Goal: Contribute content: Contribute content

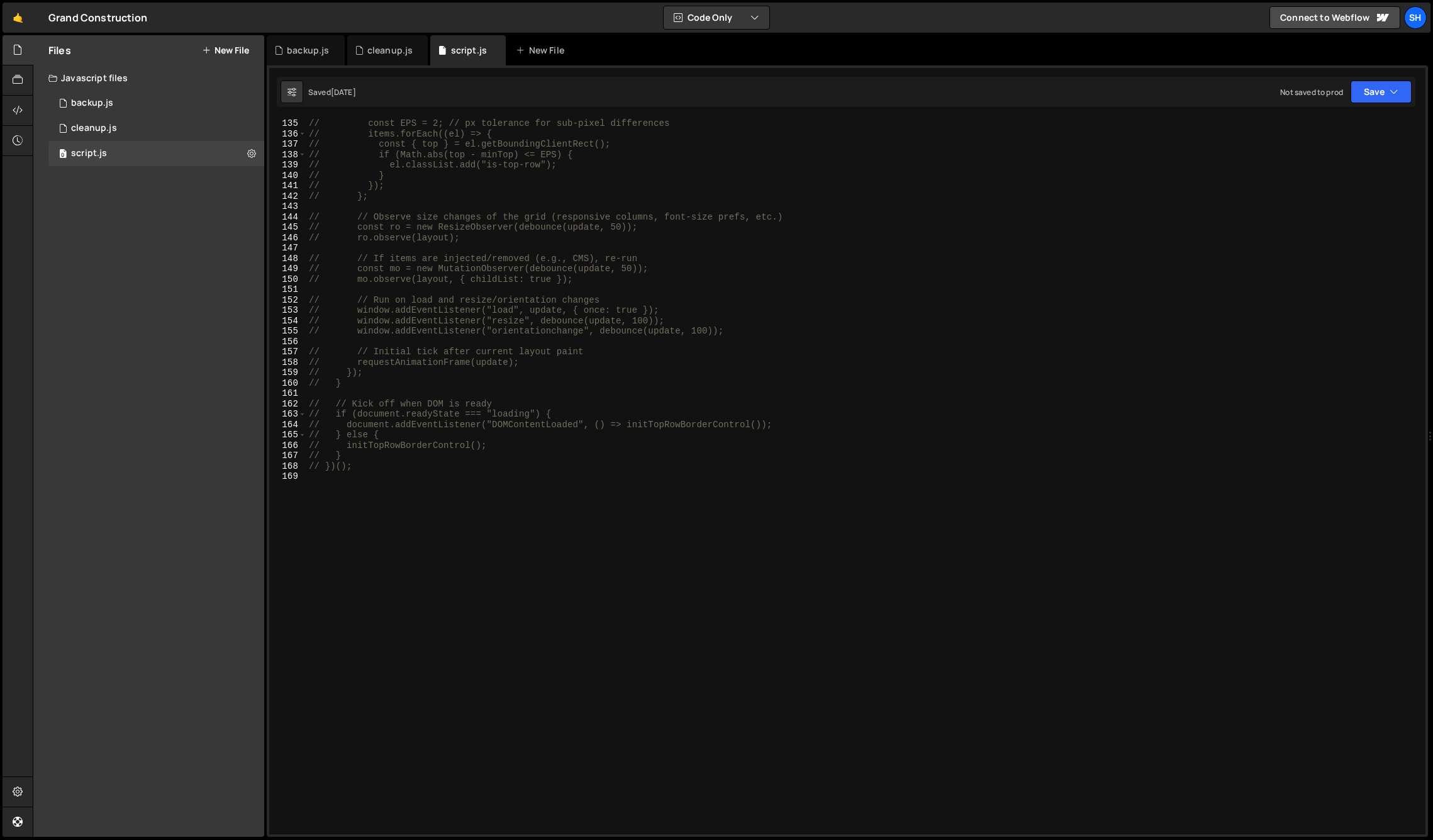
scroll to position [1391, 0]
click at [397, 471] on div "// const EPS = 2; // px tolerance for sub-pixel differences // items.forEach((e…" at bounding box center [863, 486] width 1114 height 737
paste textarea "process_steps_item"
type textarea "process_steps_item"
paste textarea "});"
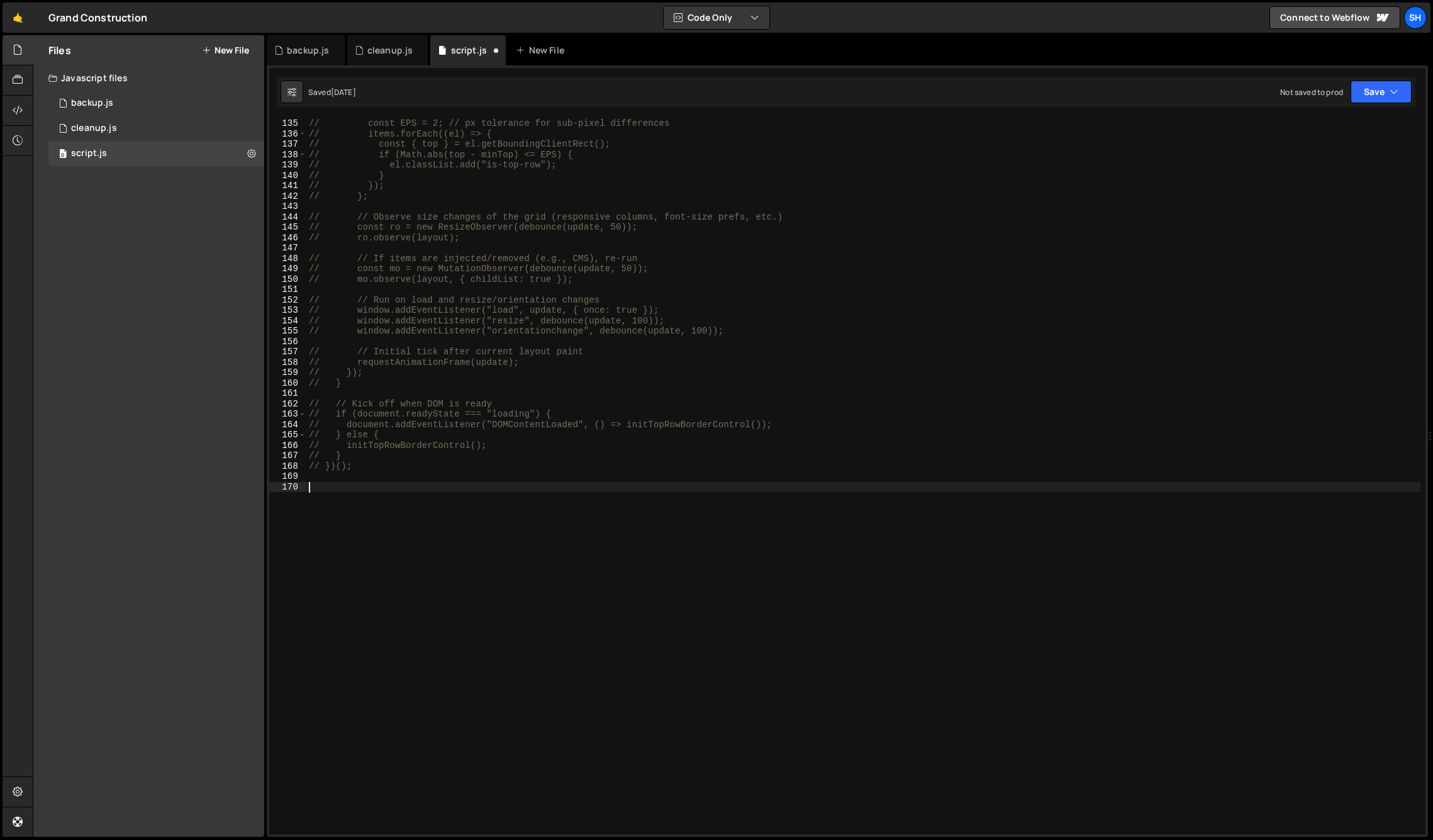
scroll to position [1682, 0]
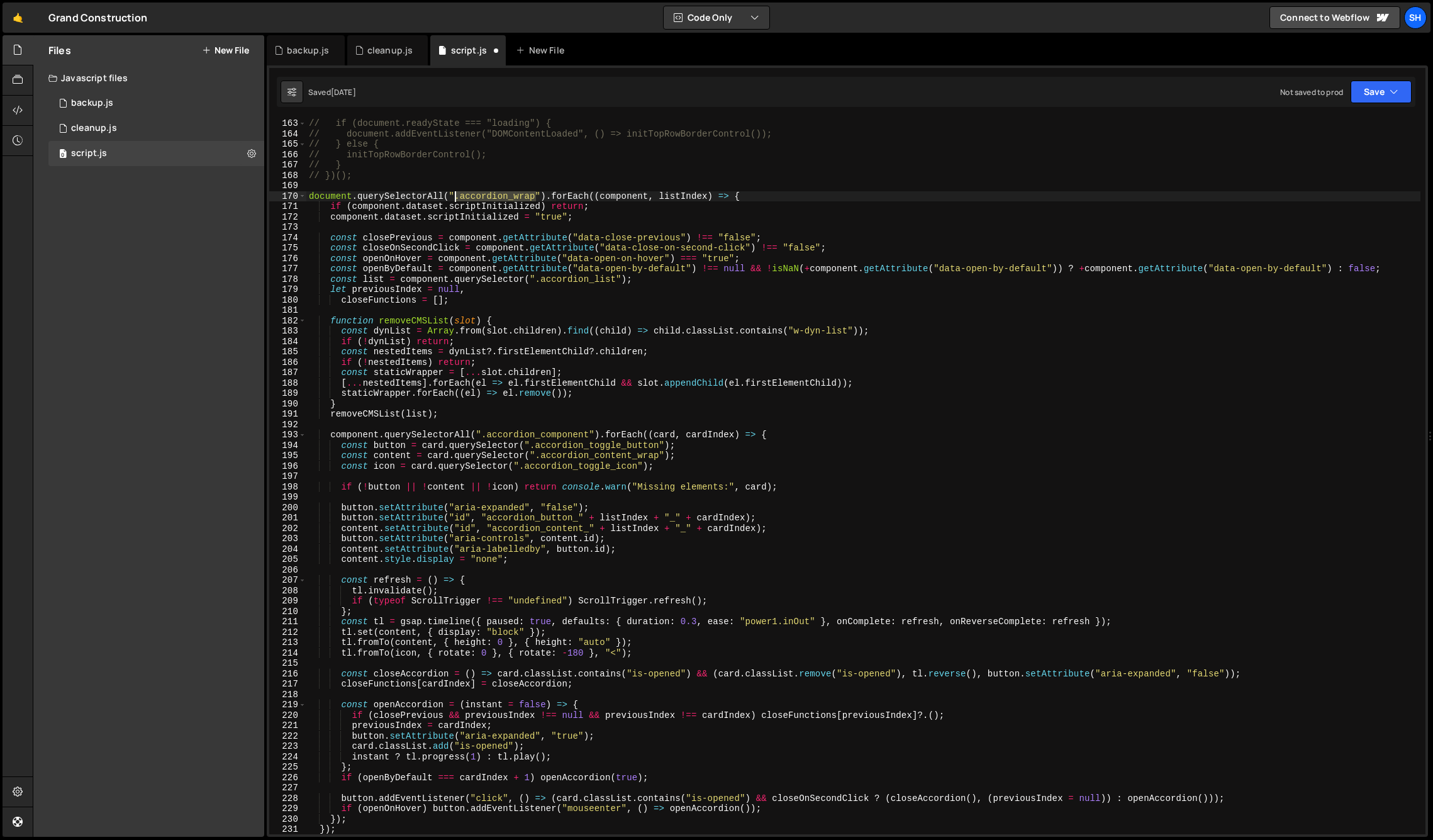
drag, startPoint x: 525, startPoint y: 196, endPoint x: 456, endPoint y: 195, distance: 69.0
click at [456, 195] on div "// if (document.readyState === "loading") { // document.addEventListener("DOMCo…" at bounding box center [863, 486] width 1114 height 737
drag, startPoint x: 648, startPoint y: 194, endPoint x: 601, endPoint y: 195, distance: 47.0
click at [601, 195] on div "// if (document.readyState === "loading") { // document.addEventListener("DOMCo…" at bounding box center [863, 486] width 1114 height 737
drag, startPoint x: 709, startPoint y: 195, endPoint x: 660, endPoint y: 194, distance: 49.0
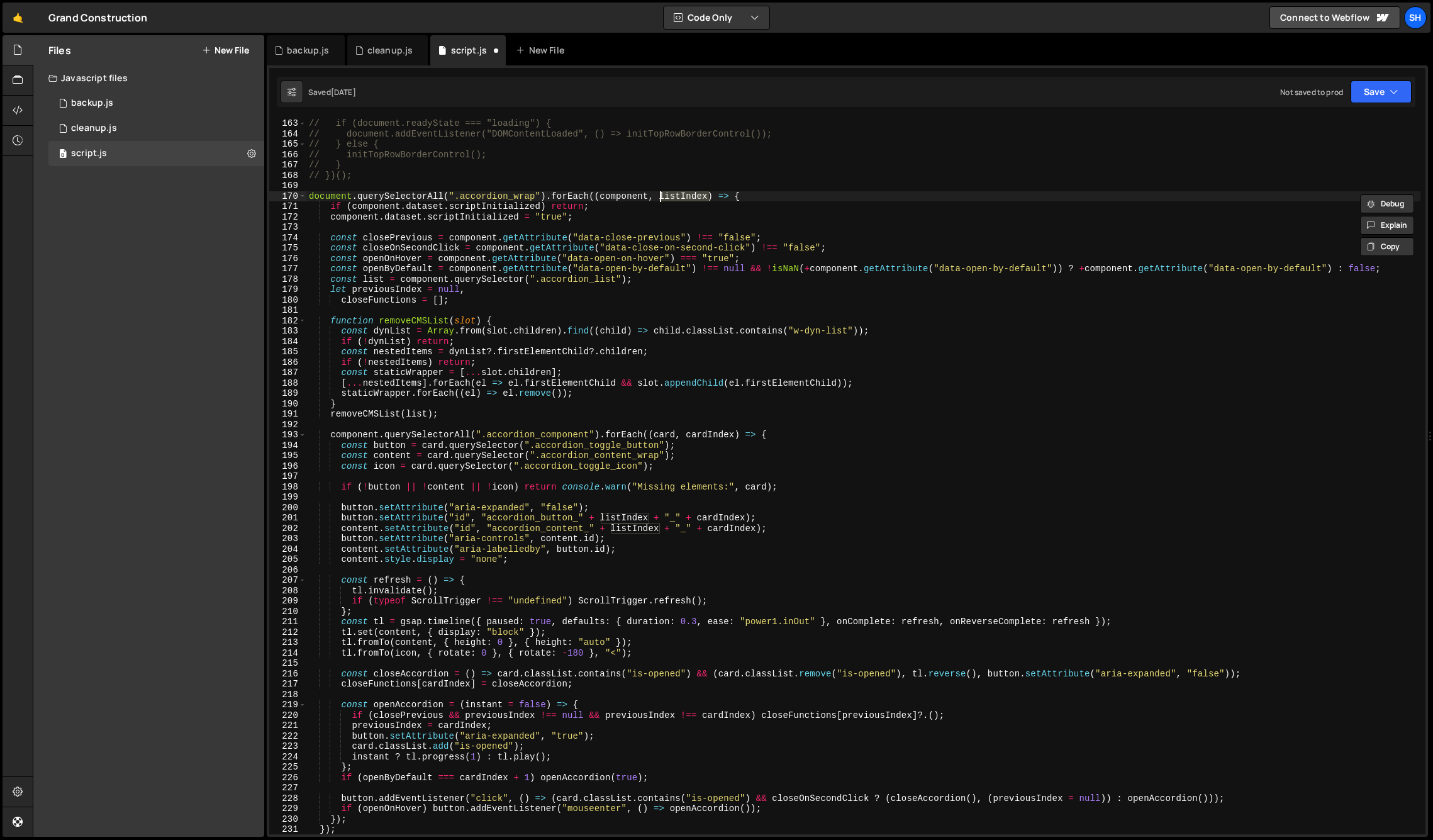
click at [660, 194] on div "// if (document.readyState === "loading") { // document.addEventListener("DOMCo…" at bounding box center [863, 486] width 1114 height 737
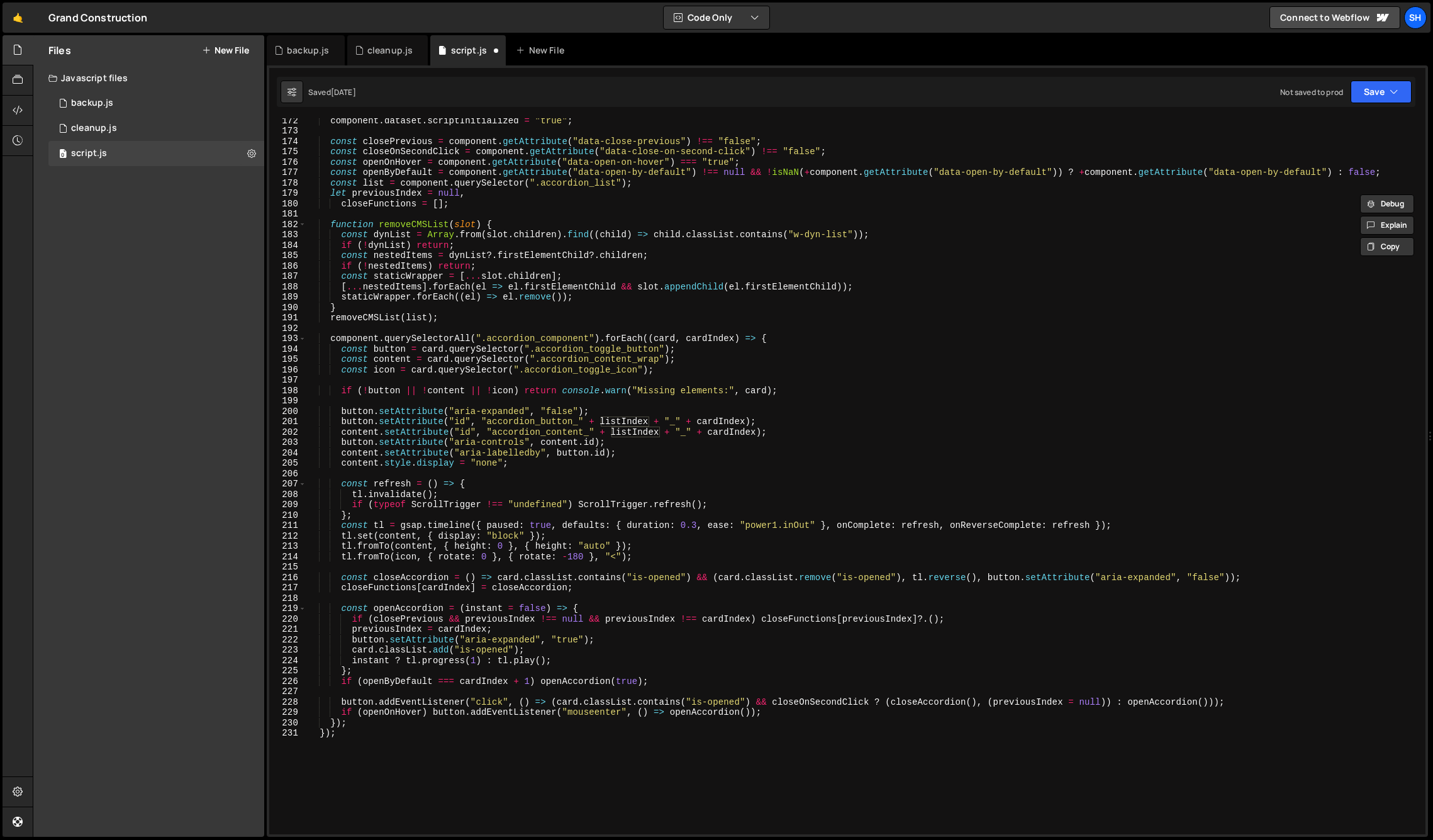
scroll to position [1778, 0]
click at [194, 435] on div "Files New File Javascript files 0 backup.js 0 0 cleanup.js 0 0 script.js 0 CSS …" at bounding box center [149, 436] width 231 height 801
click at [149, 313] on div "Files New File Javascript files 0 backup.js 0 0 cleanup.js 0 0 script.js 0 CSS …" at bounding box center [149, 436] width 231 height 801
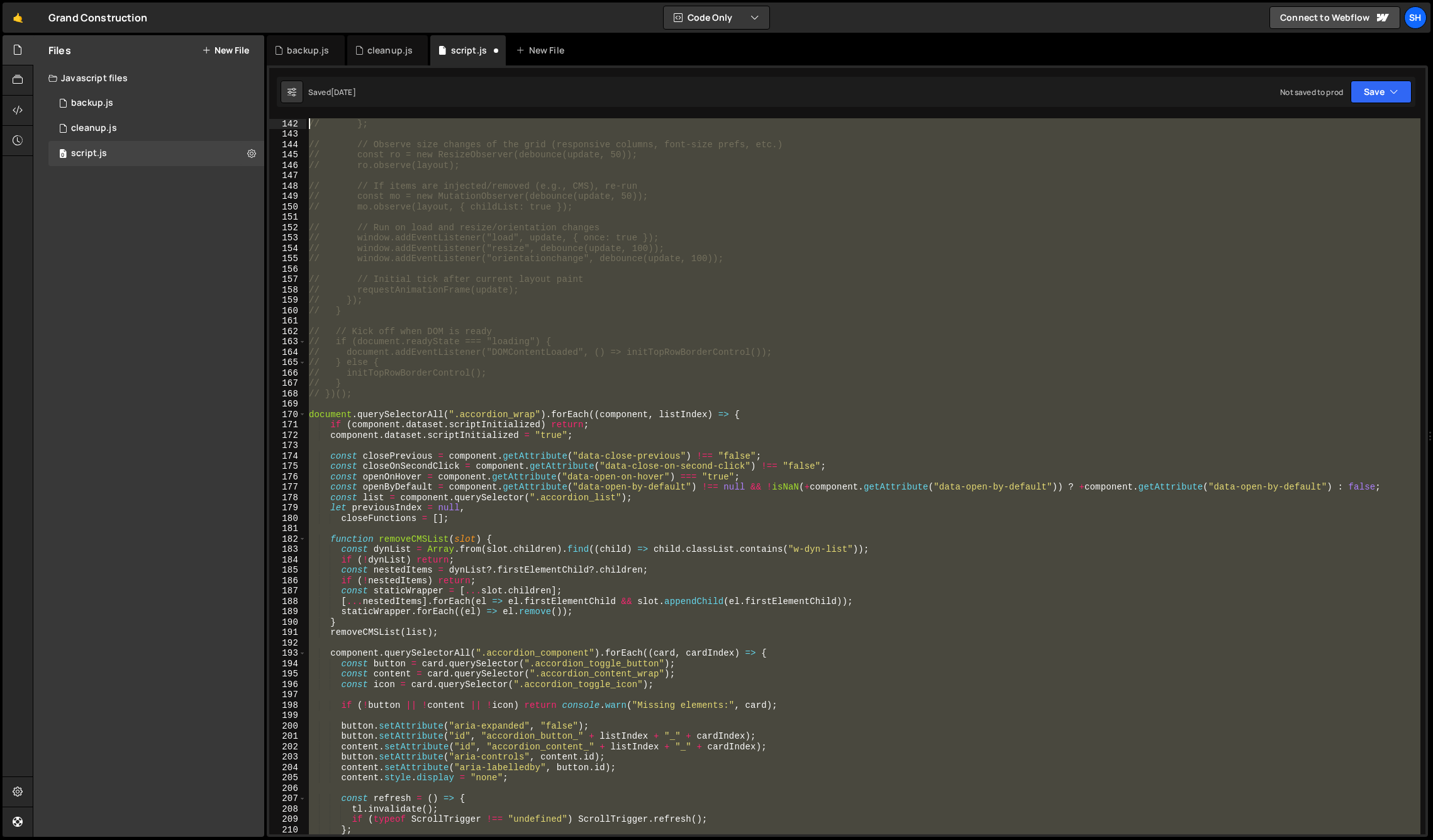
scroll to position [1267, 0]
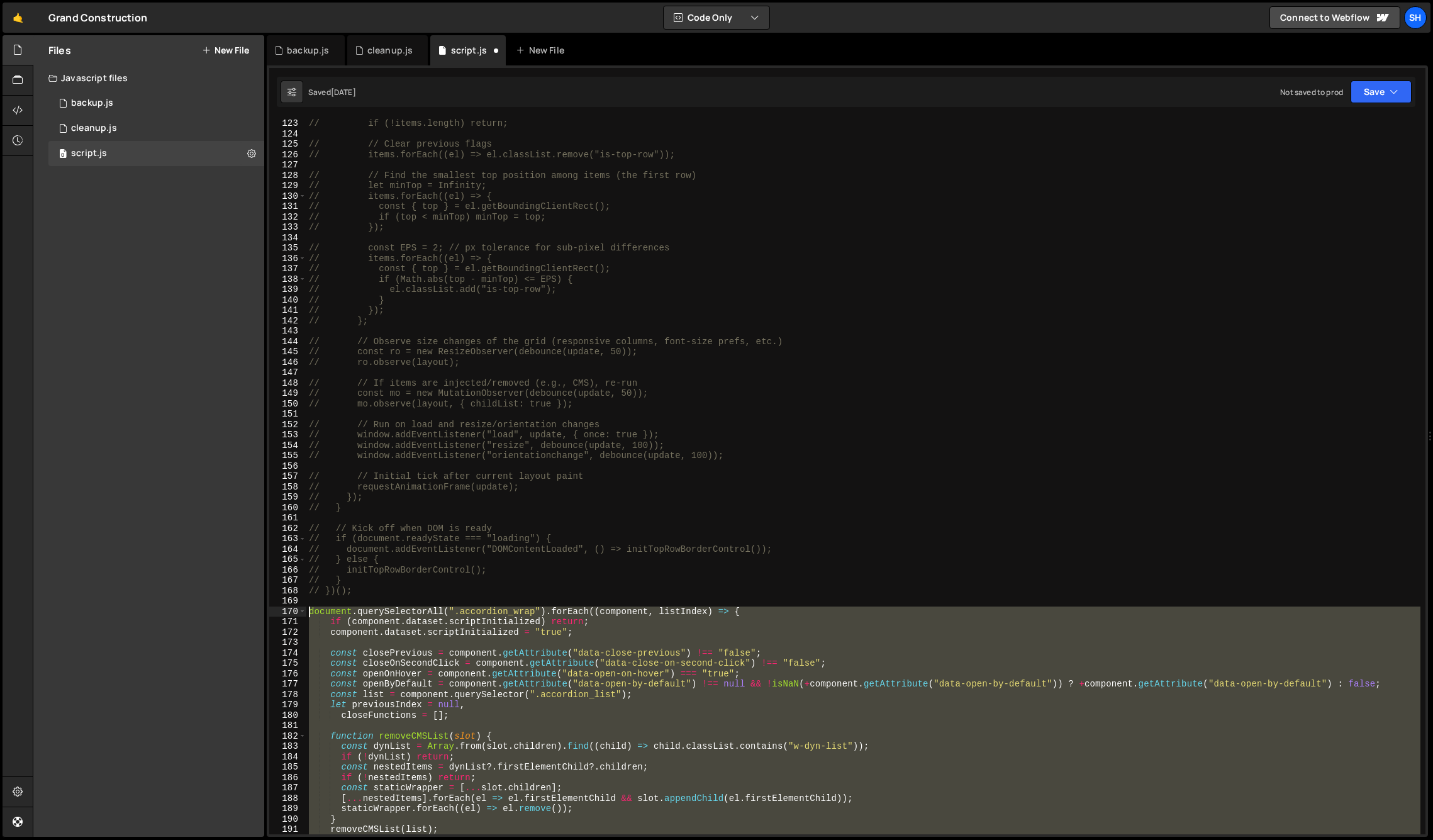
drag, startPoint x: 352, startPoint y: 737, endPoint x: 294, endPoint y: 610, distance: 139.6
click at [294, 610] on div "}); 123 124 125 126 127 128 129 130 131 132 133 134 135 136 137 138 139 140 141…" at bounding box center [848, 476] width 1156 height 716
type textarea "document.querySelectorAll(".accordion_wrap").forEach((component, listIndex) => …"
paste textarea
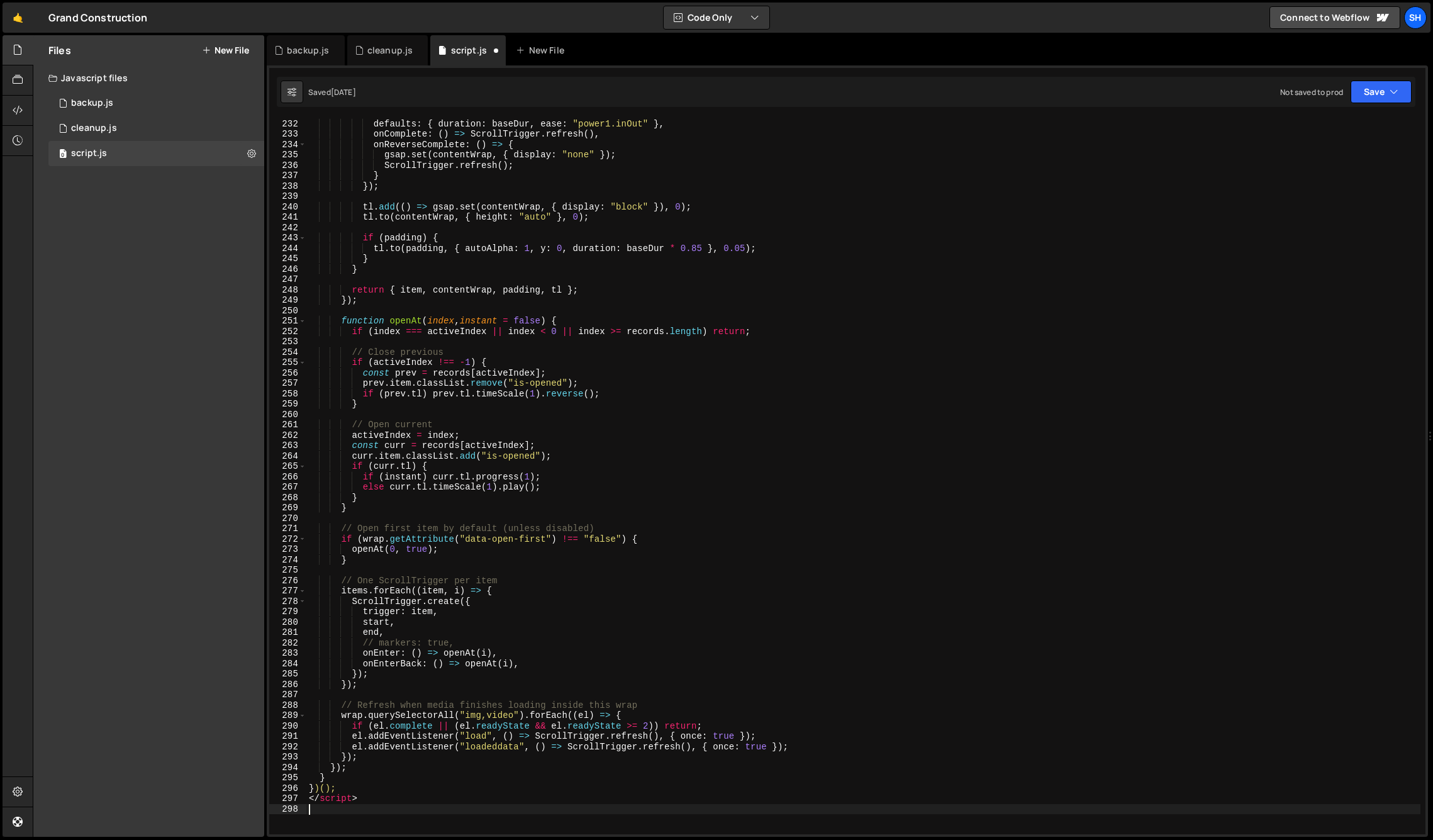
scroll to position [2397, 0]
type textarea "<"
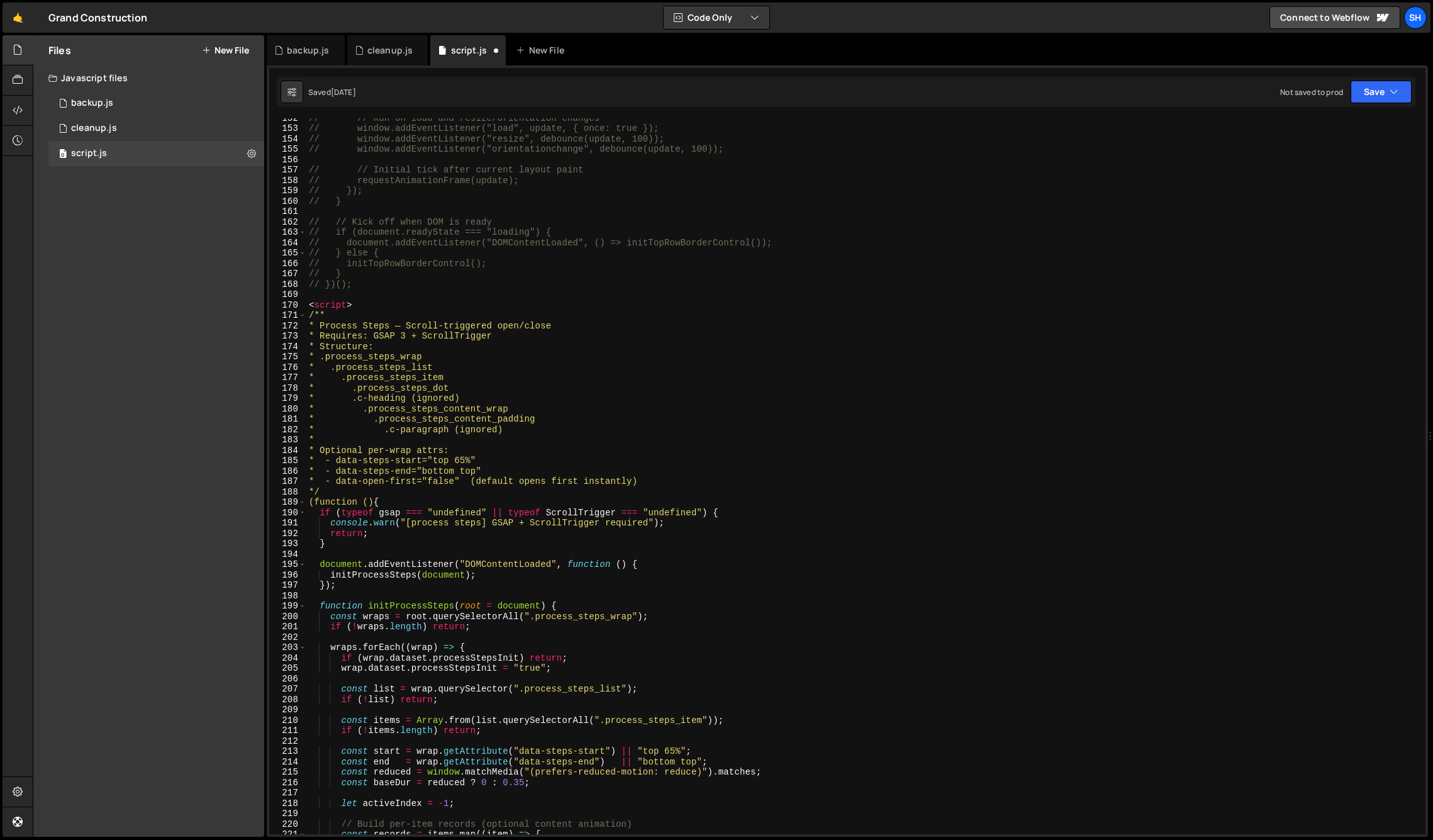
scroll to position [1552, 0]
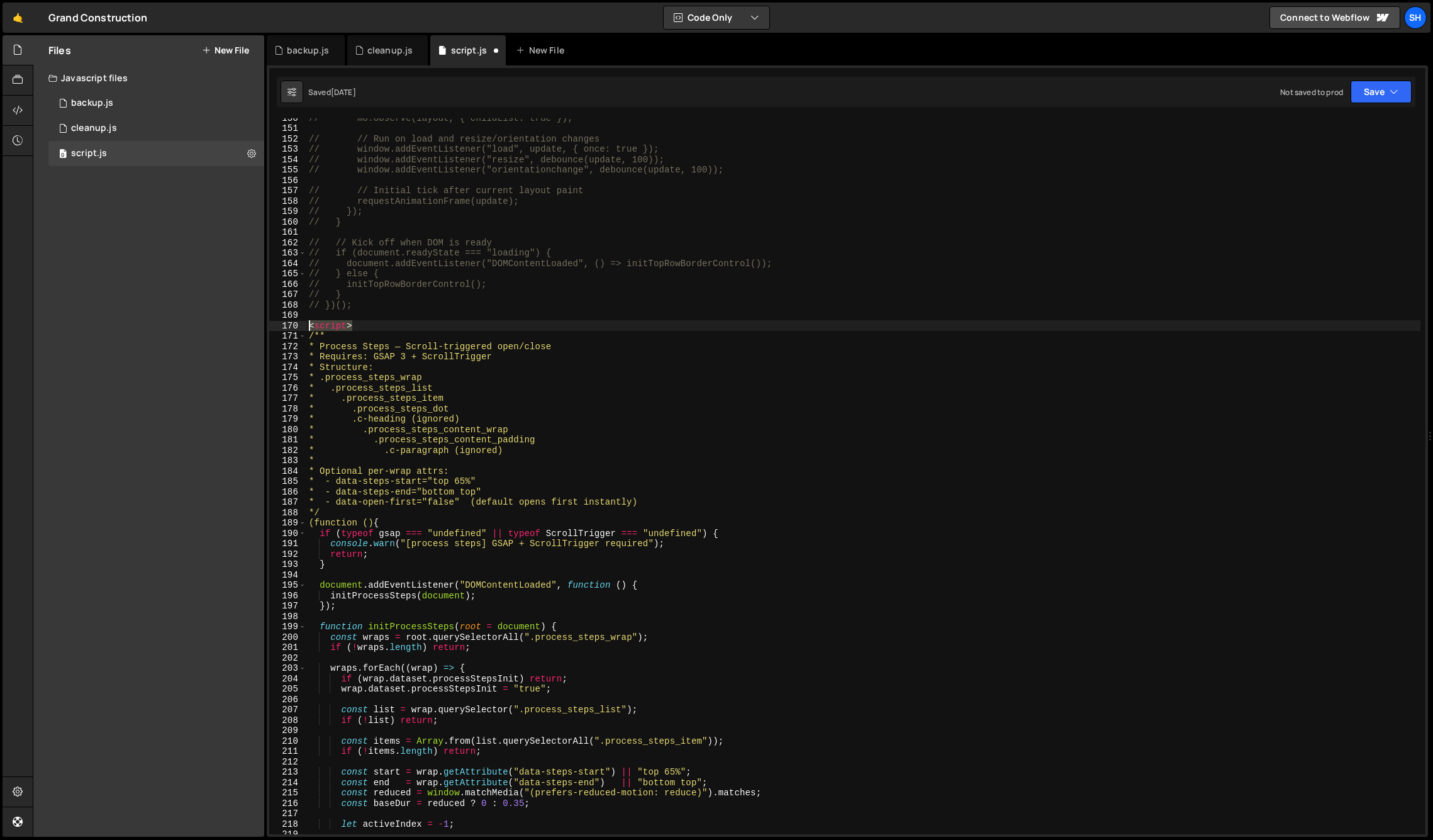
drag, startPoint x: 359, startPoint y: 325, endPoint x: 306, endPoint y: 325, distance: 53.0
click at [306, 325] on div "// mo.observe(layout, { childList: true }); // // Run on load and resize/orient…" at bounding box center [863, 481] width 1114 height 737
type textarea "<script>"
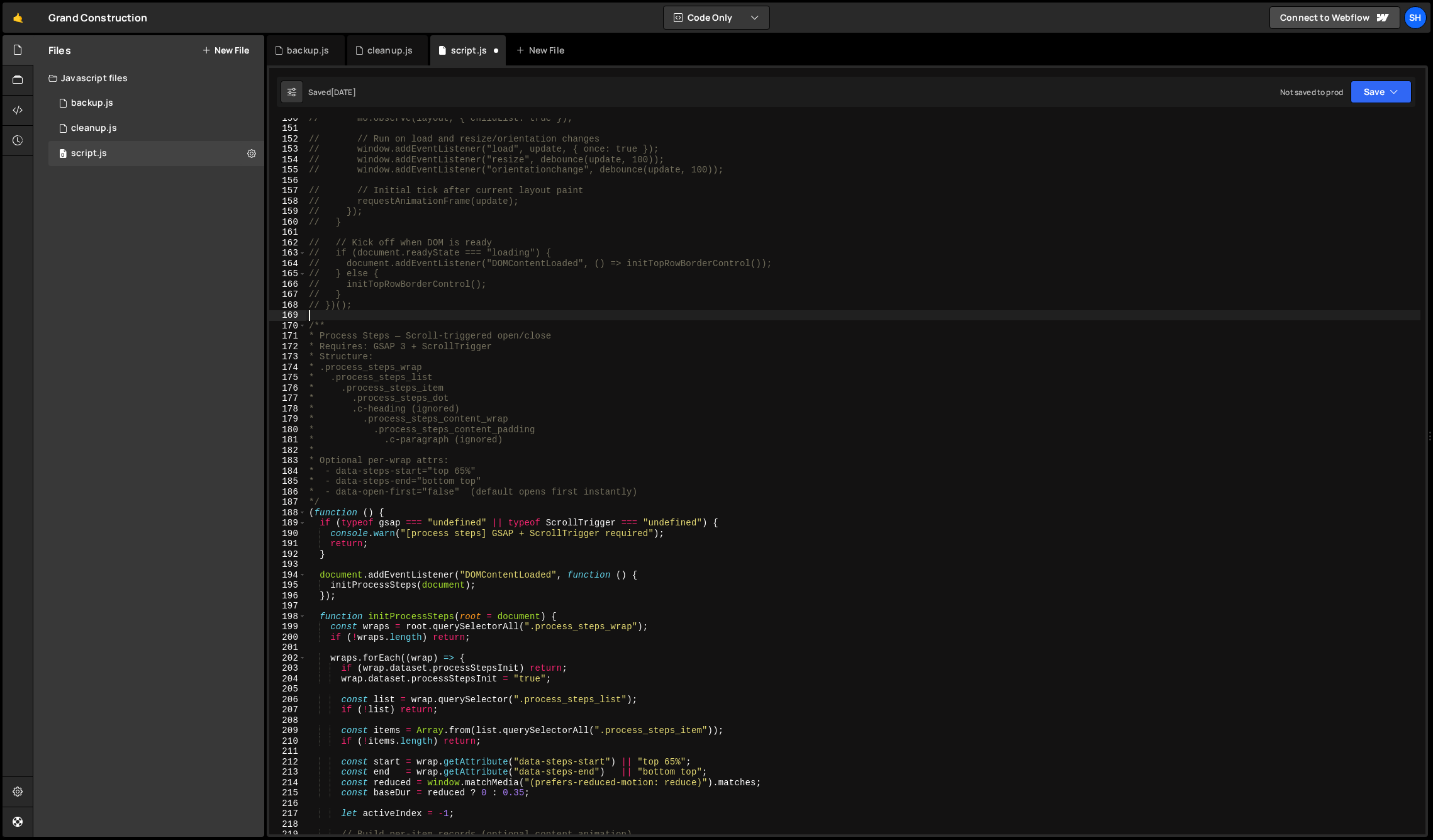
click at [330, 501] on div "// mo.observe(layout, { childList: true }); // // Run on load and resize/orient…" at bounding box center [863, 481] width 1114 height 737
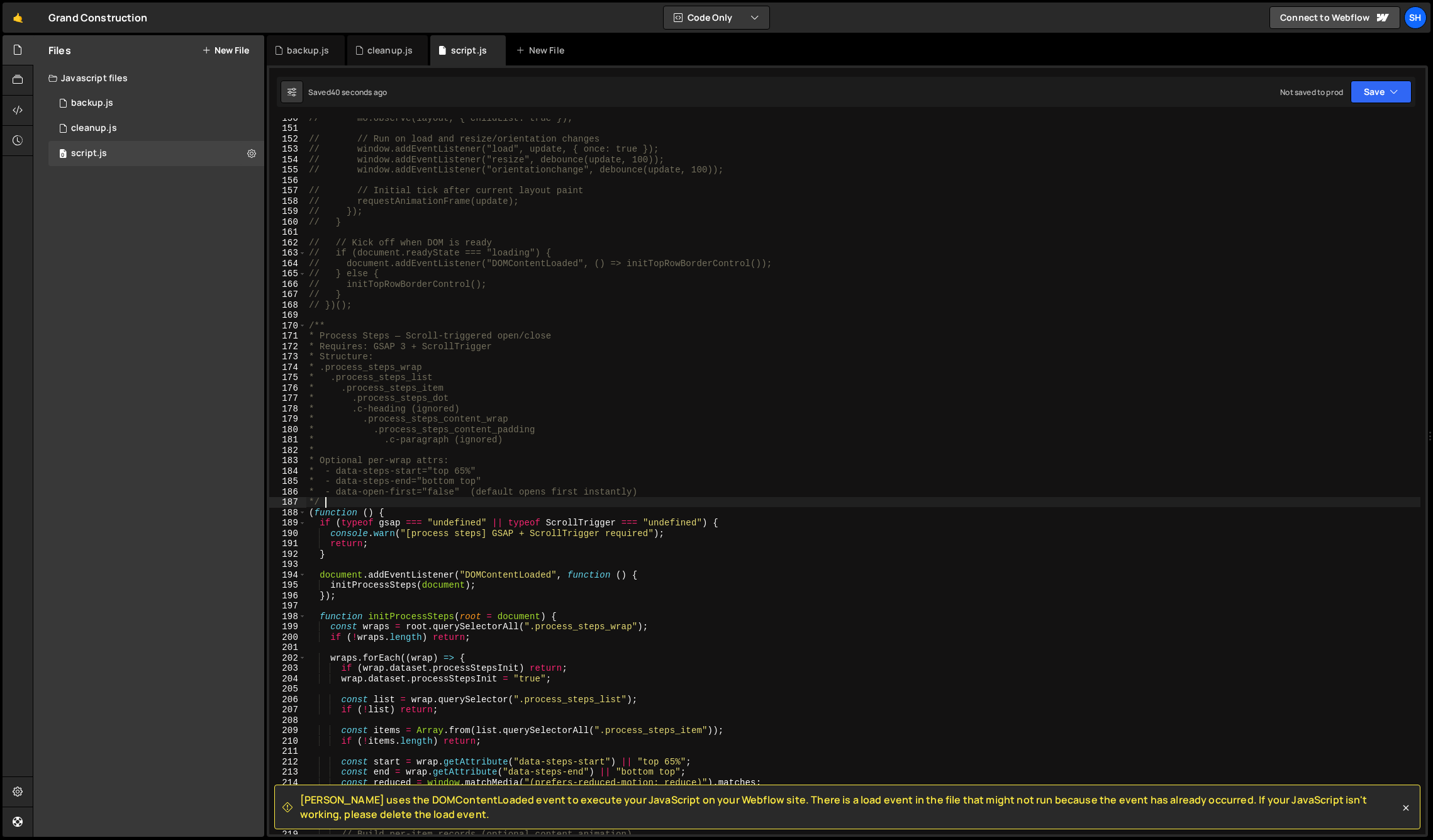
drag, startPoint x: 152, startPoint y: 401, endPoint x: 304, endPoint y: 401, distance: 152.0
click at [153, 401] on div "Files New File Javascript files 0 backup.js 0 0 cleanup.js 0 0 script.js 0 CSS …" at bounding box center [149, 436] width 231 height 801
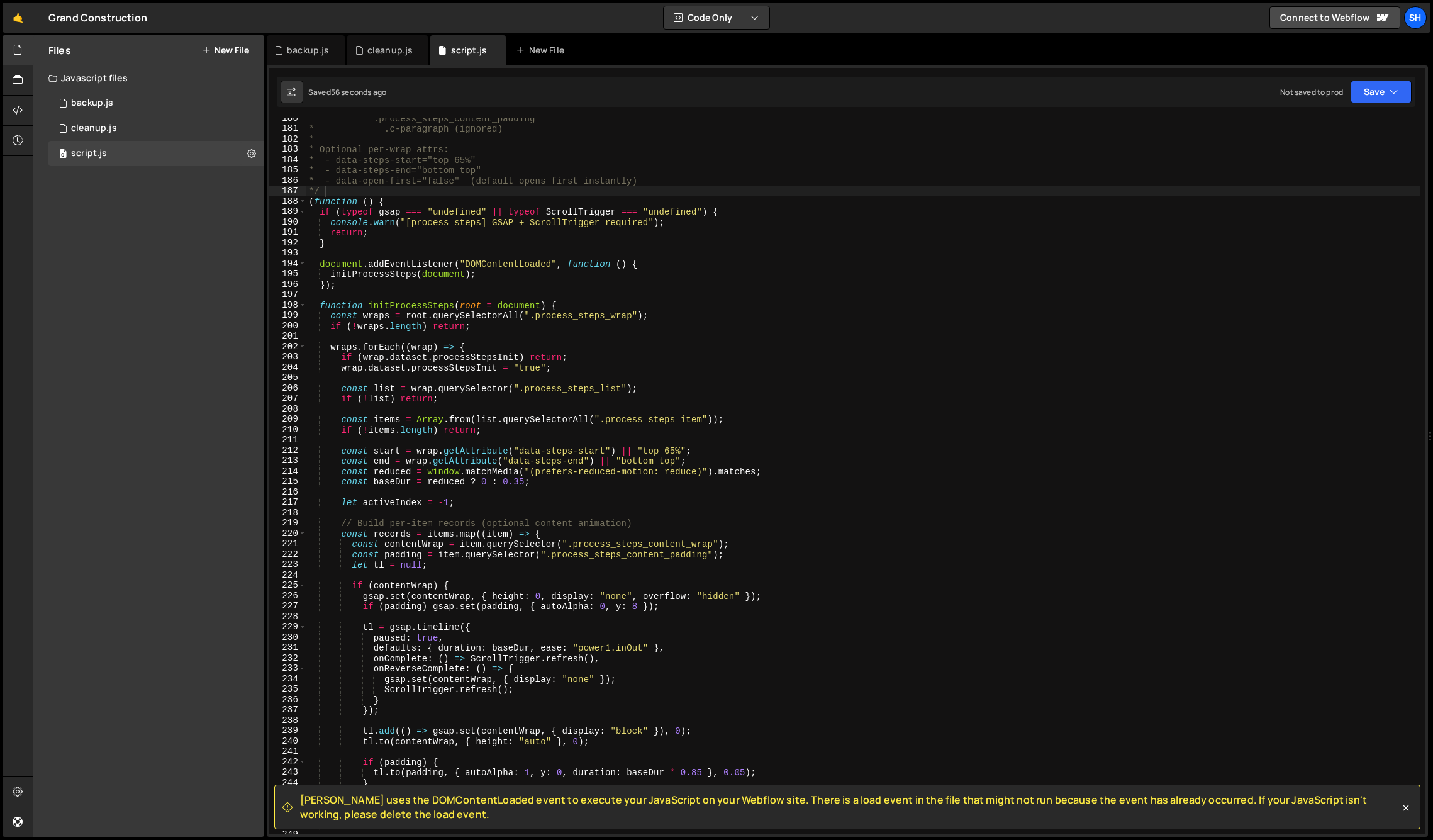
scroll to position [1871, 0]
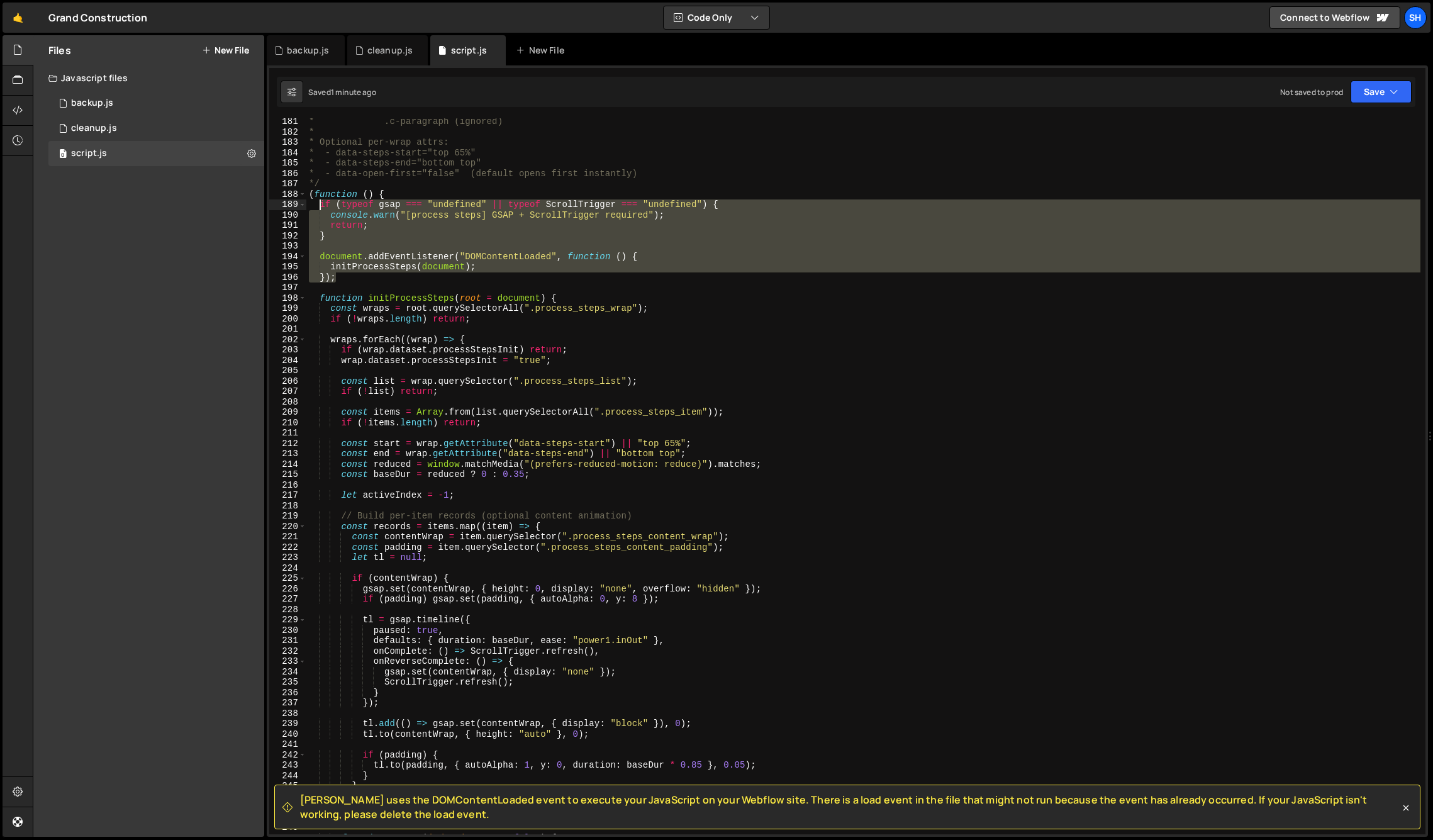
drag, startPoint x: 341, startPoint y: 280, endPoint x: 316, endPoint y: 207, distance: 77.2
click at [317, 207] on div "* .c-paragraph (ignored) * * Optional per-wrap attrs: * - data-steps-start="top…" at bounding box center [863, 484] width 1114 height 737
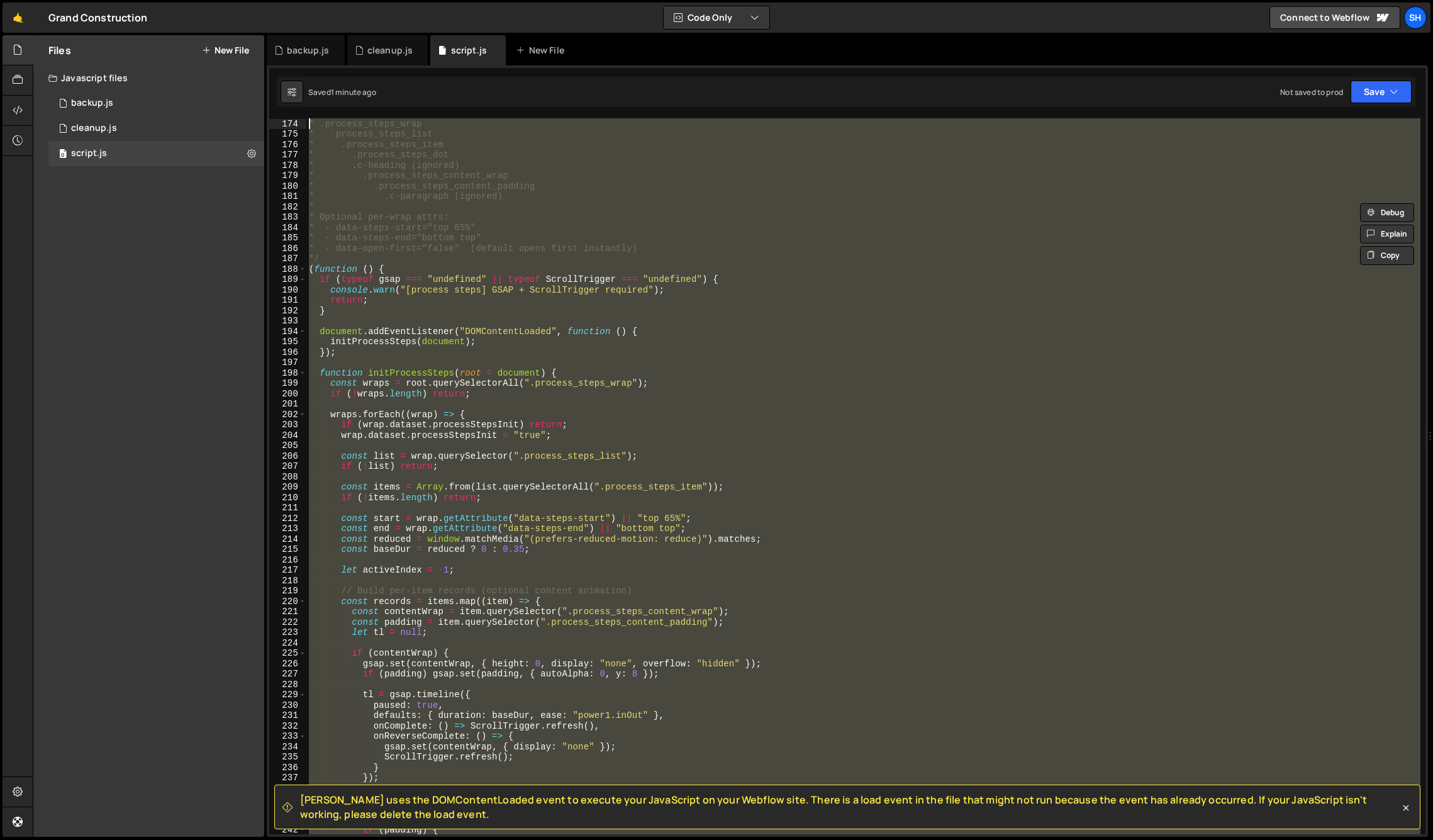
scroll to position [1754, 0]
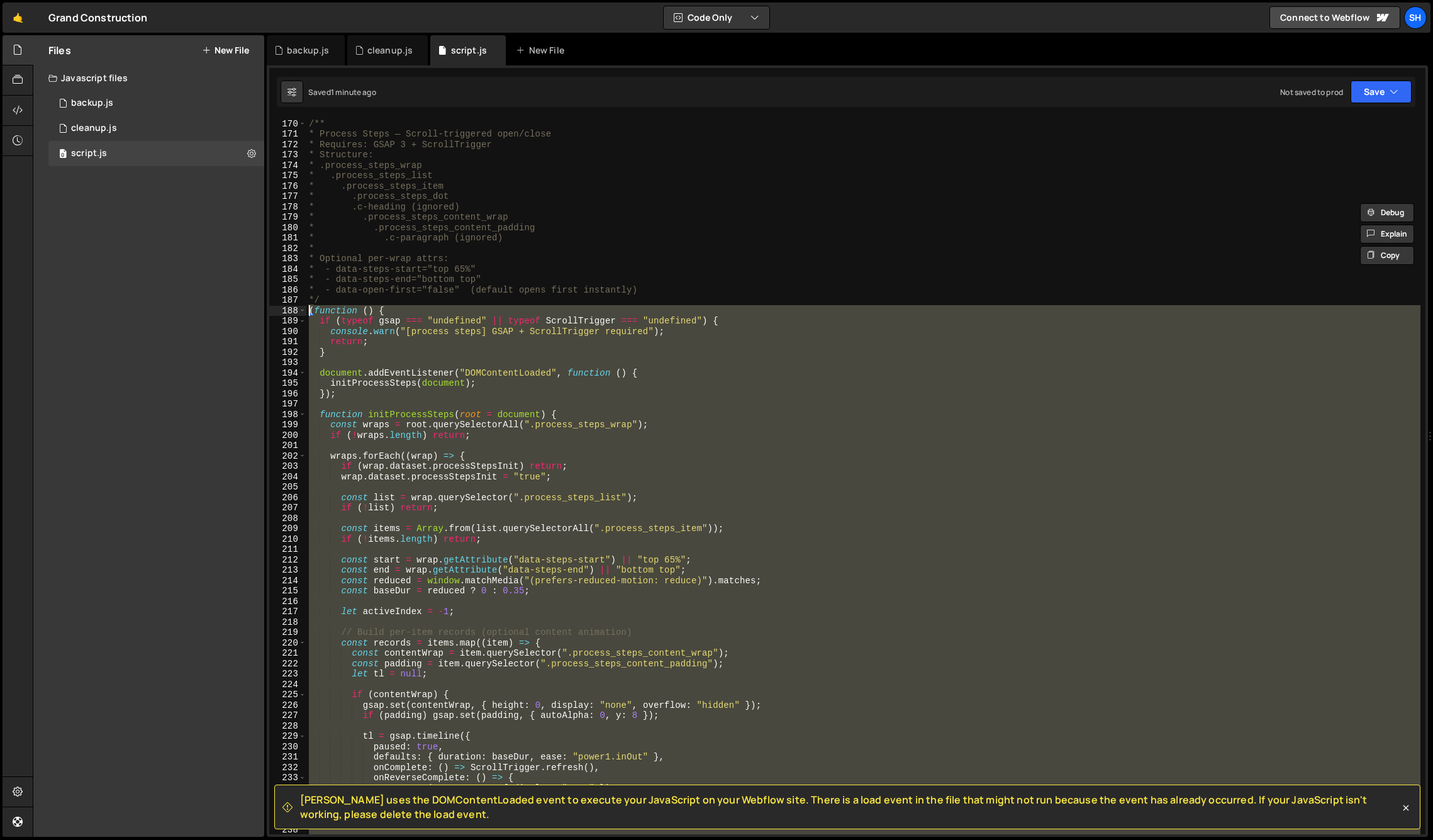
drag, startPoint x: 330, startPoint y: 512, endPoint x: 291, endPoint y: 311, distance: 204.7
click at [291, 312] on div "if (typeof gsap === "undefined" || typeof ScrollTrigger === "undefined") { cons…" at bounding box center [848, 476] width 1156 height 716
drag, startPoint x: 212, startPoint y: 276, endPoint x: 65, endPoint y: 313, distance: 151.6
click at [175, 280] on div "Files New File Javascript files 0 backup.js 0 0 cleanup.js 0 0 script.js 0 CSS …" at bounding box center [149, 436] width 231 height 801
click at [381, 396] on div "/** * Process Steps — Scroll-triggered open/close * Requires: GSAP 3 + ScrollTr…" at bounding box center [863, 476] width 1114 height 716
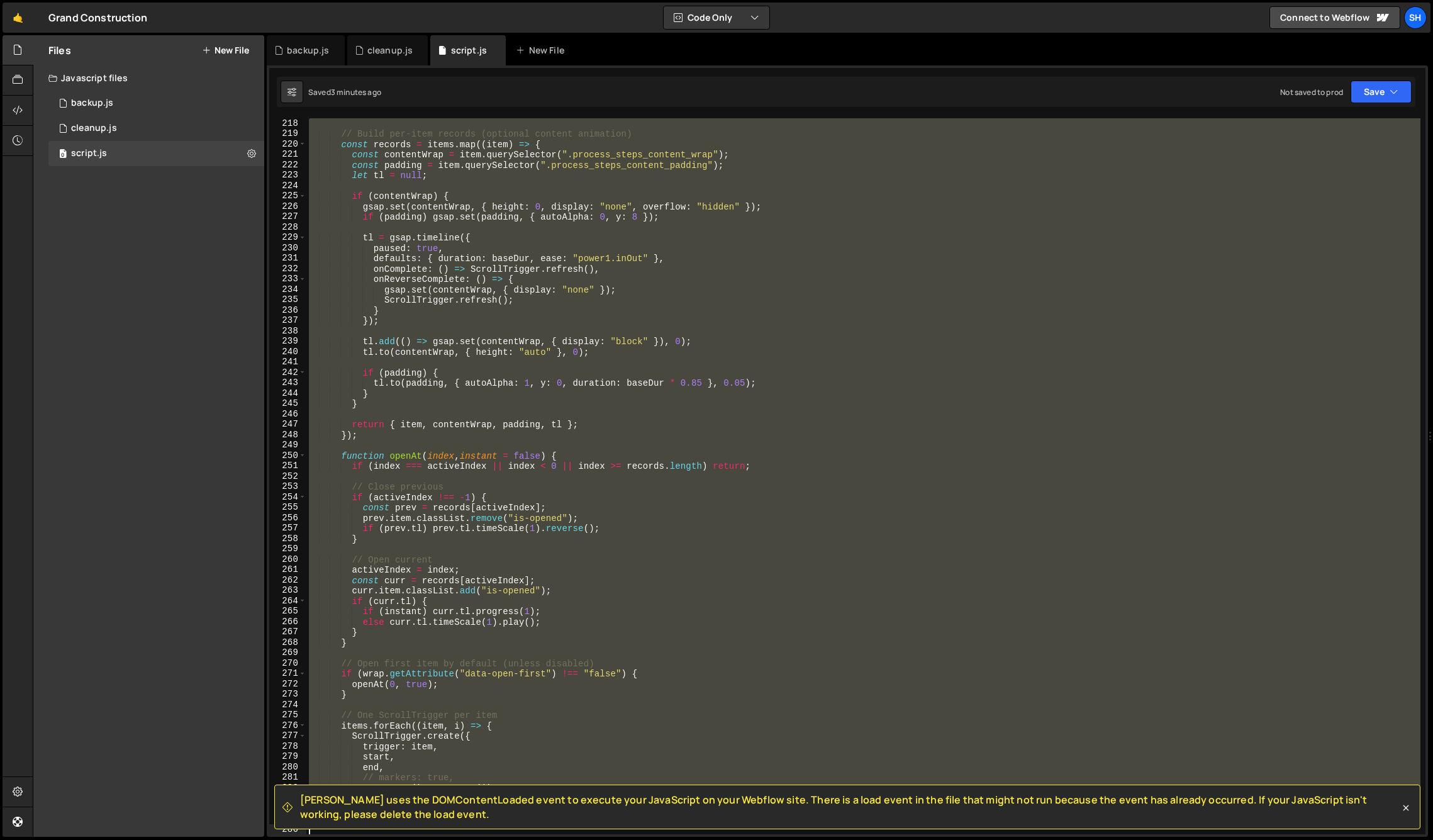
scroll to position [2357, 0]
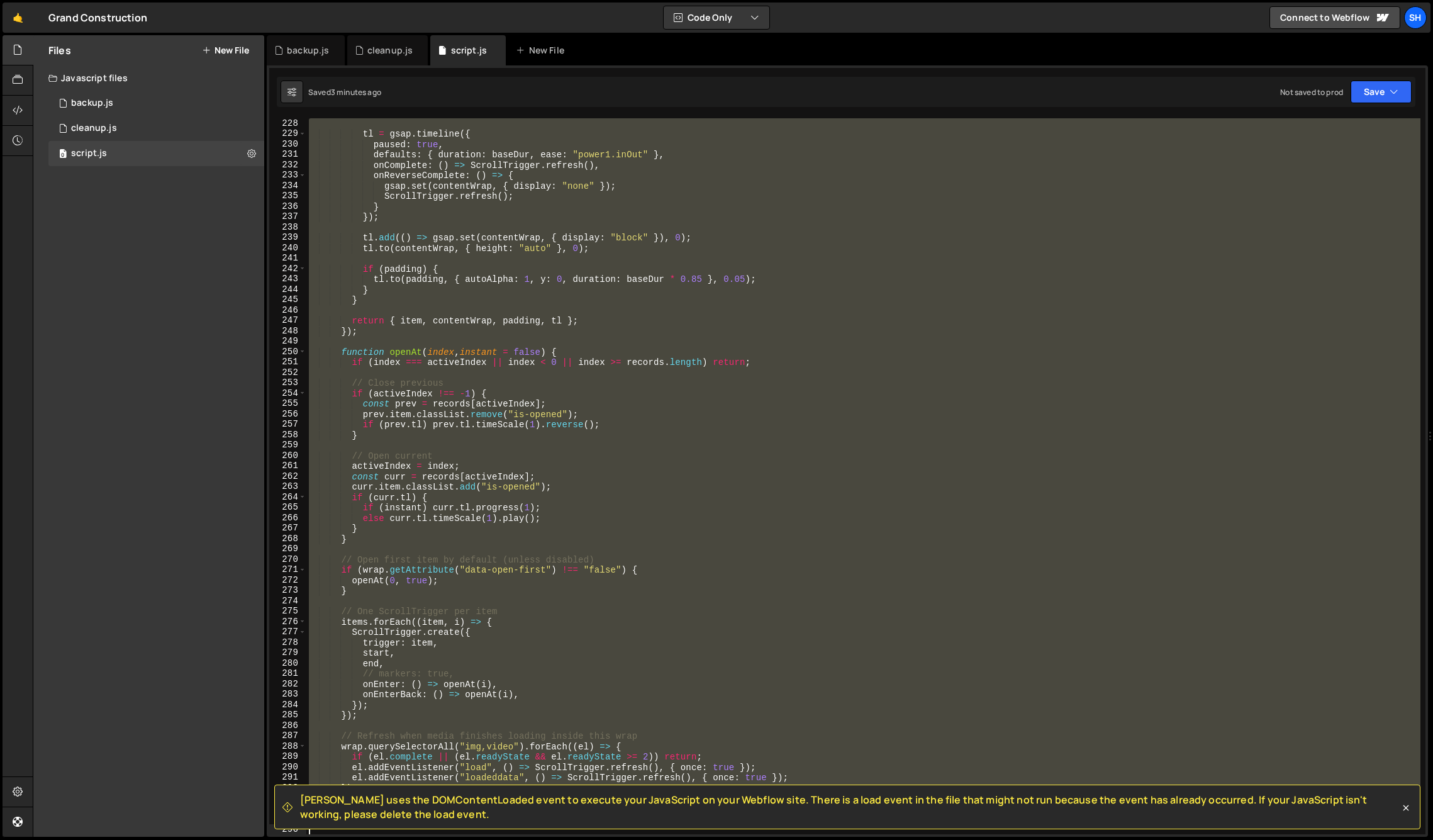
drag, startPoint x: 311, startPoint y: 309, endPoint x: 434, endPoint y: 837, distance: 542.1
click at [434, 837] on div "Hold on a sec... Are you certain you wish to leave this page? Any changes you'v…" at bounding box center [716, 420] width 1433 height 840
type textarea "})();"
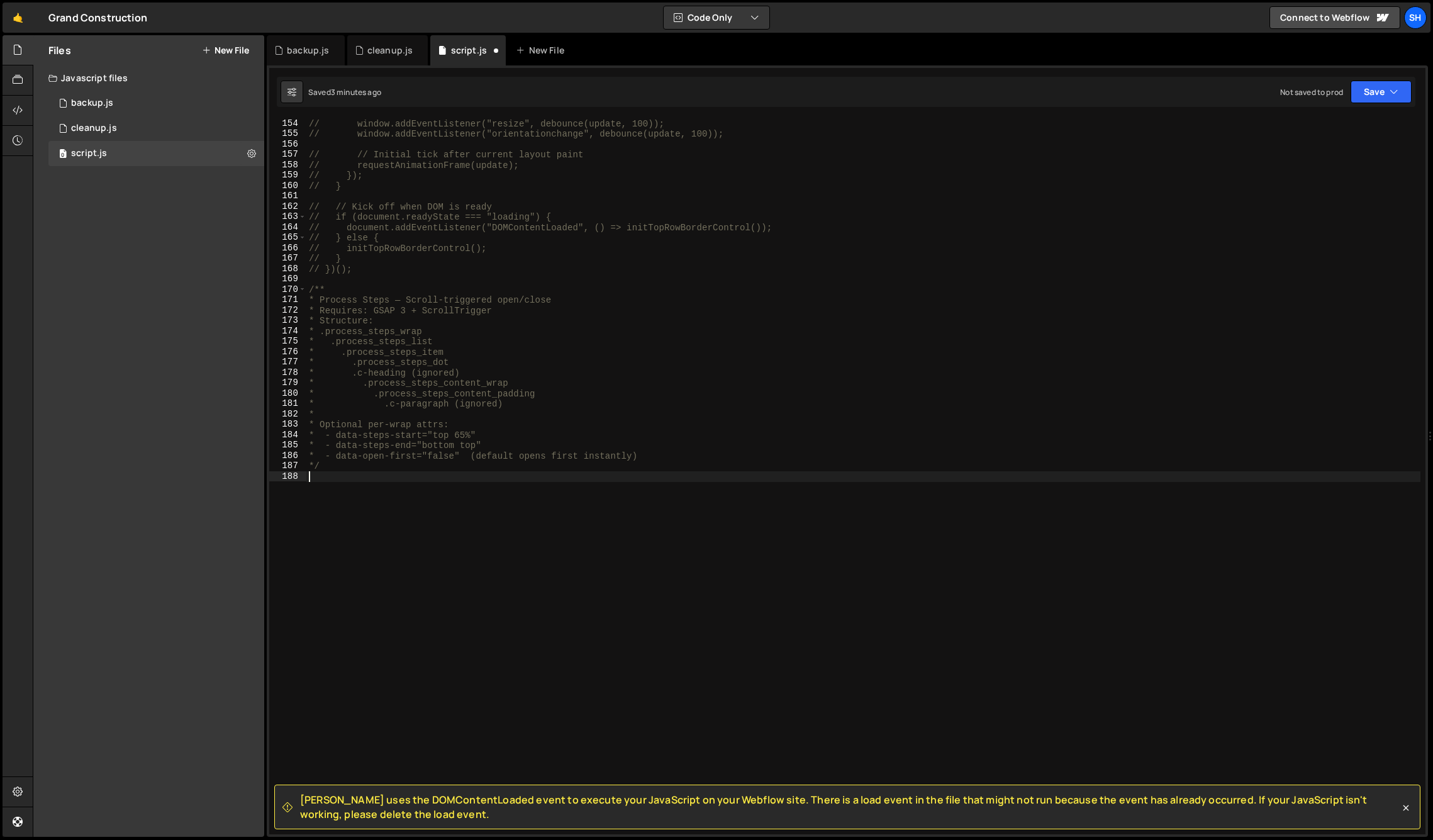
paste textarea "</script>"
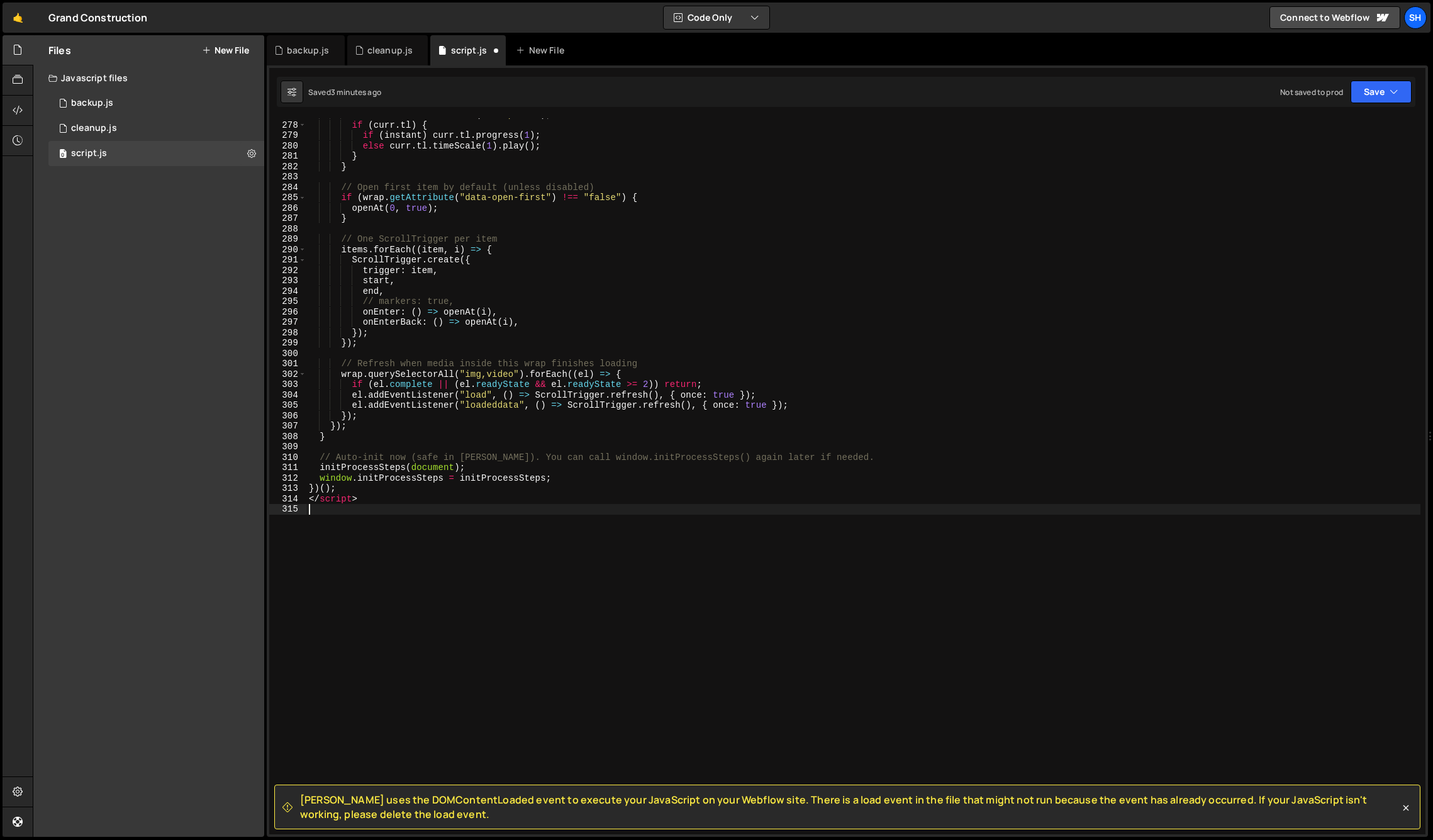
scroll to position [2874, 0]
drag, startPoint x: 361, startPoint y: 497, endPoint x: 295, endPoint y: 497, distance: 66.0
click at [295, 497] on div "277 278 279 280 281 282 283 284 285 286 287 288 289 290 291 292 293 294 295 296…" at bounding box center [848, 476] width 1156 height 716
type textarea "</script>"
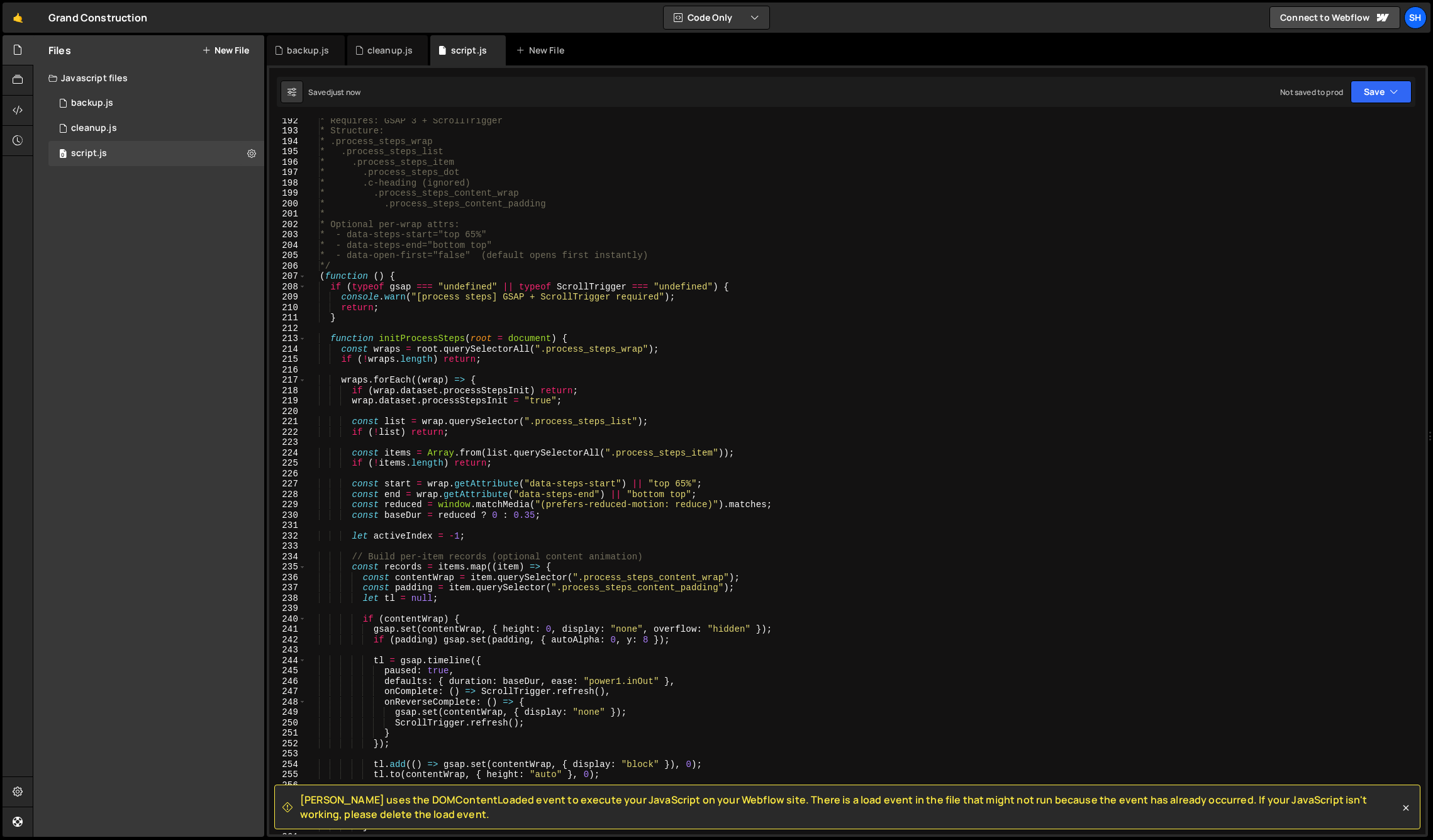
scroll to position [1881, 0]
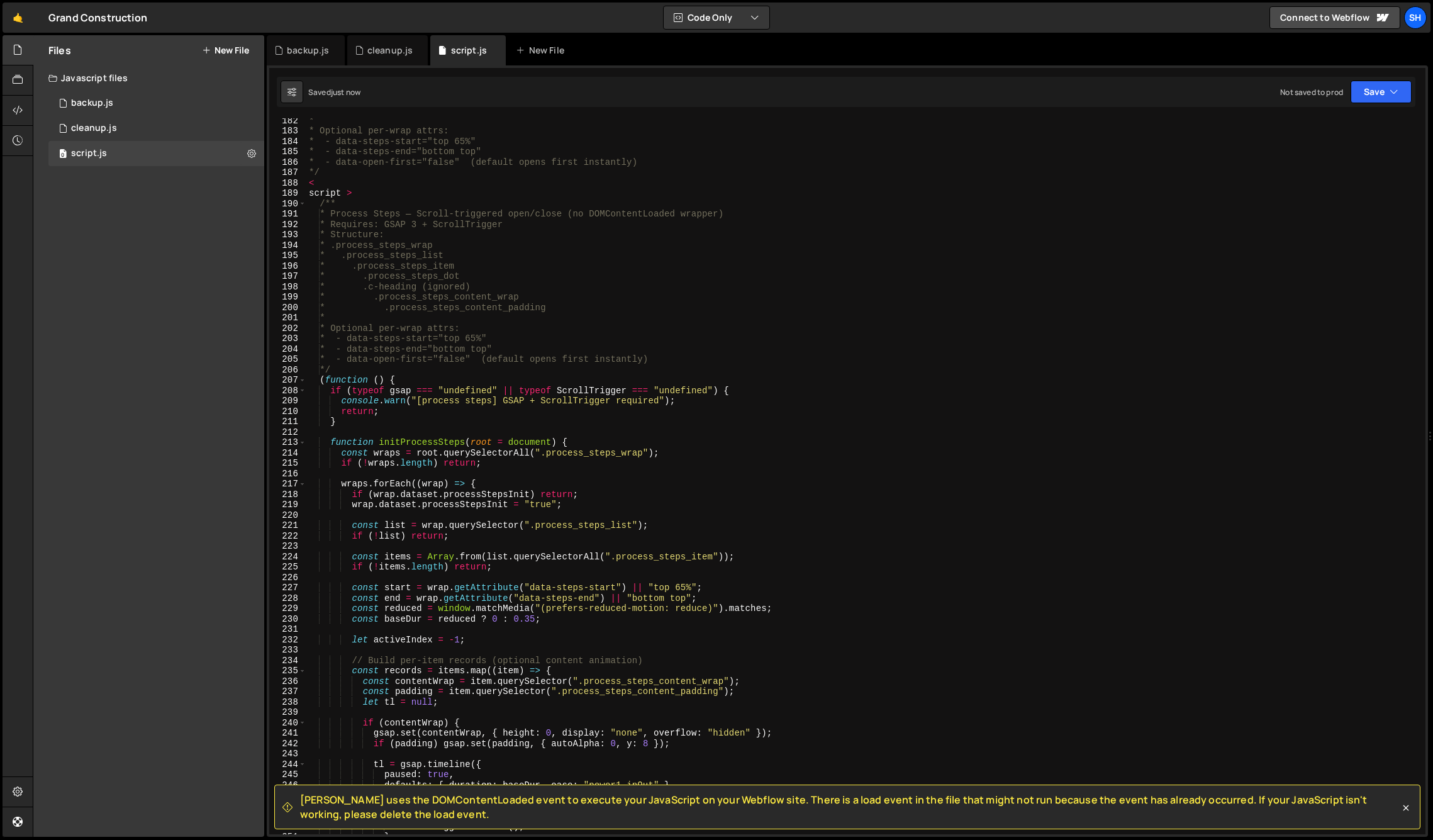
drag, startPoint x: 134, startPoint y: 398, endPoint x: 202, endPoint y: 355, distance: 80.5
click at [134, 398] on div "Files New File Javascript files 0 backup.js 0 0 cleanup.js 0 0 script.js 0 CSS …" at bounding box center [149, 436] width 231 height 801
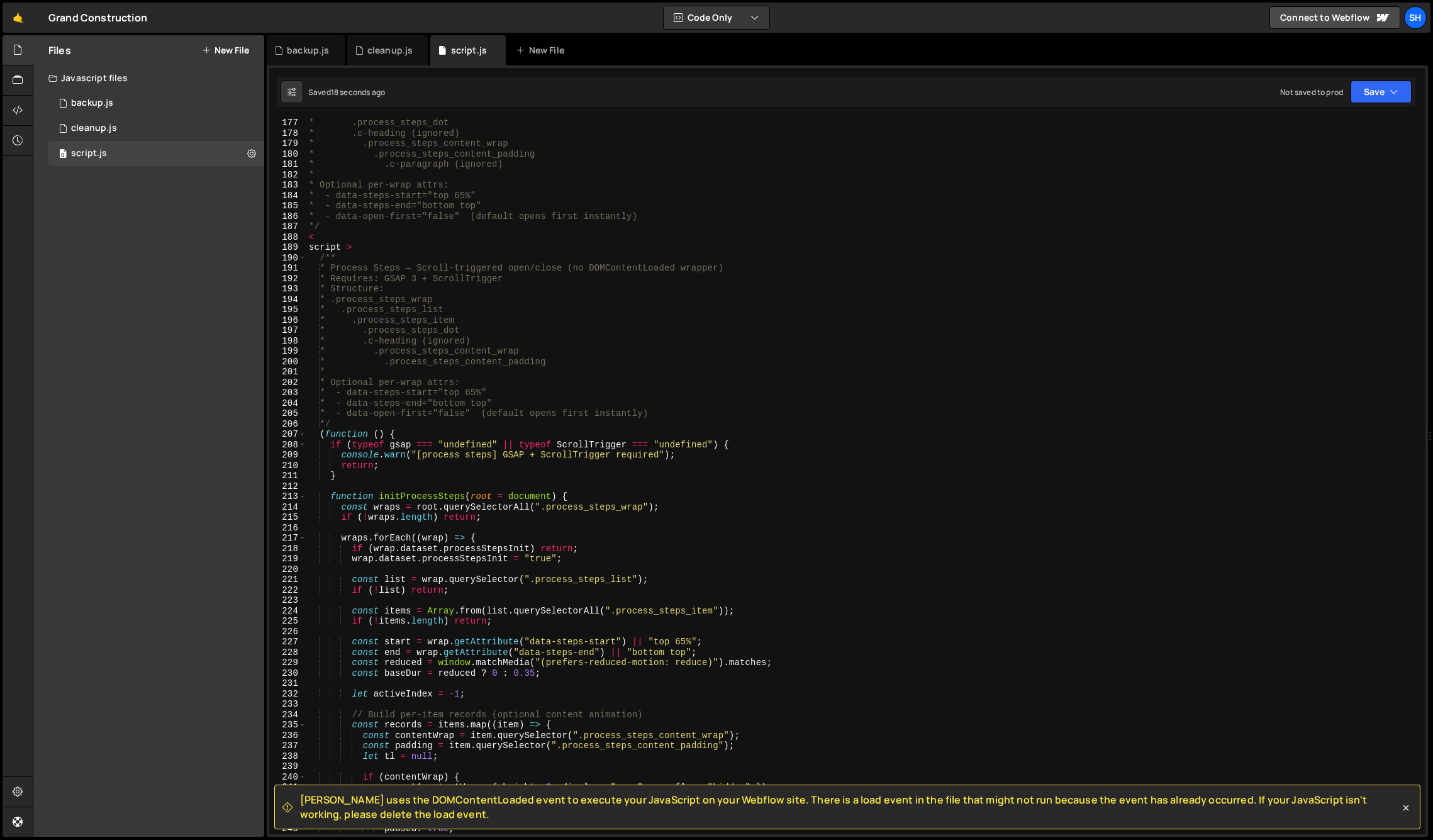
scroll to position [1828, 0]
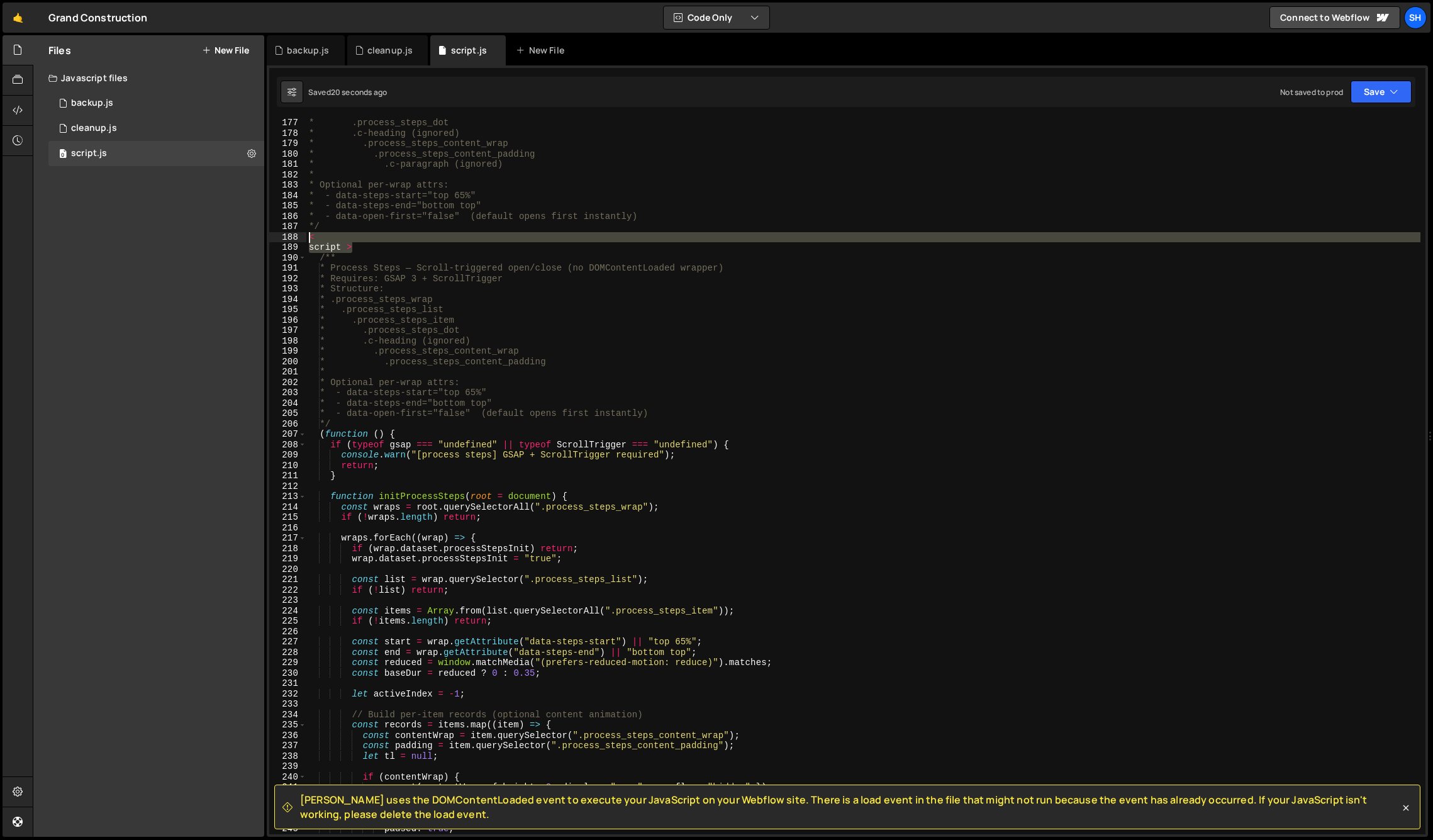
drag, startPoint x: 363, startPoint y: 244, endPoint x: 304, endPoint y: 237, distance: 59.4
click at [303, 237] on div "script > 177 178 179 180 181 182 183 184 185 186 187 188 189 190 191 192 193 19…" at bounding box center [848, 476] width 1156 height 716
type textarea "< script >"
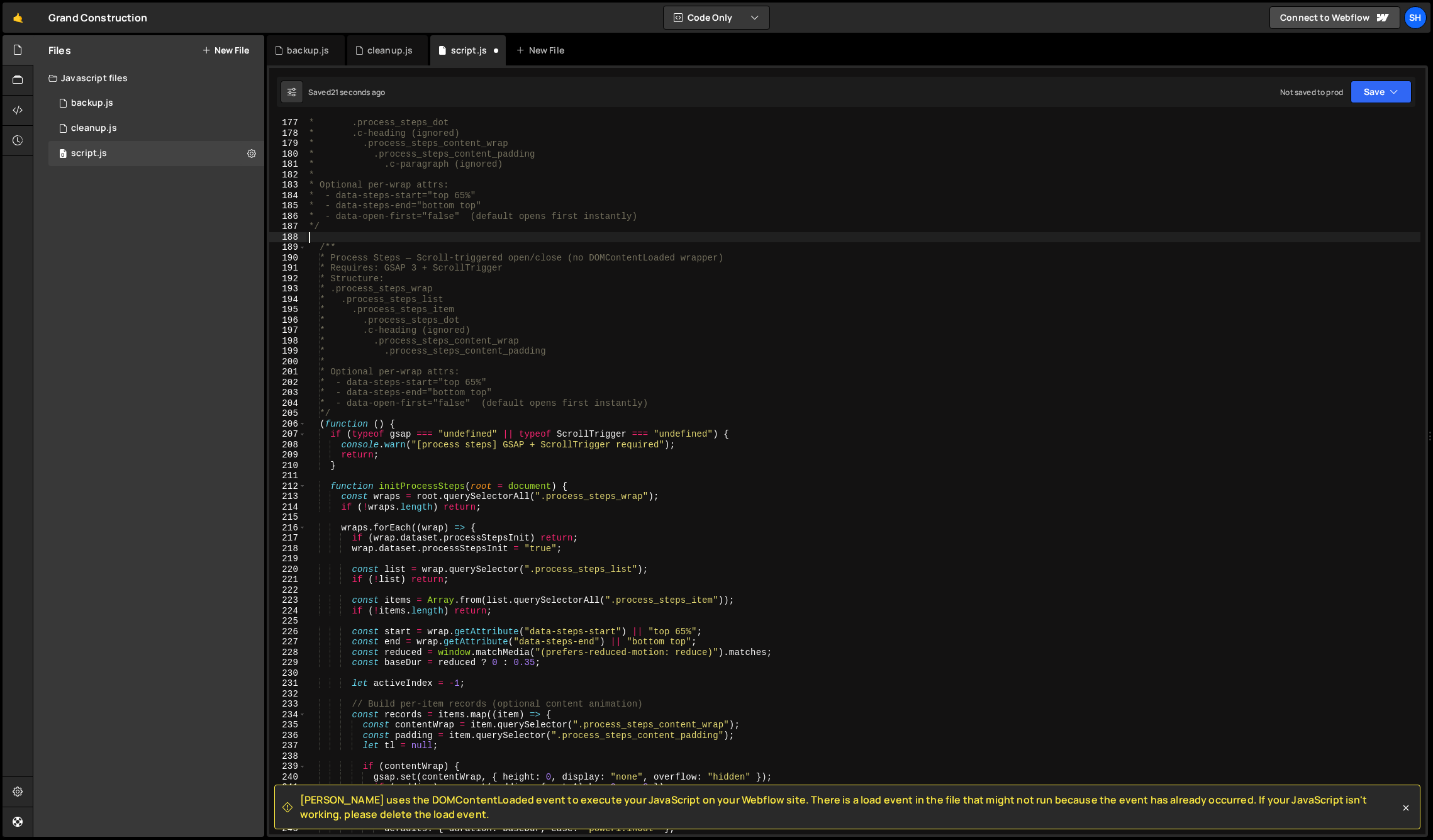
type textarea "*/"
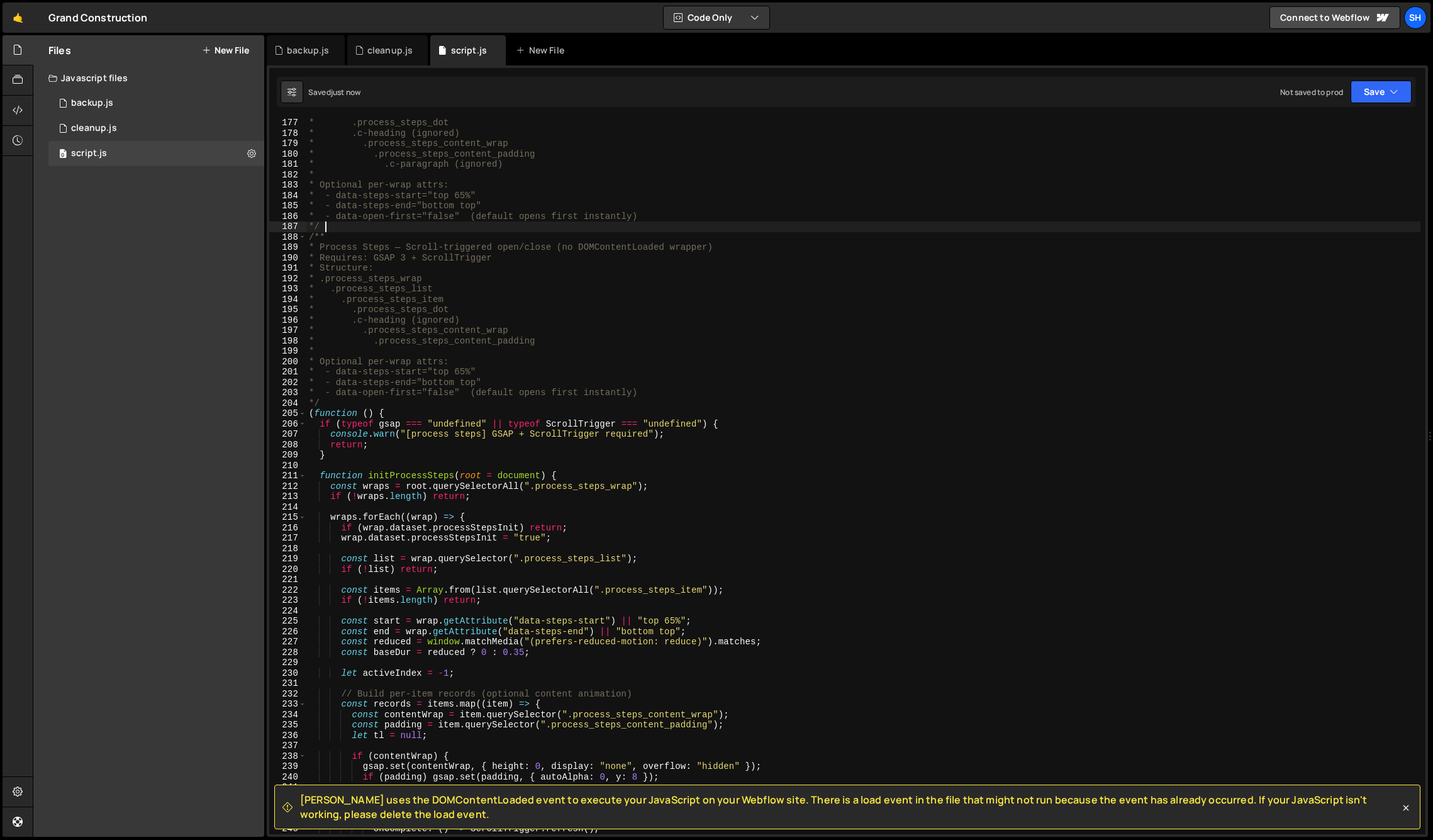
click at [332, 229] on div "* .process_steps_dot * .c-heading (ignored) * .process_steps_content_wrap * .pr…" at bounding box center [863, 486] width 1114 height 737
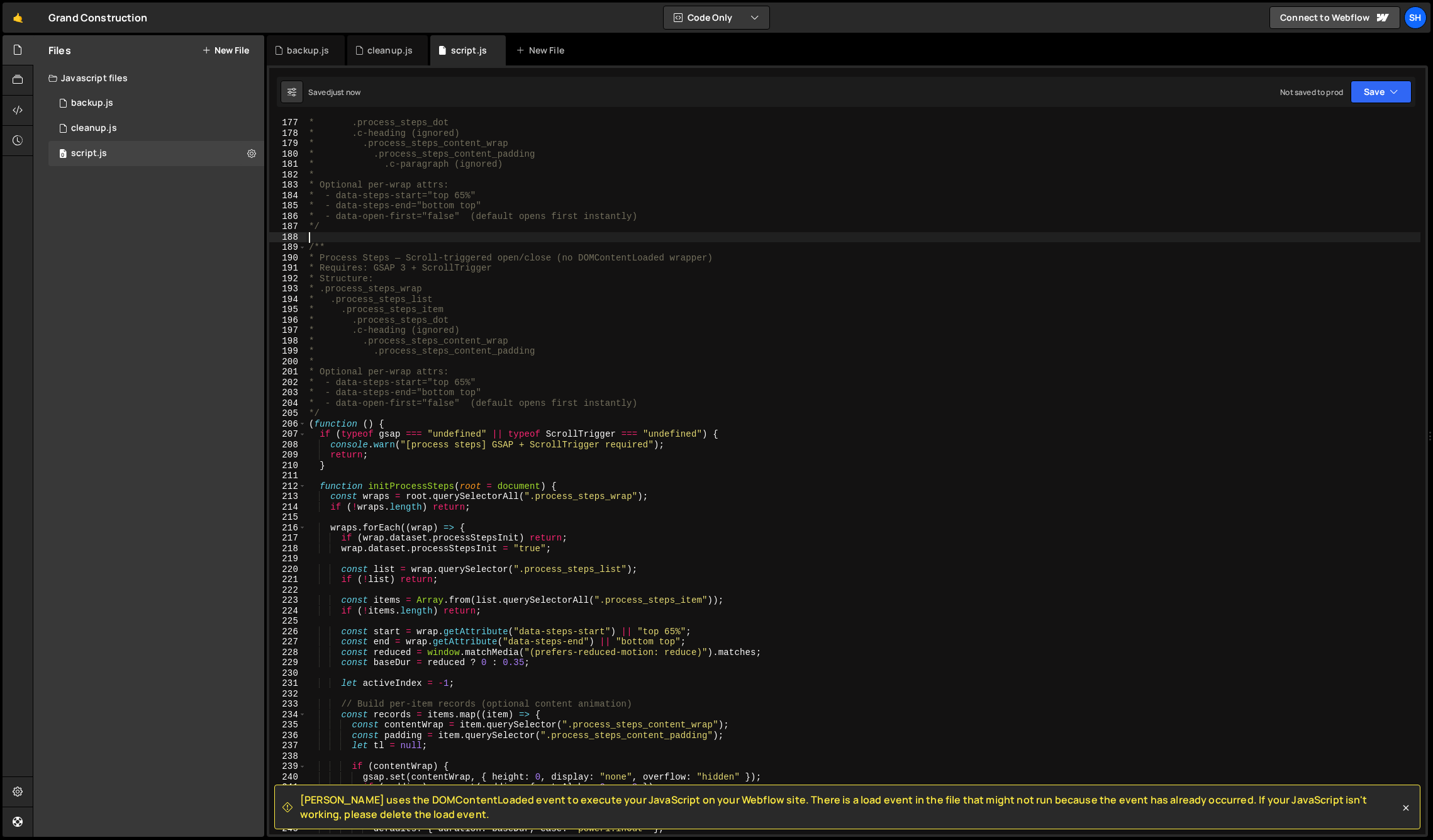
click at [190, 295] on div "Files New File Javascript files 0 backup.js 0 0 cleanup.js 0 0 script.js 0 CSS …" at bounding box center [149, 436] width 231 height 801
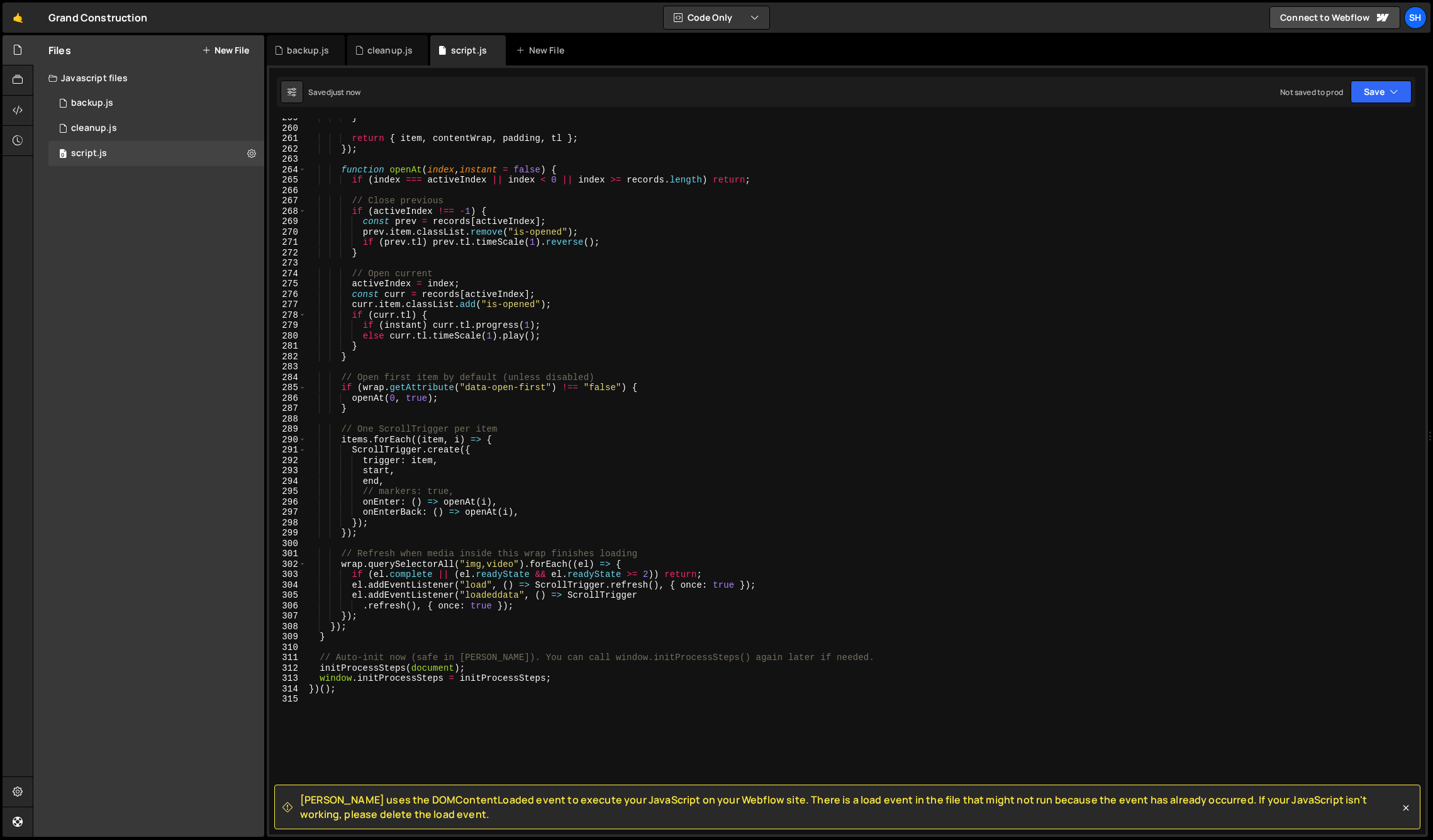
scroll to position [2680, 0]
drag, startPoint x: 212, startPoint y: 506, endPoint x: 226, endPoint y: 530, distance: 27.8
click at [212, 506] on div "Files New File Javascript files 0 backup.js 0 0 cleanup.js 0 0 script.js 0 CSS …" at bounding box center [149, 436] width 231 height 801
click at [159, 331] on div "Files New File Javascript files 0 backup.js 0 0 cleanup.js 0 0 script.js 0 CSS …" at bounding box center [149, 436] width 231 height 801
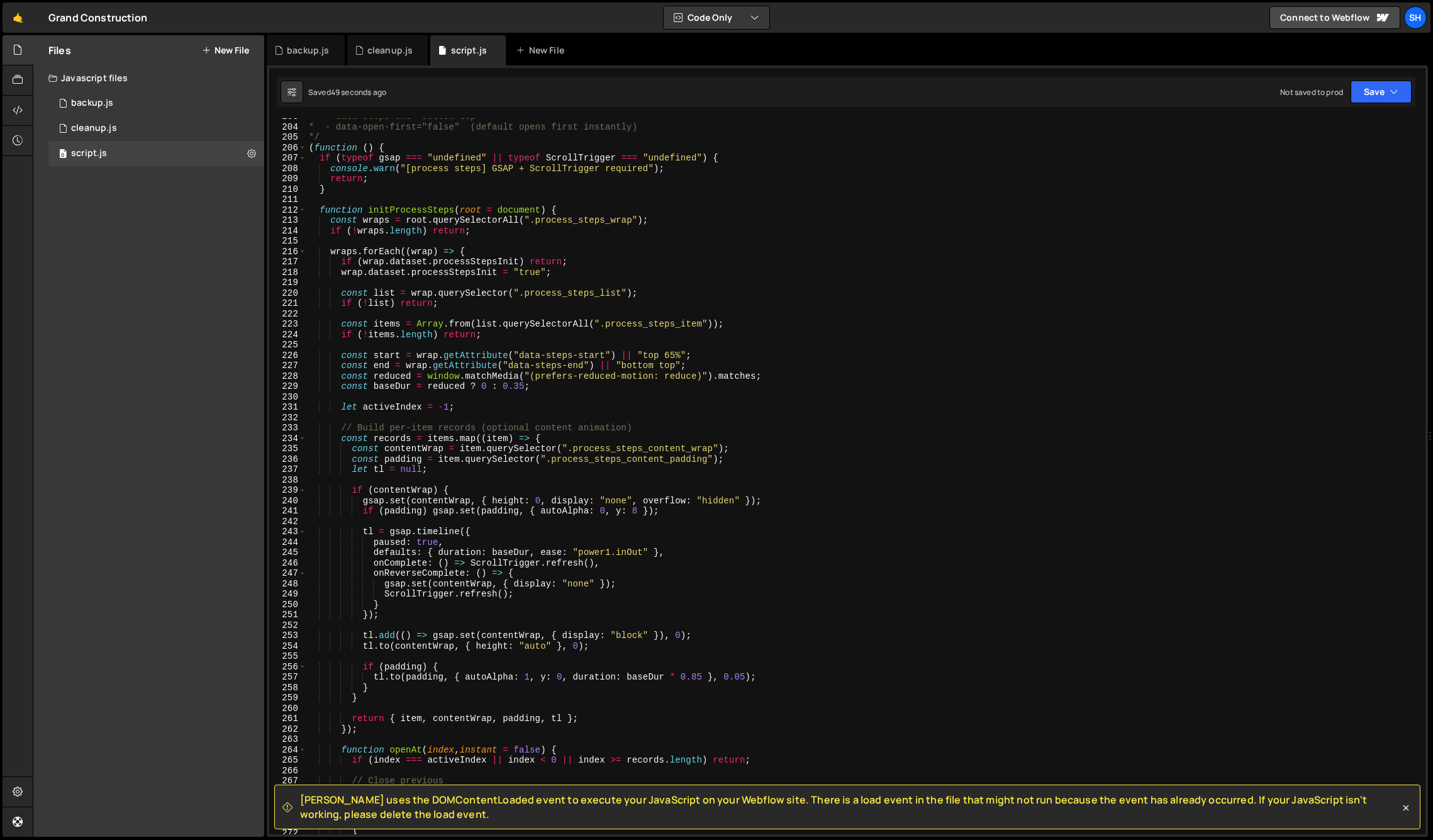
scroll to position [2104, 0]
drag, startPoint x: 258, startPoint y: 366, endPoint x: 249, endPoint y: 361, distance: 10.3
click at [258, 366] on div "Files New File Javascript files 0 backup.js 0 0 cleanup.js 0 0 script.js 0 CSS …" at bounding box center [149, 436] width 231 height 801
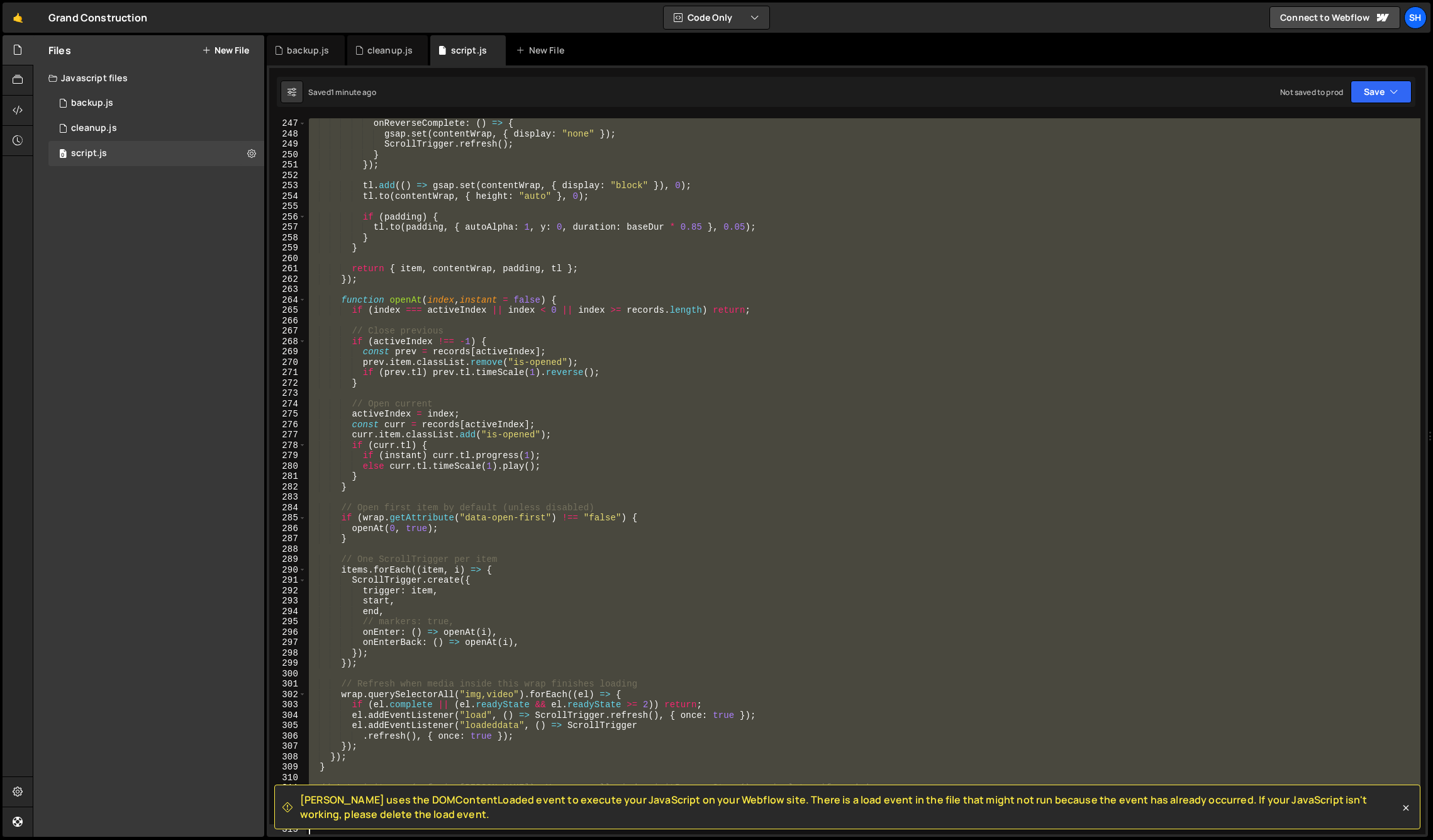
scroll to position [2553, 0]
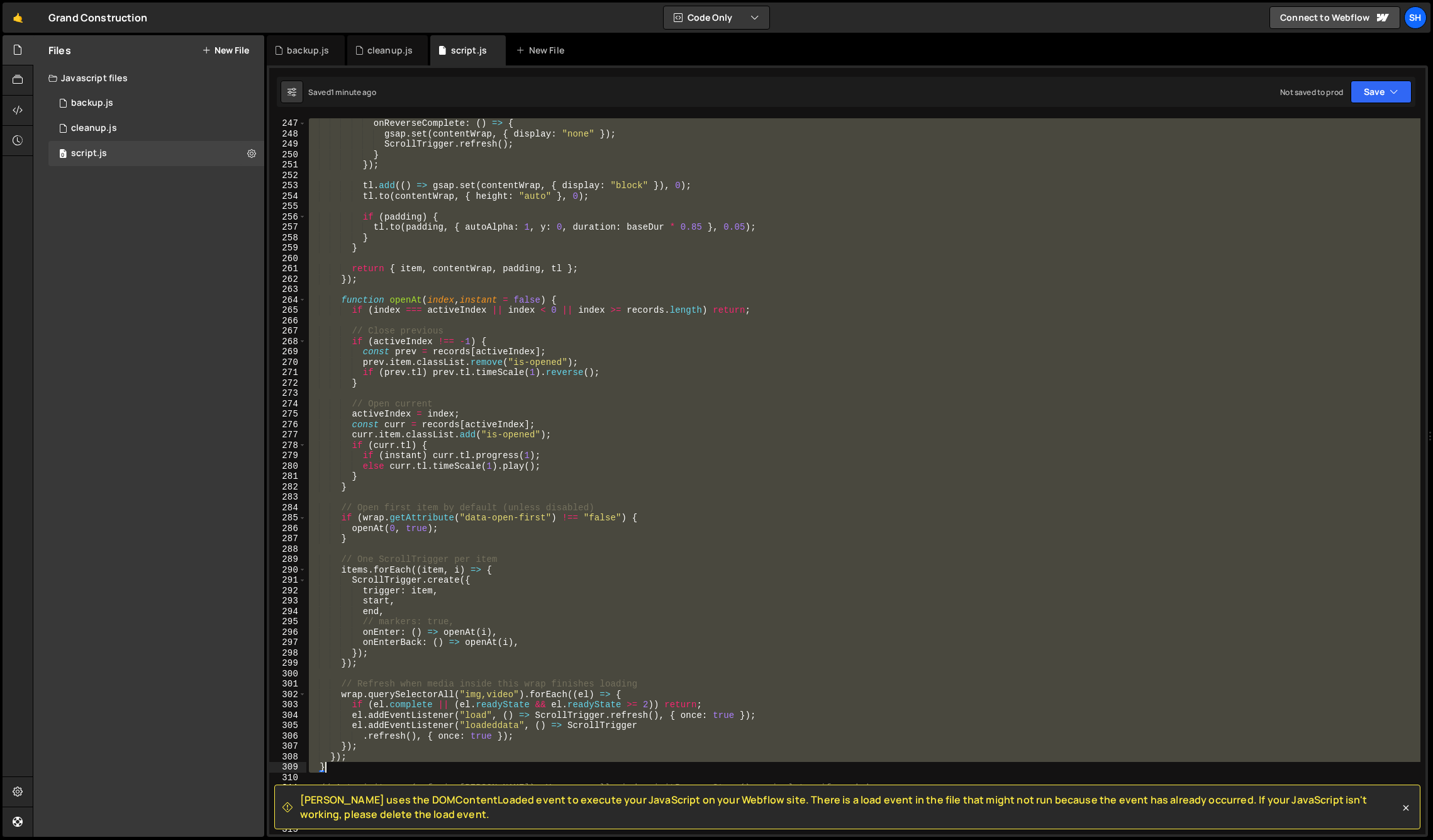
drag, startPoint x: 309, startPoint y: 147, endPoint x: 444, endPoint y: 764, distance: 631.6
click at [443, 766] on div "onReverseComplete : ( ) => { gsap . set ( contentWrap , { display : "none" }) ;…" at bounding box center [863, 486] width 1114 height 737
drag, startPoint x: 169, startPoint y: 524, endPoint x: 165, endPoint y: 518, distance: 7.2
click at [169, 524] on div "Files New File Javascript files 0 backup.js 0 0 cleanup.js 0 0 script.js 0 CSS …" at bounding box center [149, 436] width 231 height 801
click at [617, 331] on div "onReverseComplete : ( ) => { gsap . set ( contentWrap , { display : "none" }) ;…" at bounding box center [863, 476] width 1114 height 716
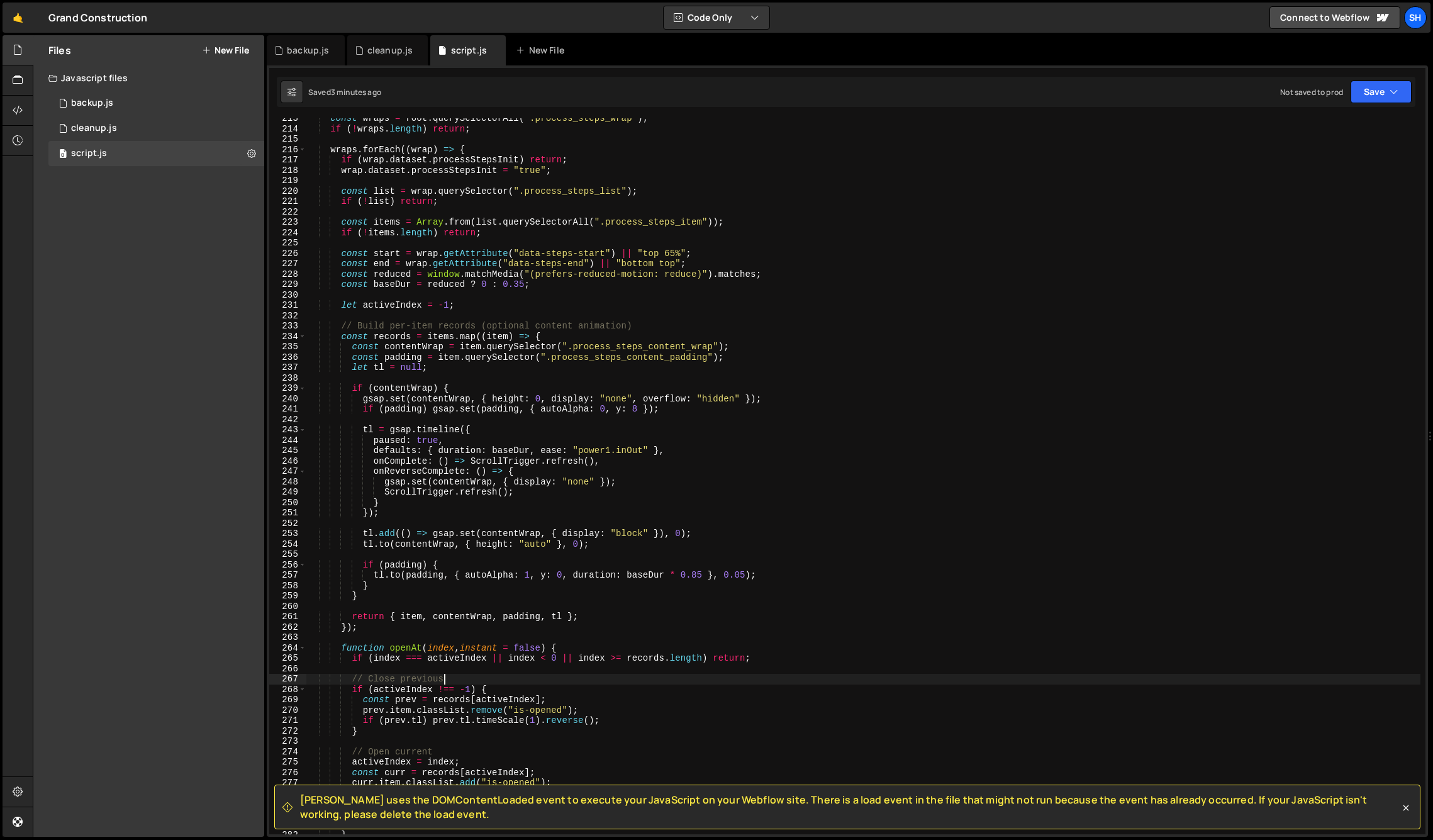
scroll to position [2209, 0]
click at [445, 435] on div "const wraps = root . querySelectorAll ( ".process_steps_wrap" ) ; if ( ! wraps …" at bounding box center [863, 479] width 1114 height 737
type textarea "paused: true,"
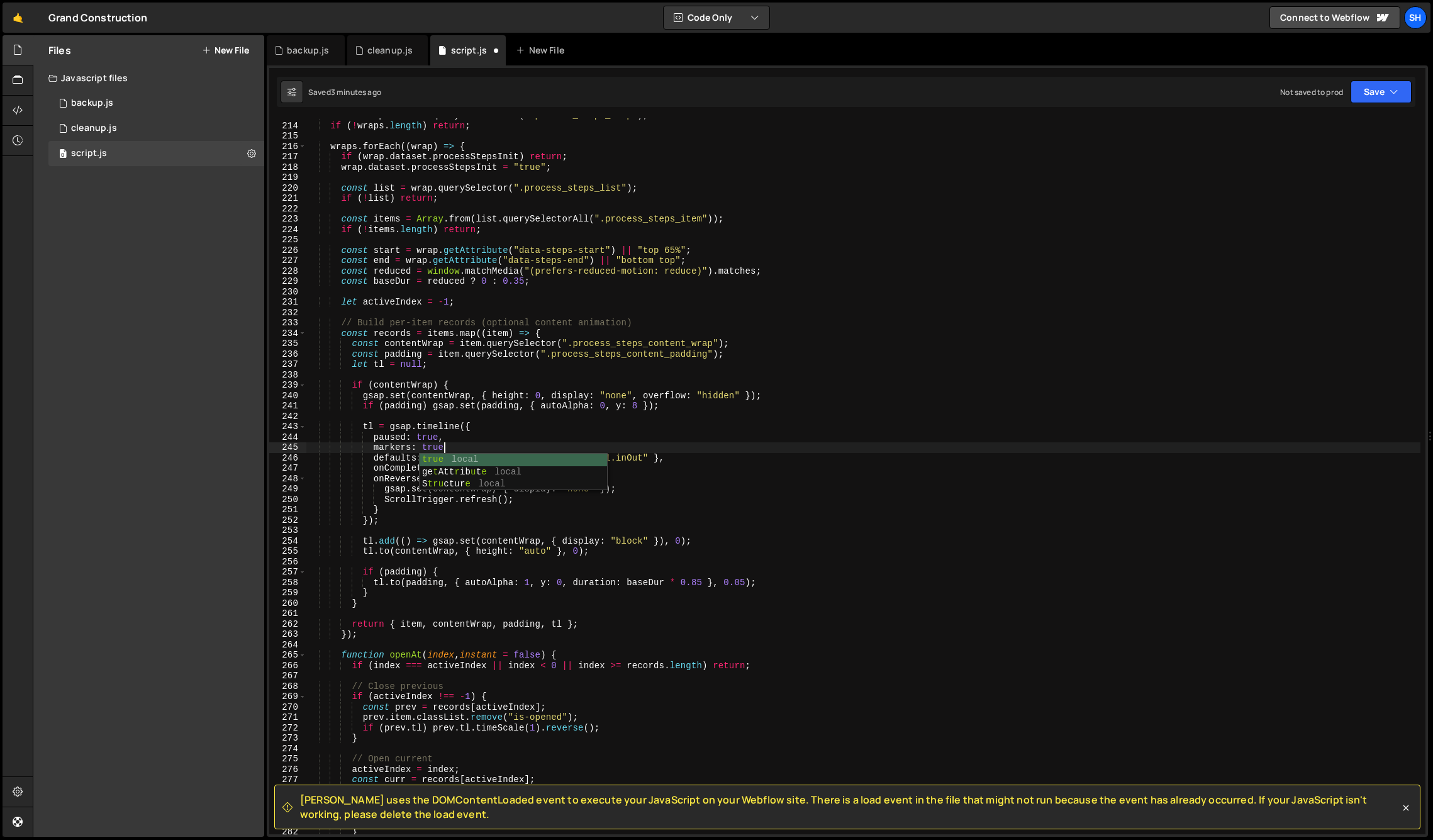
scroll to position [0, 9]
type textarea "markers: true,"
click at [205, 454] on div "Files New File Javascript files 0 backup.js 0 0 cleanup.js 0 0 script.js 0 CSS …" at bounding box center [149, 436] width 231 height 801
drag, startPoint x: 456, startPoint y: 449, endPoint x: 375, endPoint y: 449, distance: 81.0
click at [375, 449] on div "const wraps = root . querySelectorAll ( ".process_steps_wrap" ) ; if ( ! wraps …" at bounding box center [863, 479] width 1114 height 737
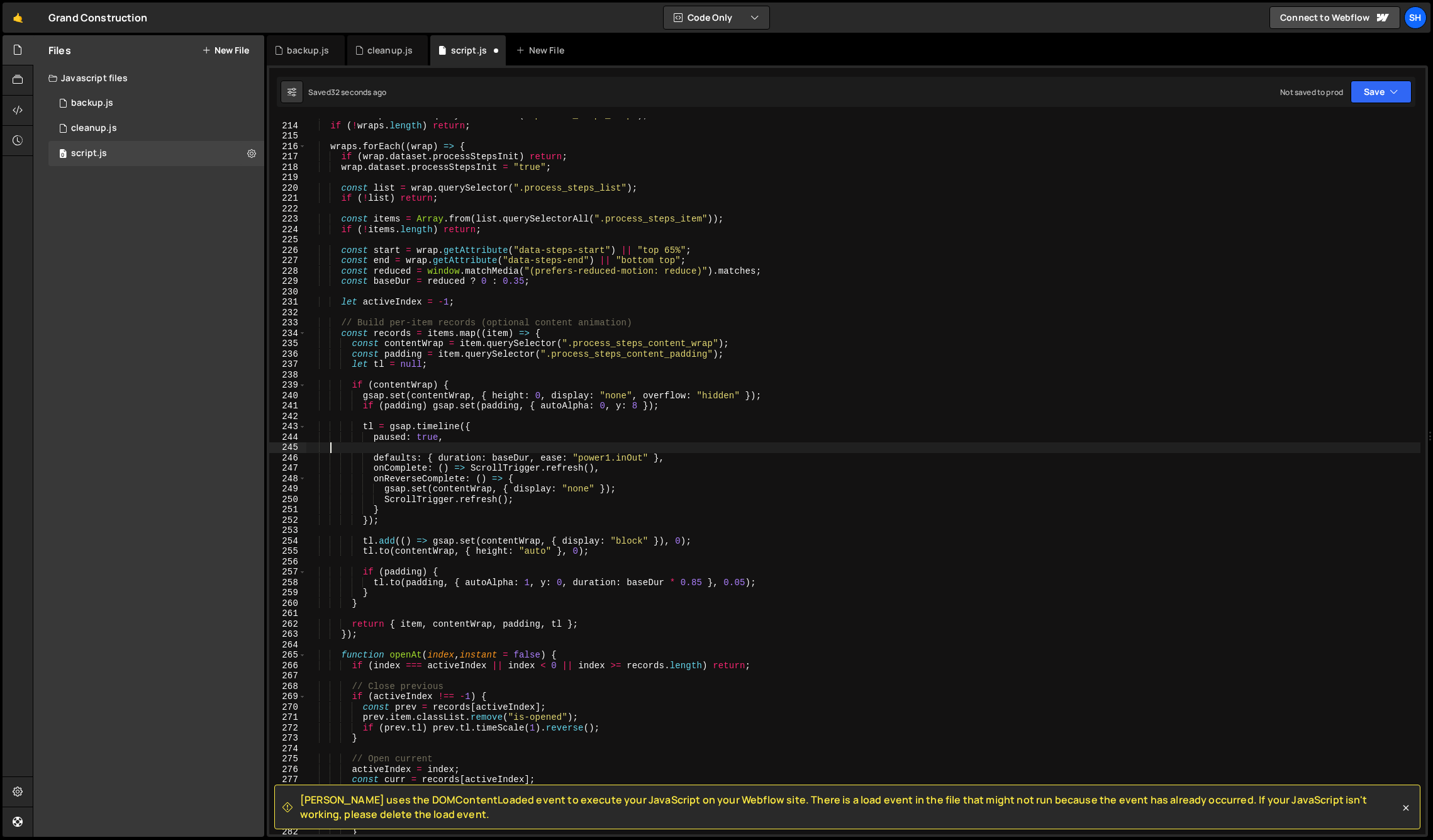
scroll to position [0, 0]
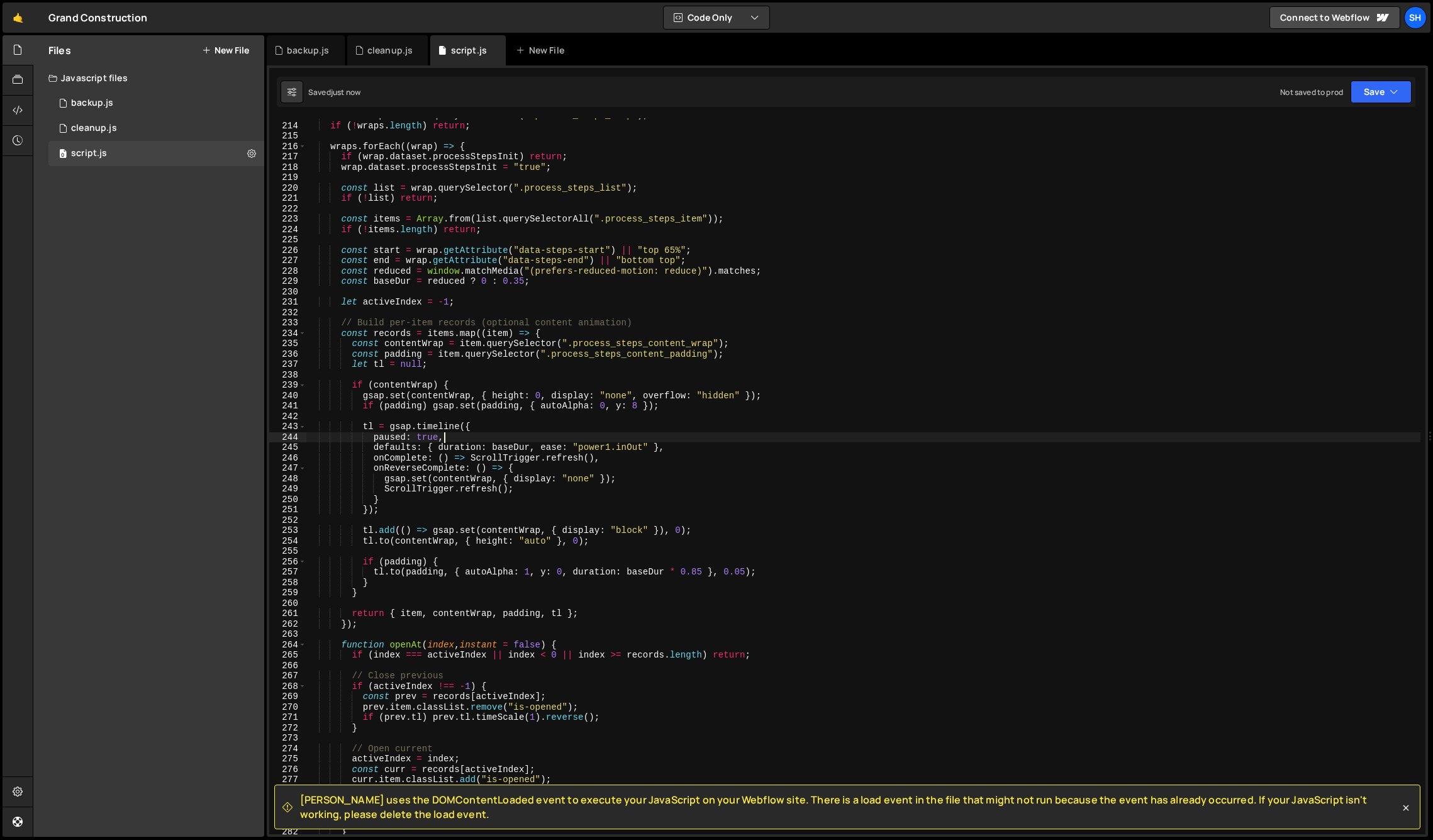
click at [132, 402] on div "Files New File Javascript files 0 backup.js 0 0 cleanup.js 0 0 script.js 0 CSS …" at bounding box center [149, 436] width 231 height 801
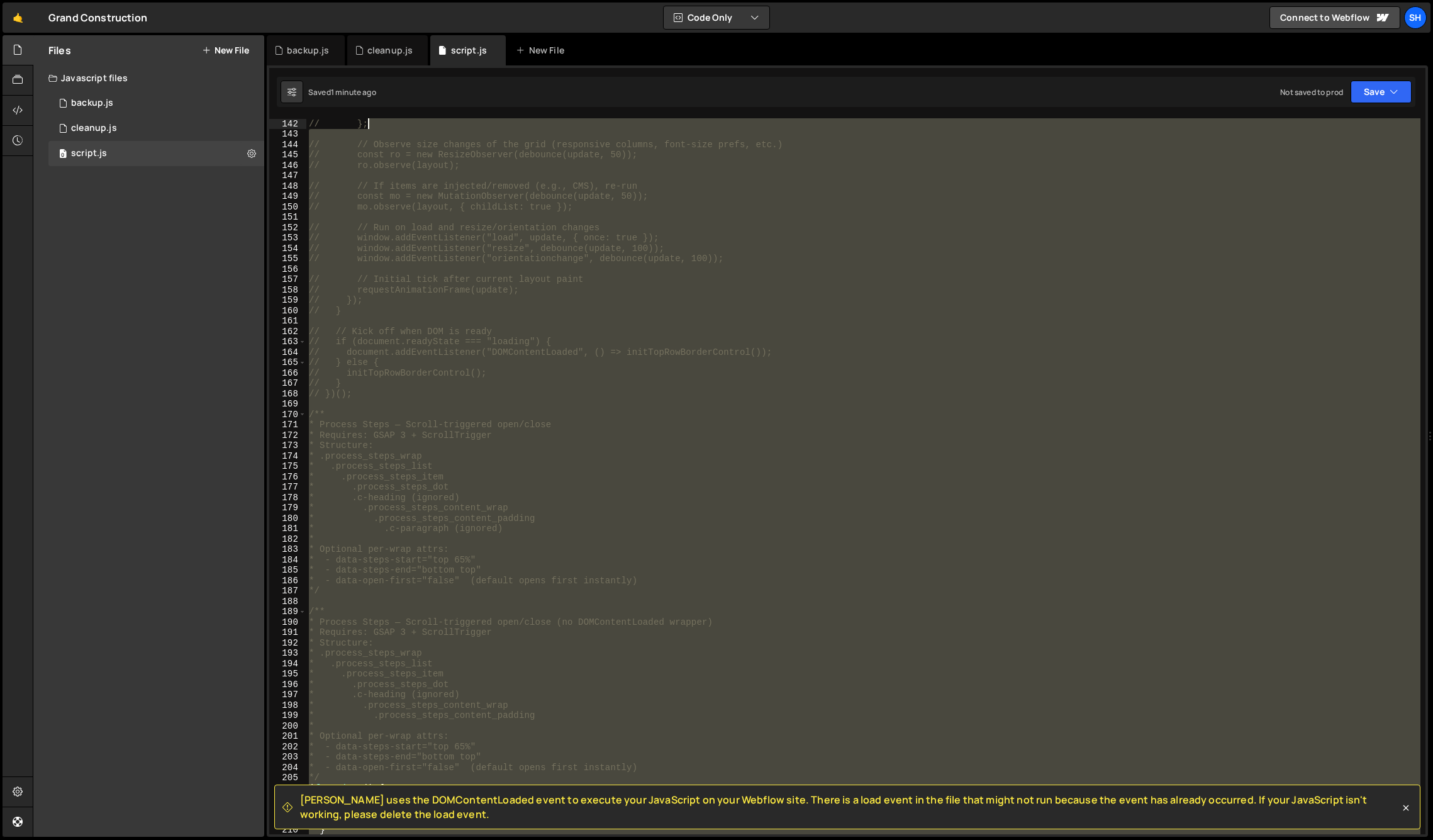
scroll to position [1463, 0]
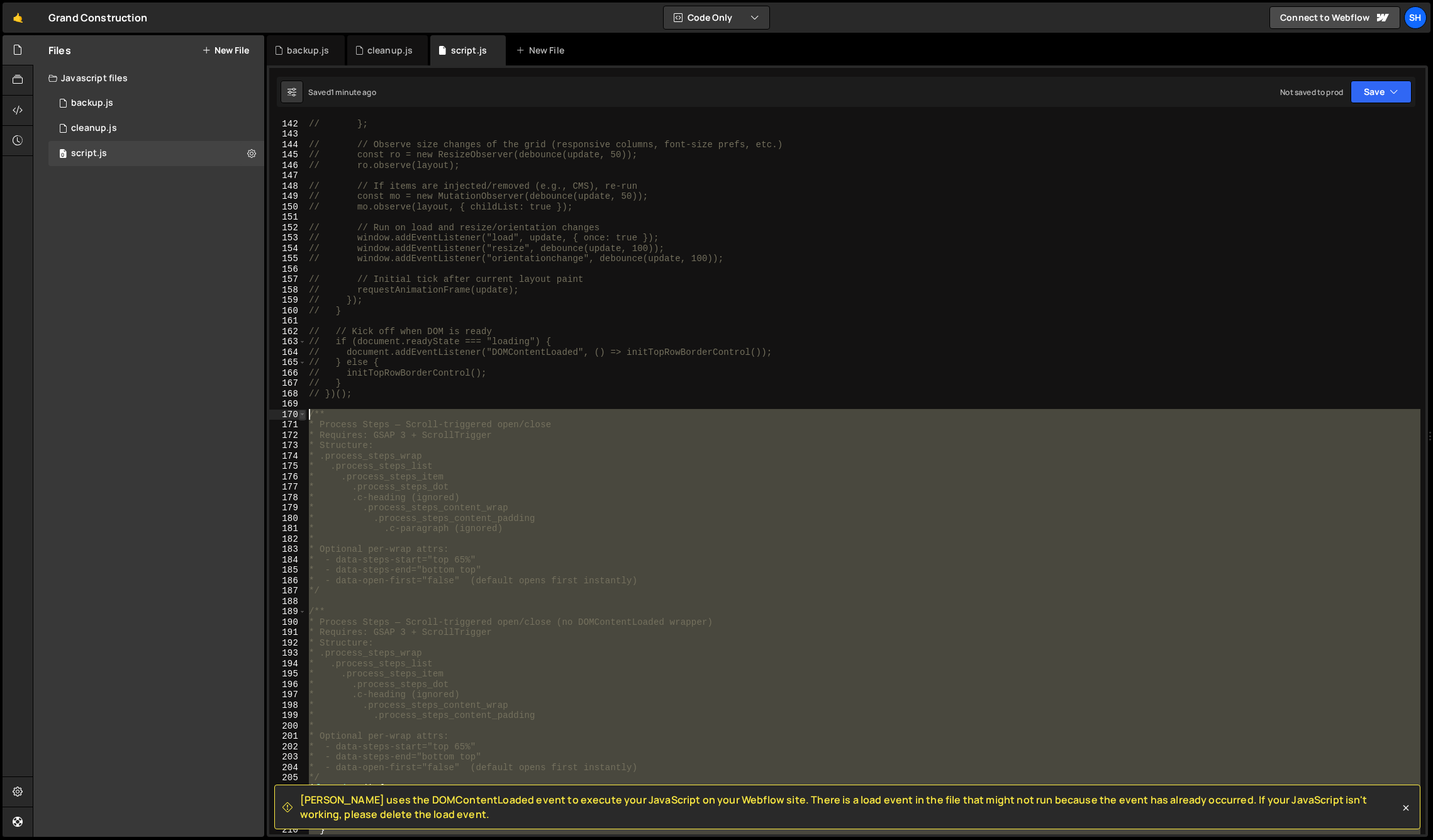
drag, startPoint x: 338, startPoint y: 727, endPoint x: 302, endPoint y: 414, distance: 315.1
click at [302, 414] on div "})(); 142 143 144 145 146 147 148 149 150 151 152 153 154 155 156 157 158 159 1…" at bounding box center [848, 476] width 1156 height 716
type textarea "/** * Process Steps — Scroll-triggered open/close"
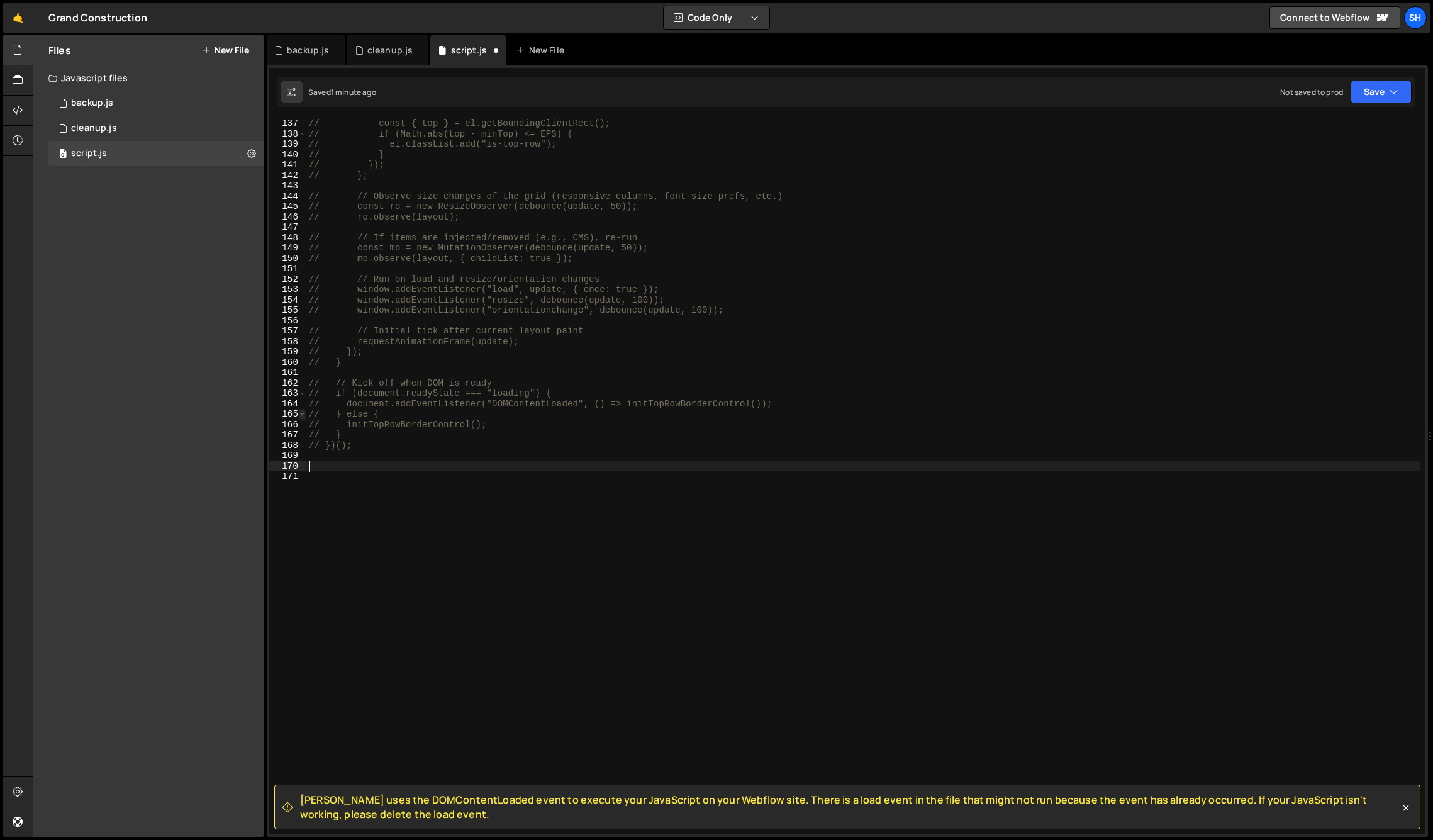
paste textarea "</script>"
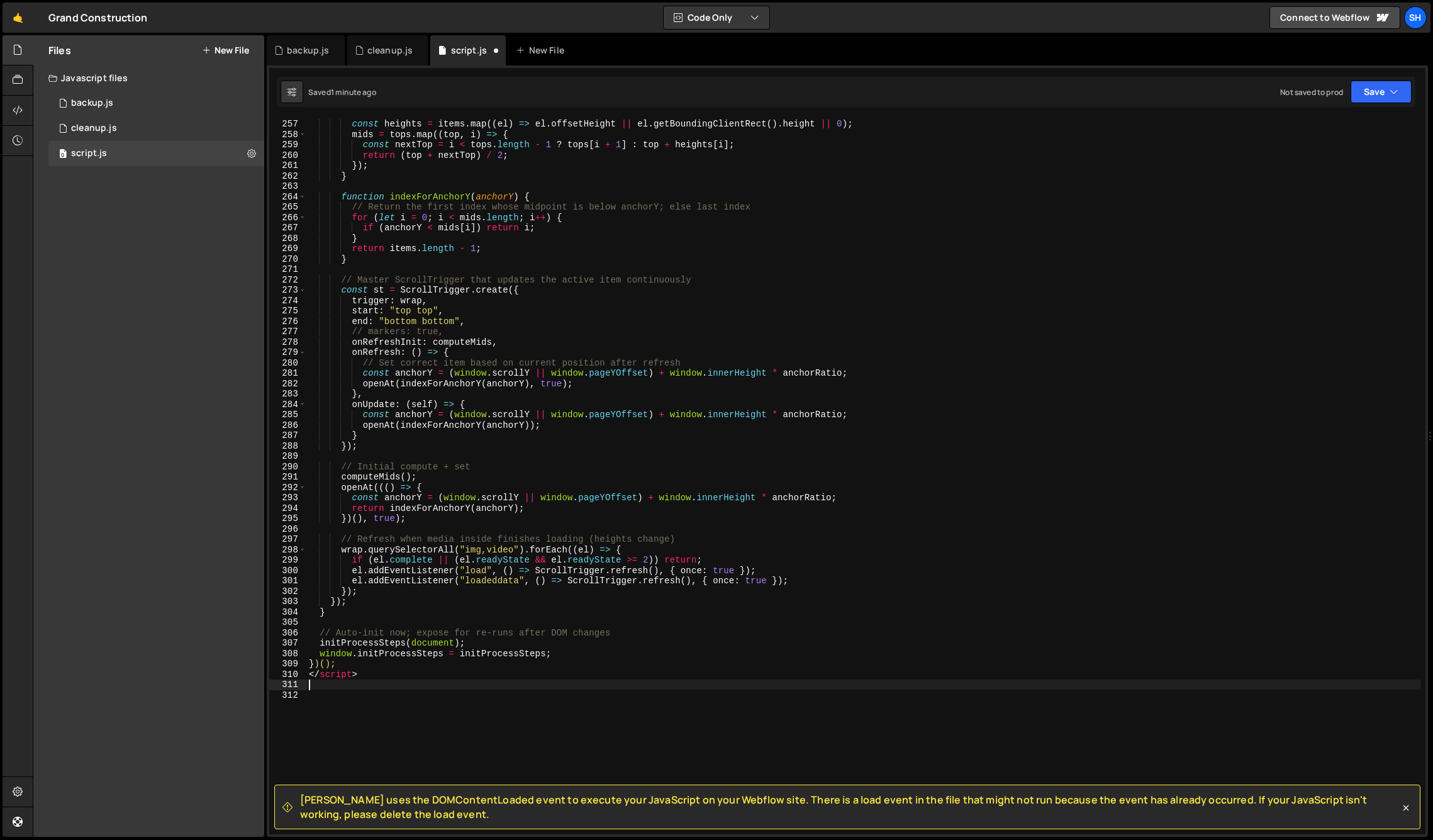
scroll to position [2876, 0]
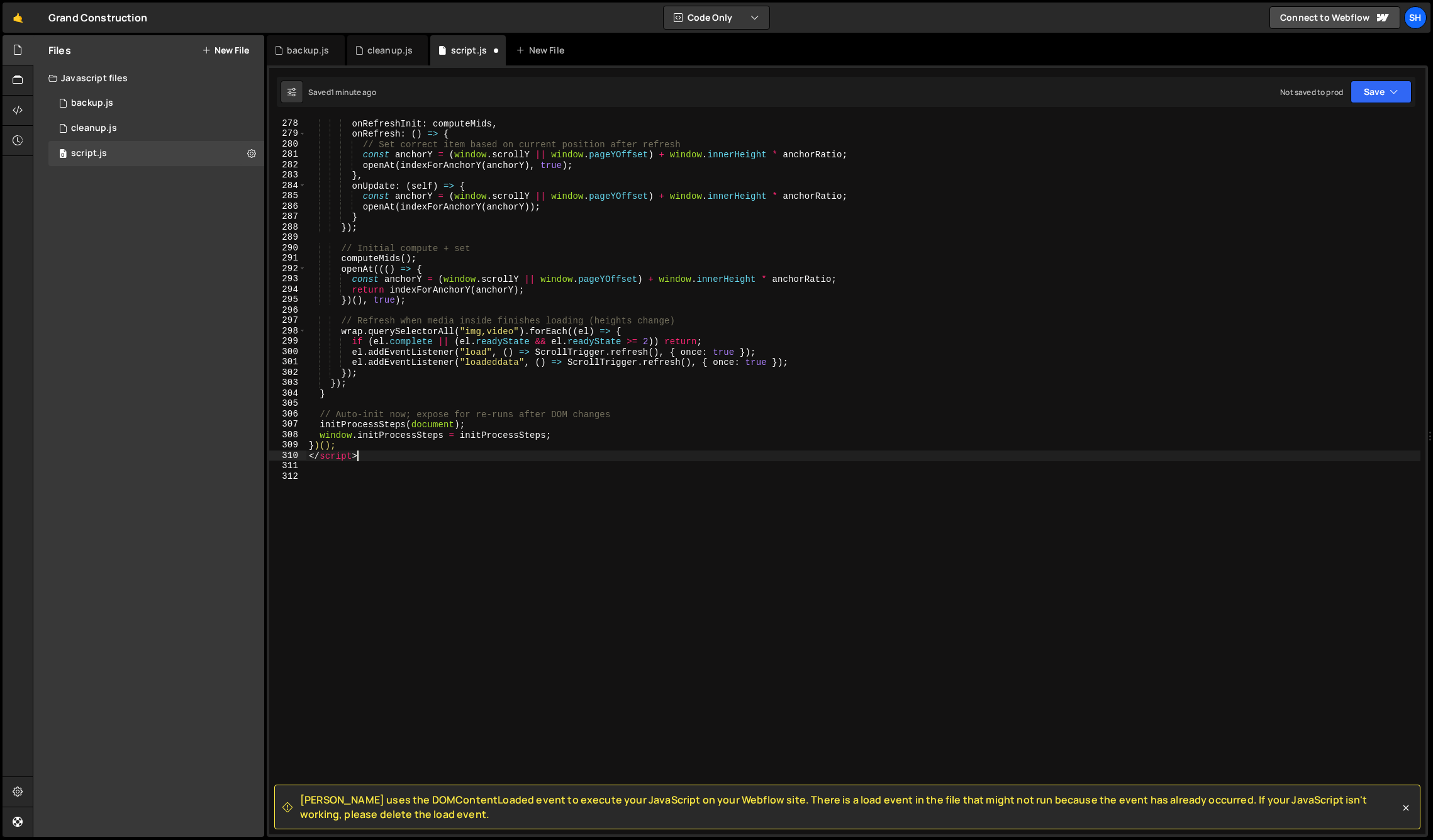
click at [359, 454] on div "onRefreshInit : computeMids , onRefresh : ( ) => { // Set correct item based on…" at bounding box center [863, 486] width 1114 height 737
type textarea "</script>"
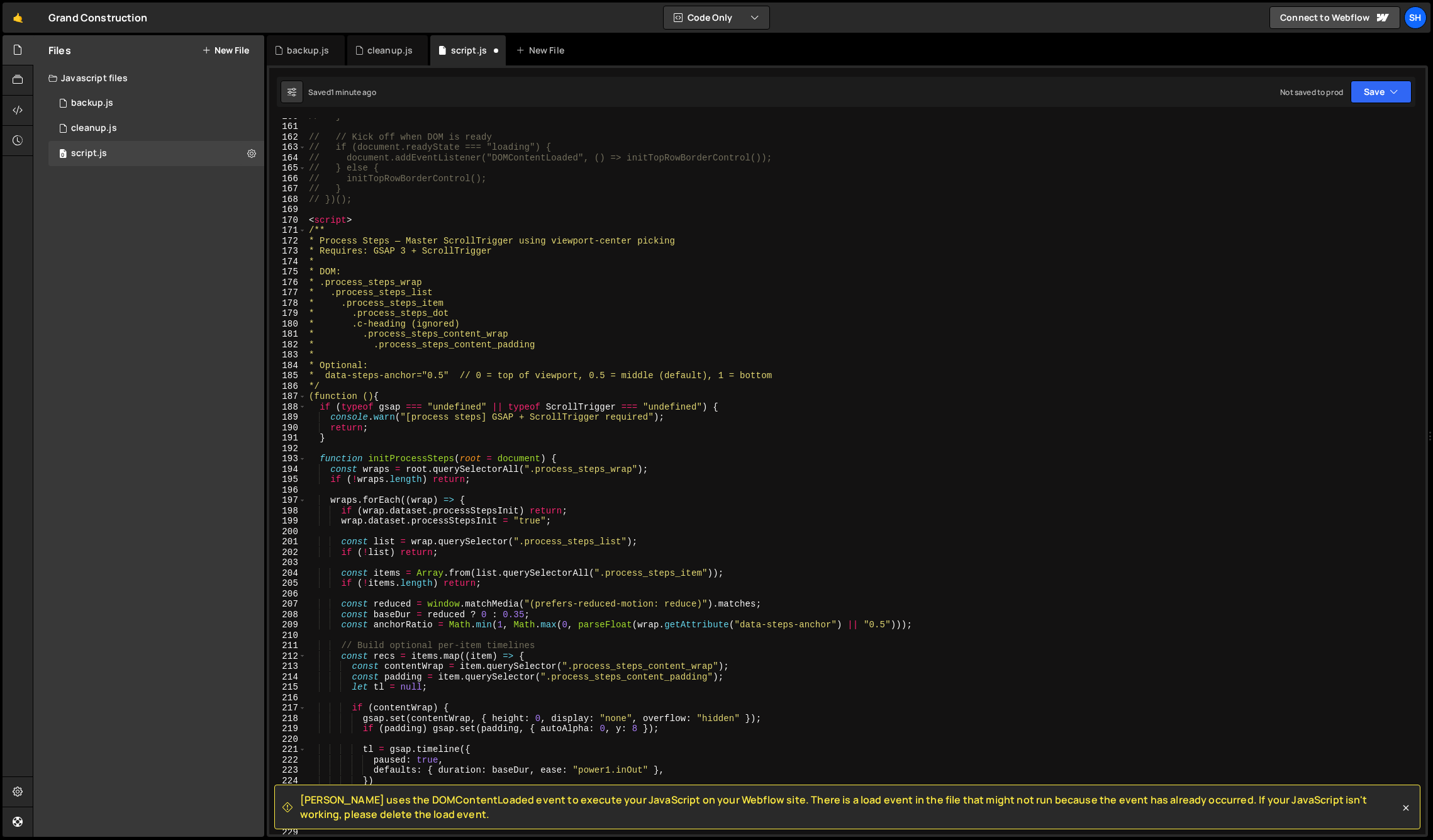
scroll to position [1635, 0]
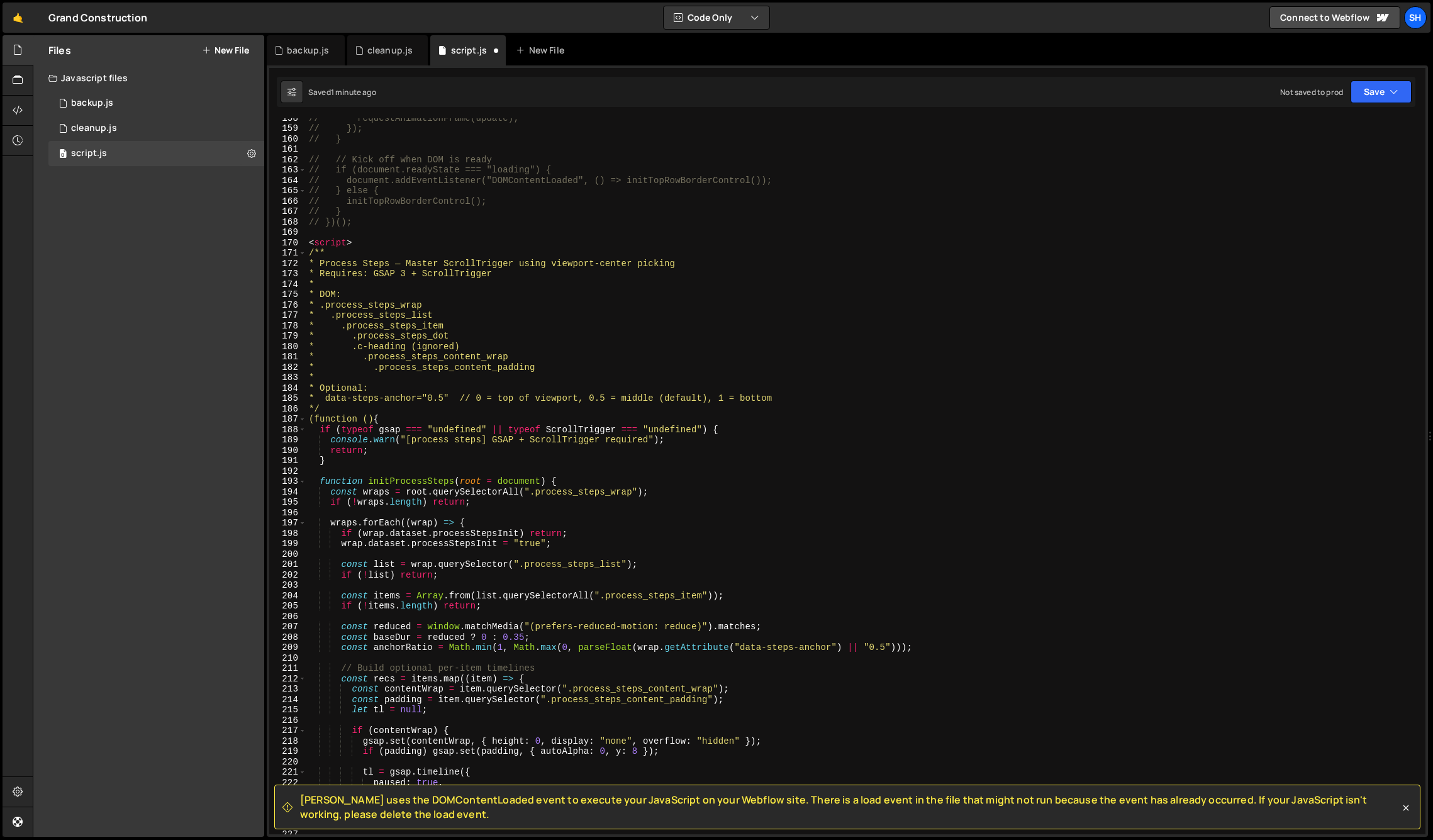
click at [361, 241] on div "// requestAnimationFrame(update); // }); // } // // Kick off when DOM is ready …" at bounding box center [863, 481] width 1114 height 737
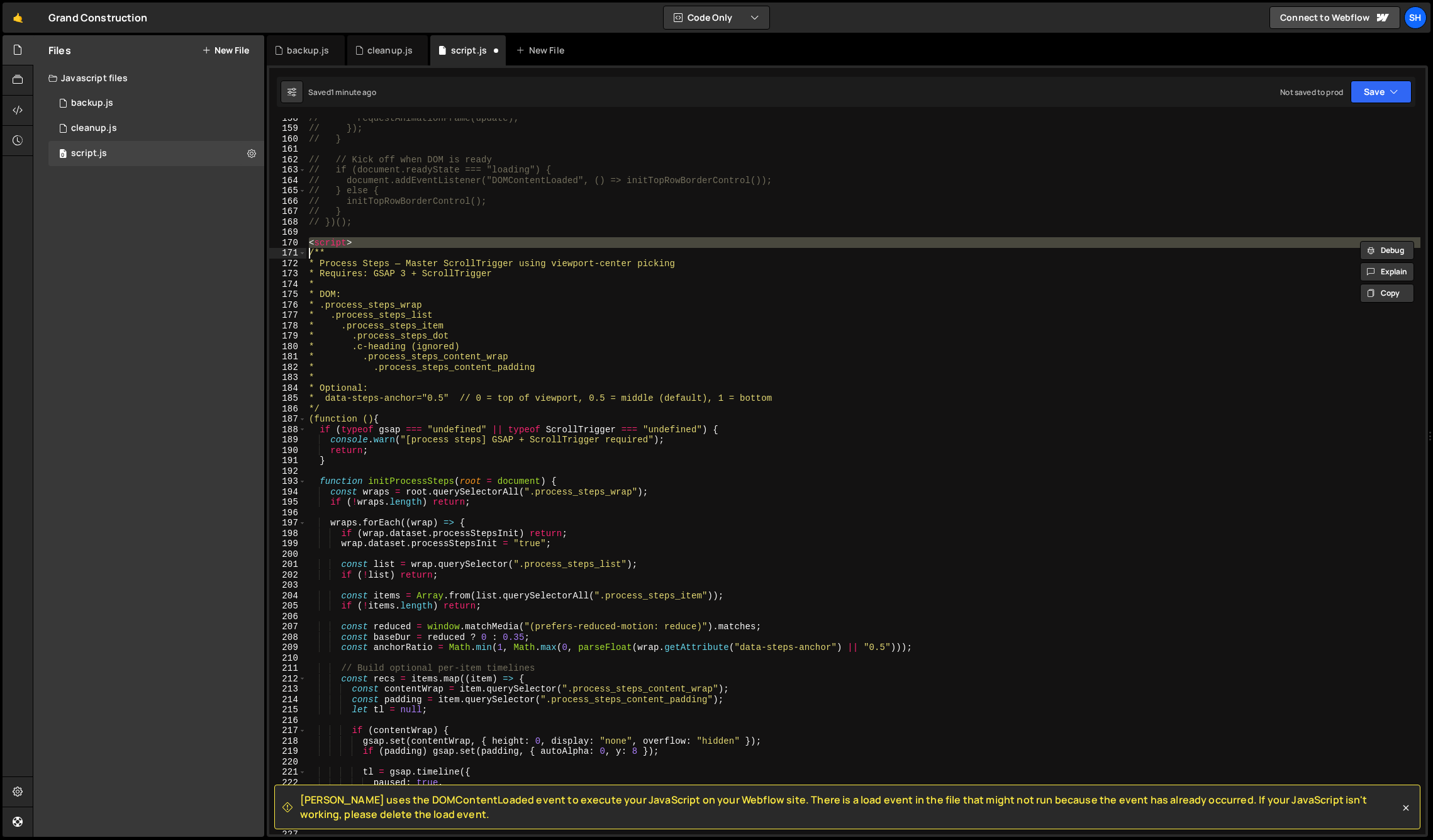
click at [361, 241] on div "// requestAnimationFrame(update); // }); // } // // Kick off when DOM is ready …" at bounding box center [863, 481] width 1114 height 737
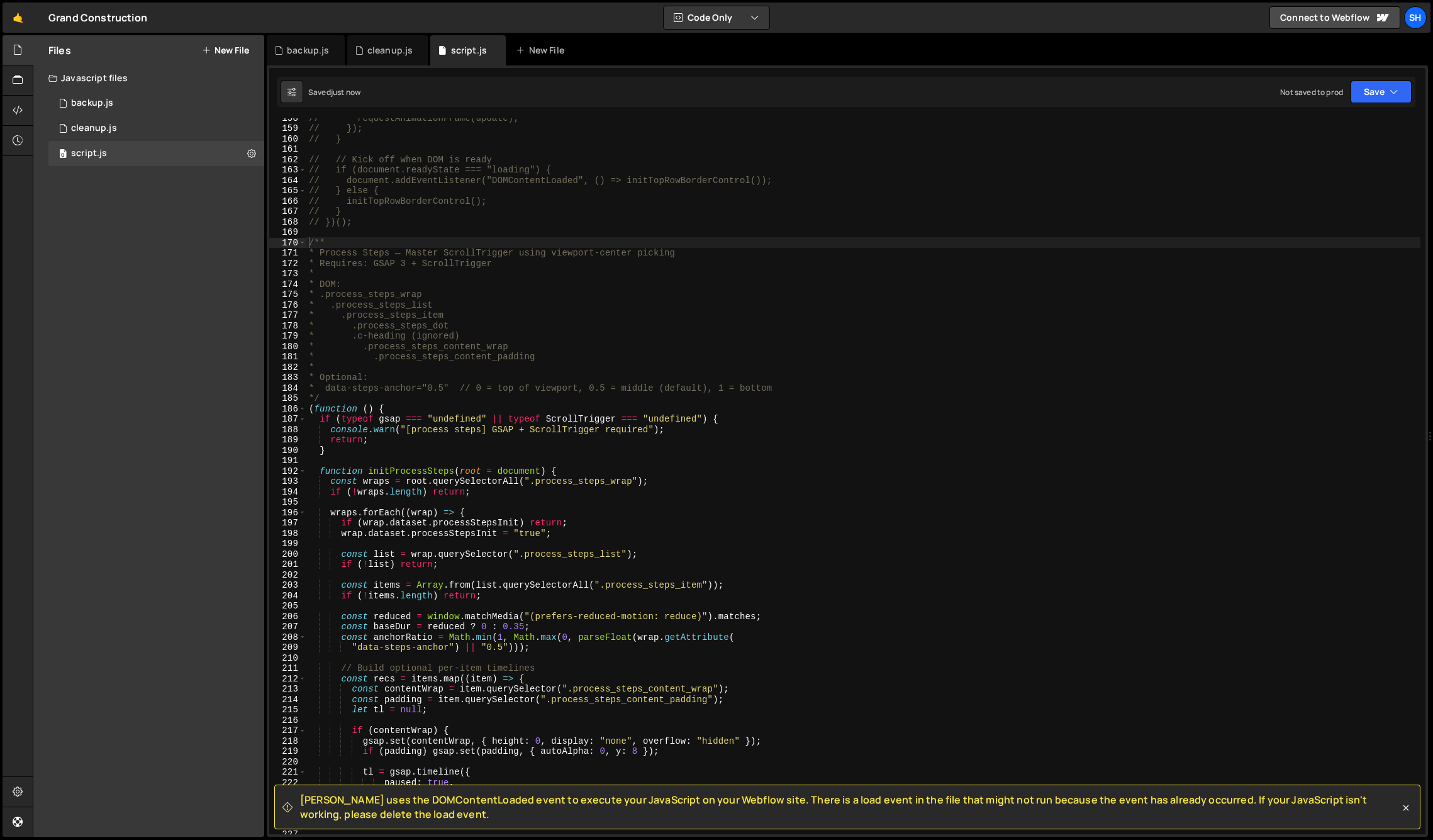
click at [127, 321] on div "Files New File Javascript files 0 backup.js 0 0 cleanup.js 0 0 script.js 0 CSS …" at bounding box center [149, 436] width 231 height 801
click at [176, 415] on div "Files New File Javascript files 0 backup.js 0 0 cleanup.js 0 0 script.js 0 CSS …" at bounding box center [149, 436] width 231 height 801
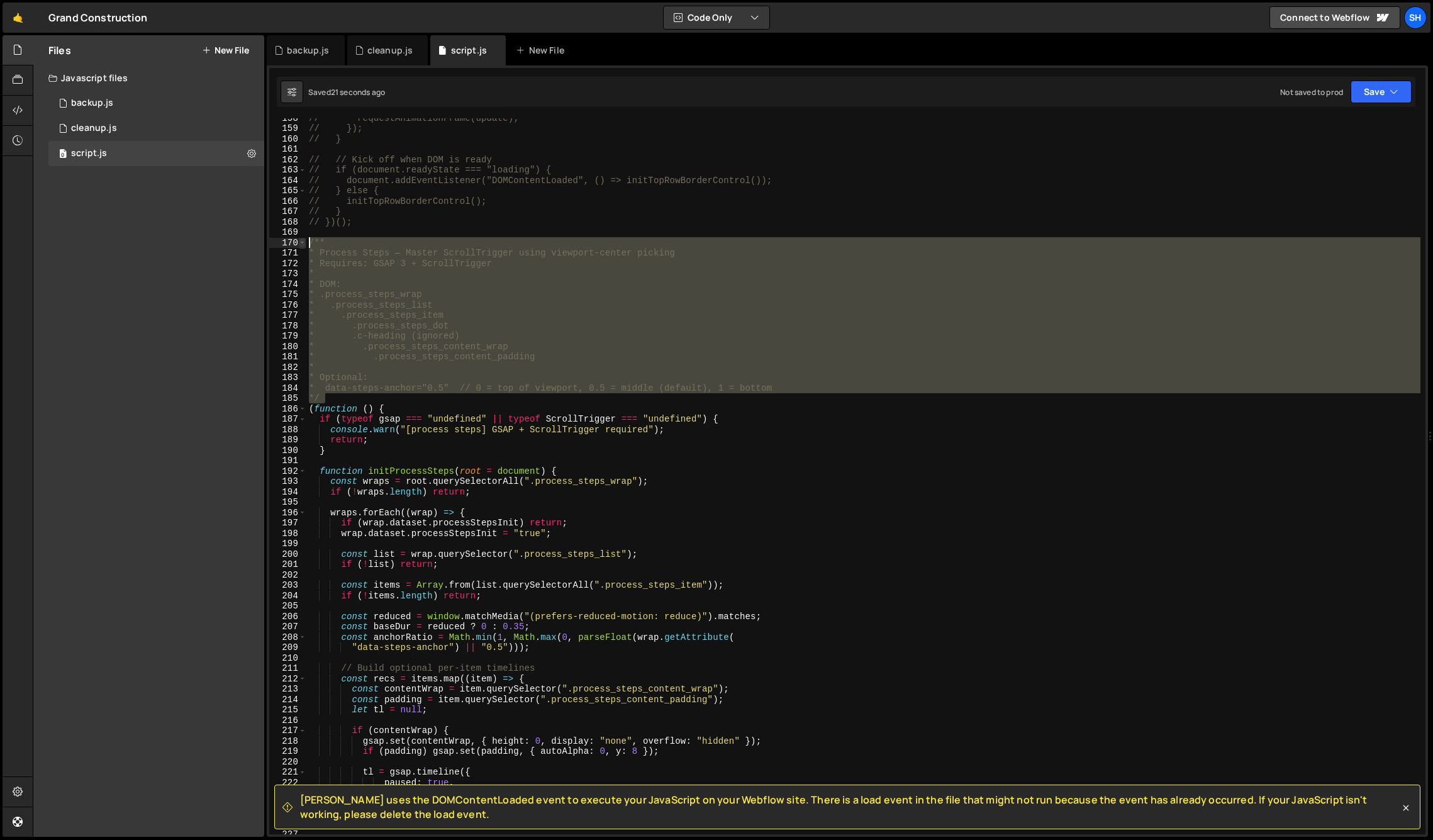
drag, startPoint x: 332, startPoint y: 397, endPoint x: 305, endPoint y: 244, distance: 155.4
click at [305, 244] on div "*/ 158 159 160 161 162 163 164 165 166 167 168 169 170 171 172 173 174 175 176 …" at bounding box center [848, 476] width 1156 height 716
type textarea "/** * Process Steps — Master ScrollTrigger using viewport-center picking"
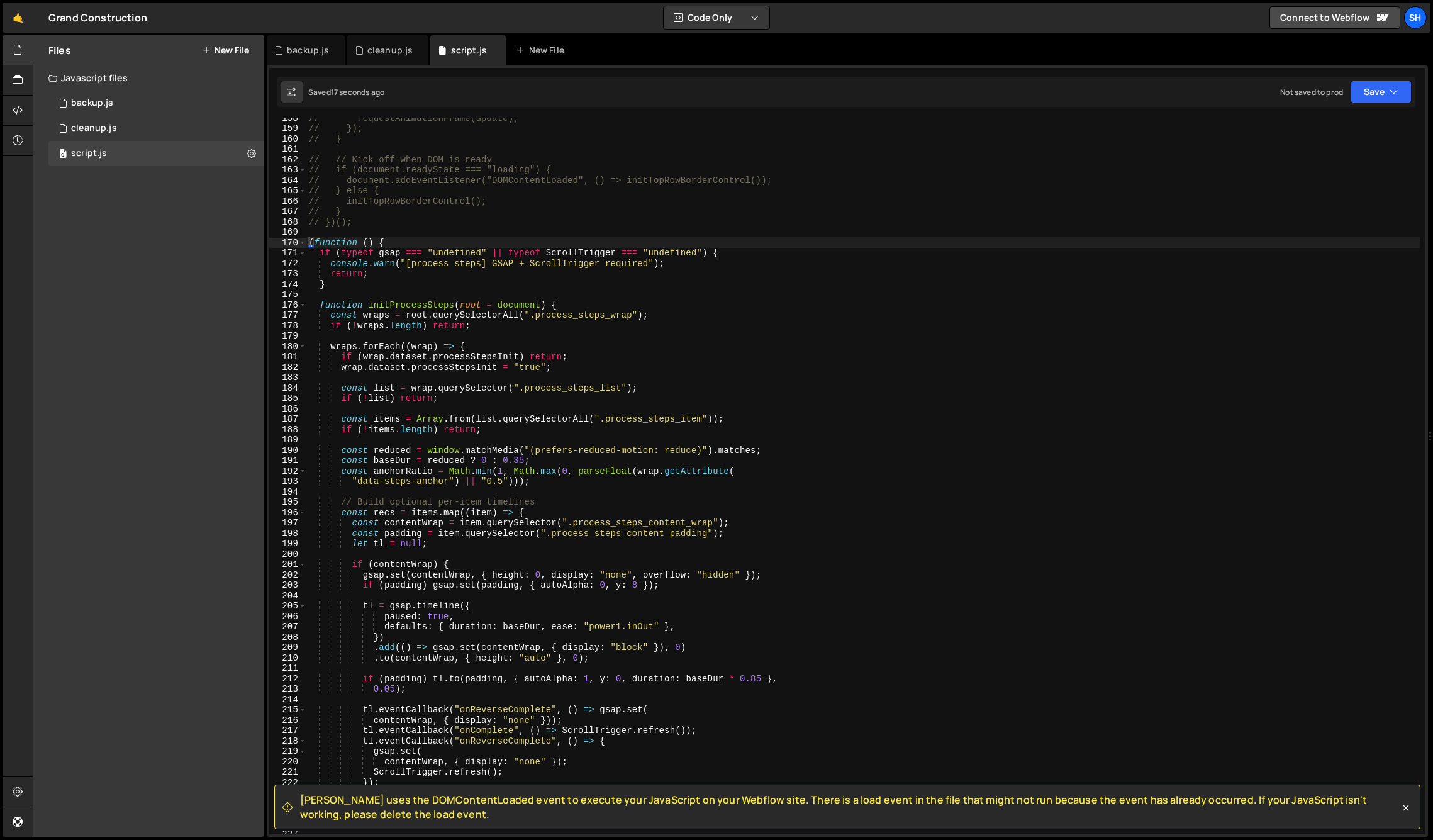
click at [184, 496] on div "Files New File Javascript files 0 backup.js 0 0 cleanup.js 0 0 script.js 0 CSS …" at bounding box center [149, 436] width 231 height 801
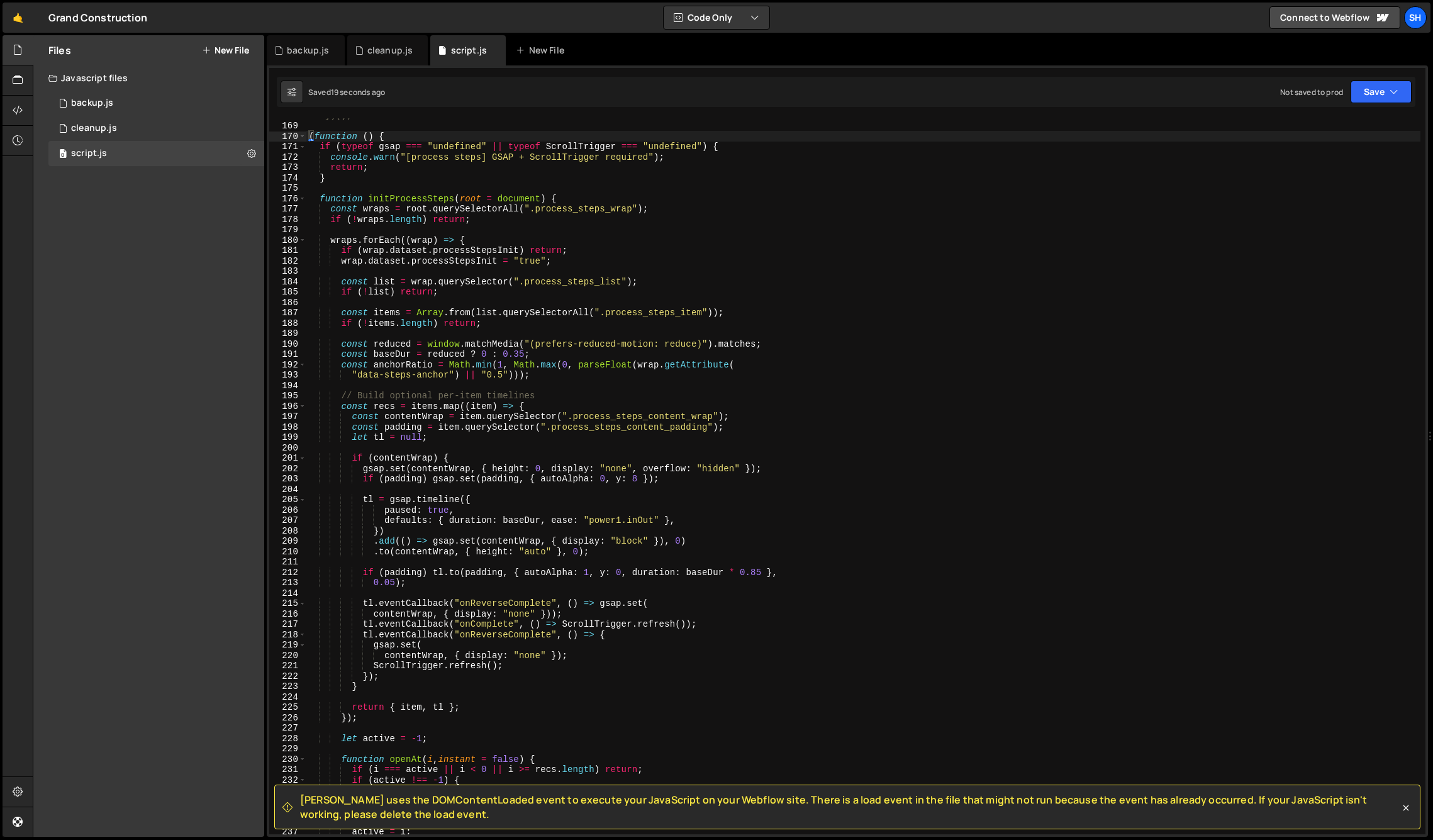
scroll to position [1751, 0]
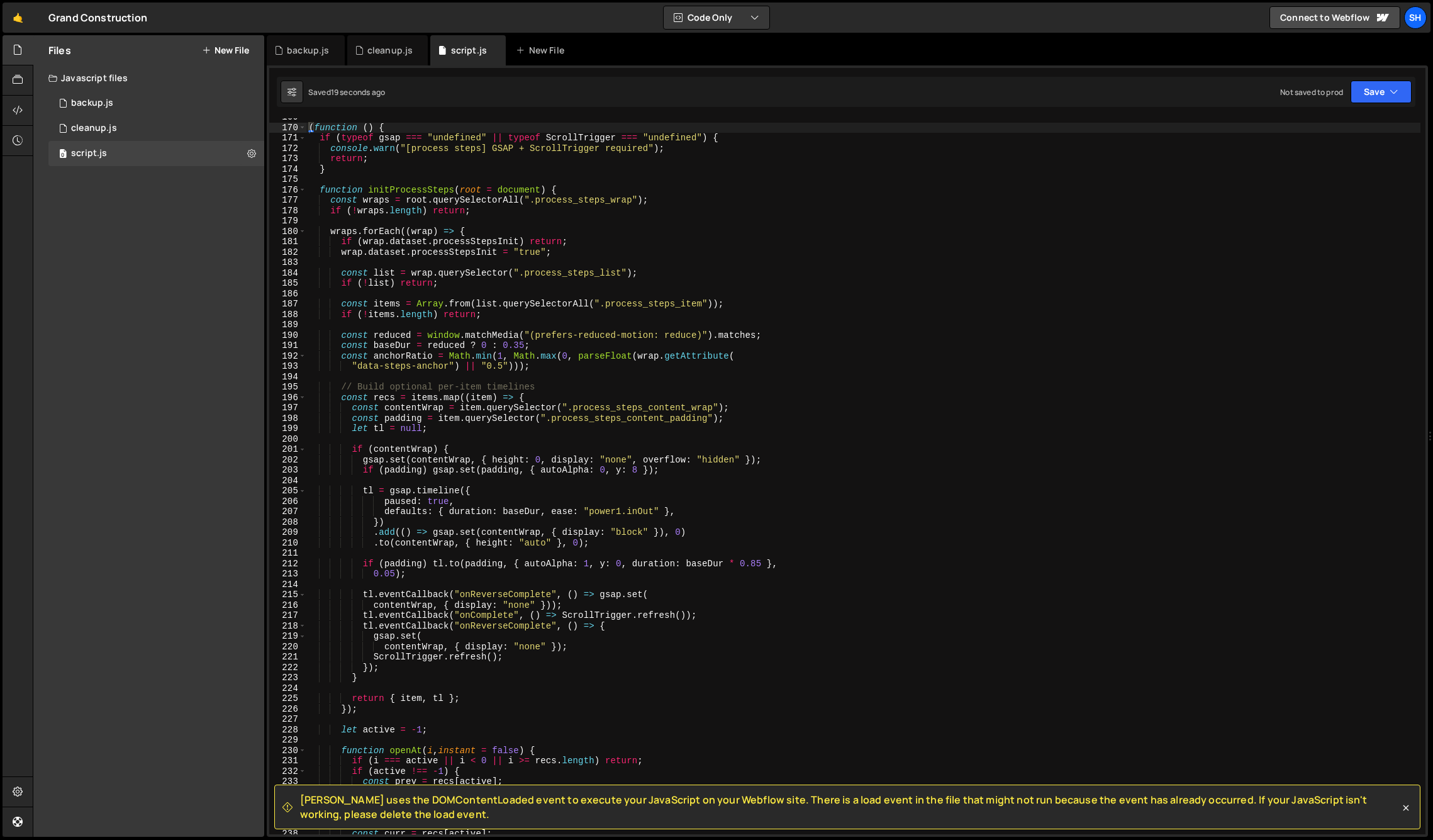
click at [209, 391] on div "Files New File Javascript files 0 backup.js 0 0 cleanup.js 0 0 script.js 0 CSS …" at bounding box center [149, 436] width 231 height 801
click at [120, 426] on div "Files New File Javascript files 0 backup.js 0 0 cleanup.js 0 0 script.js 0 CSS …" at bounding box center [149, 436] width 231 height 801
click at [860, 502] on div "( function ( ) { if ( typeof gsap === "undefined" || typeof ScrollTrigger === "…" at bounding box center [863, 481] width 1114 height 737
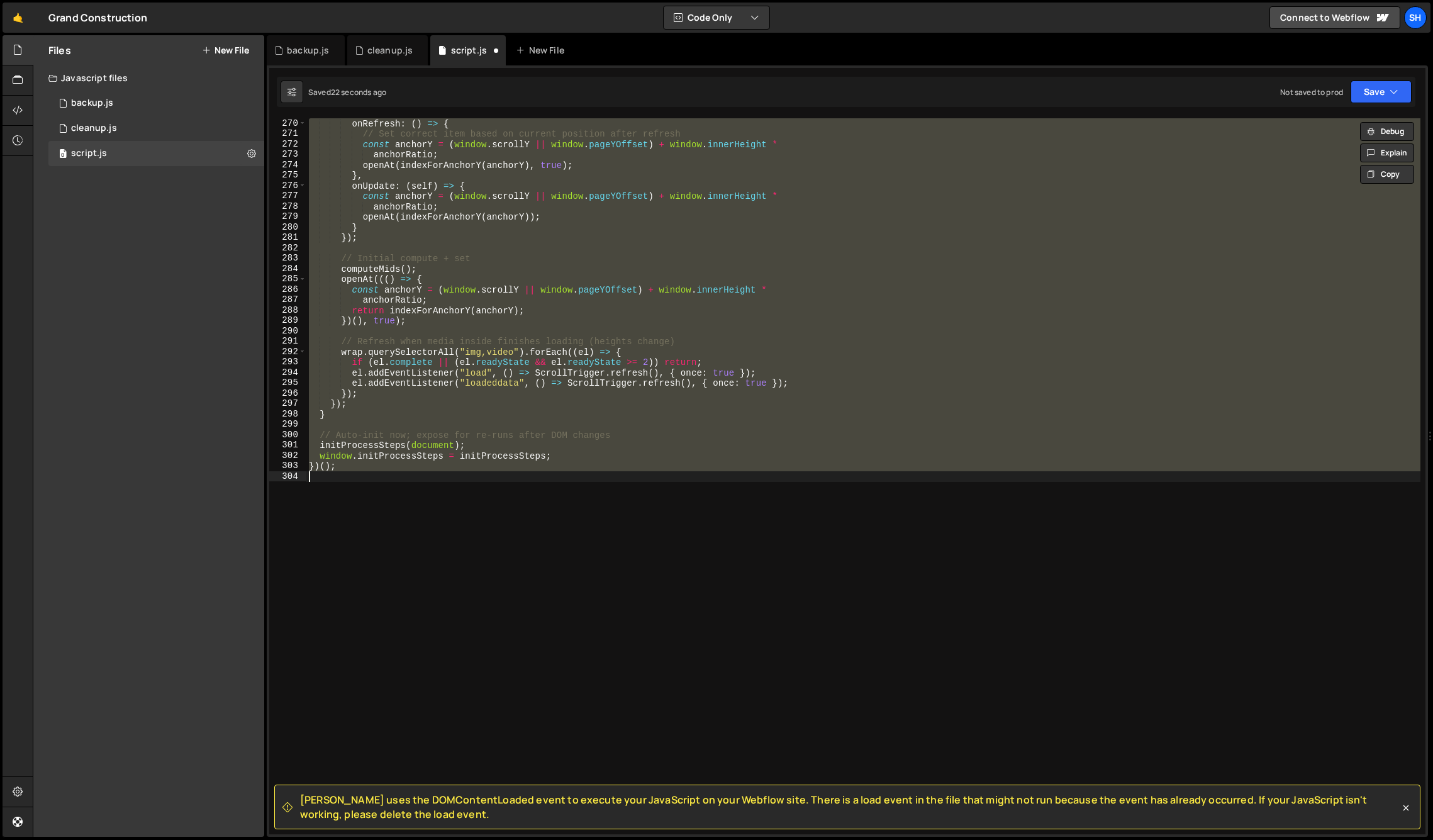
type textarea "* data-steps-anchor="0.5" // 0 = top of viewport, 0.5 = middle (default), 1 = b…"
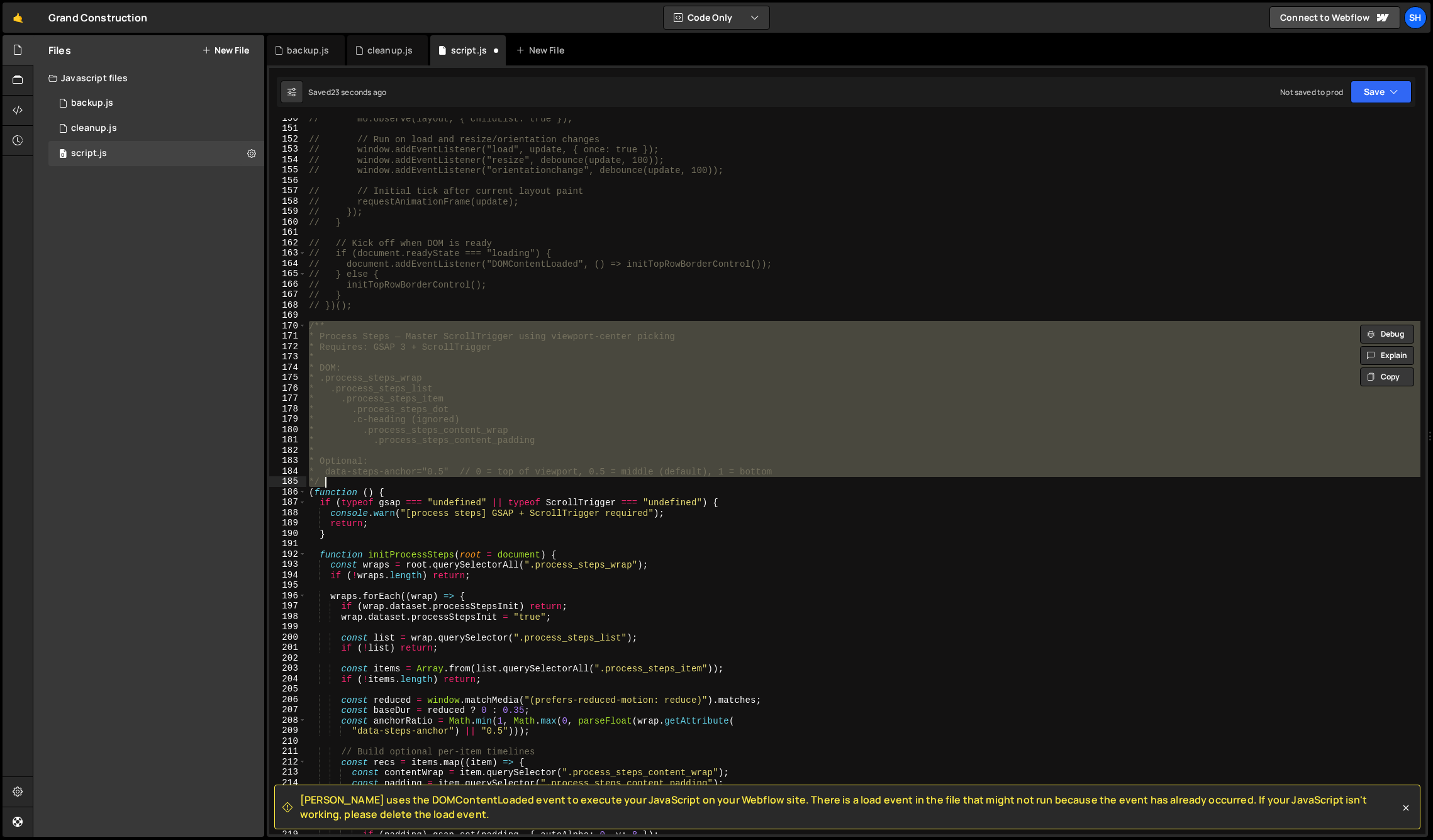
scroll to position [1552, 0]
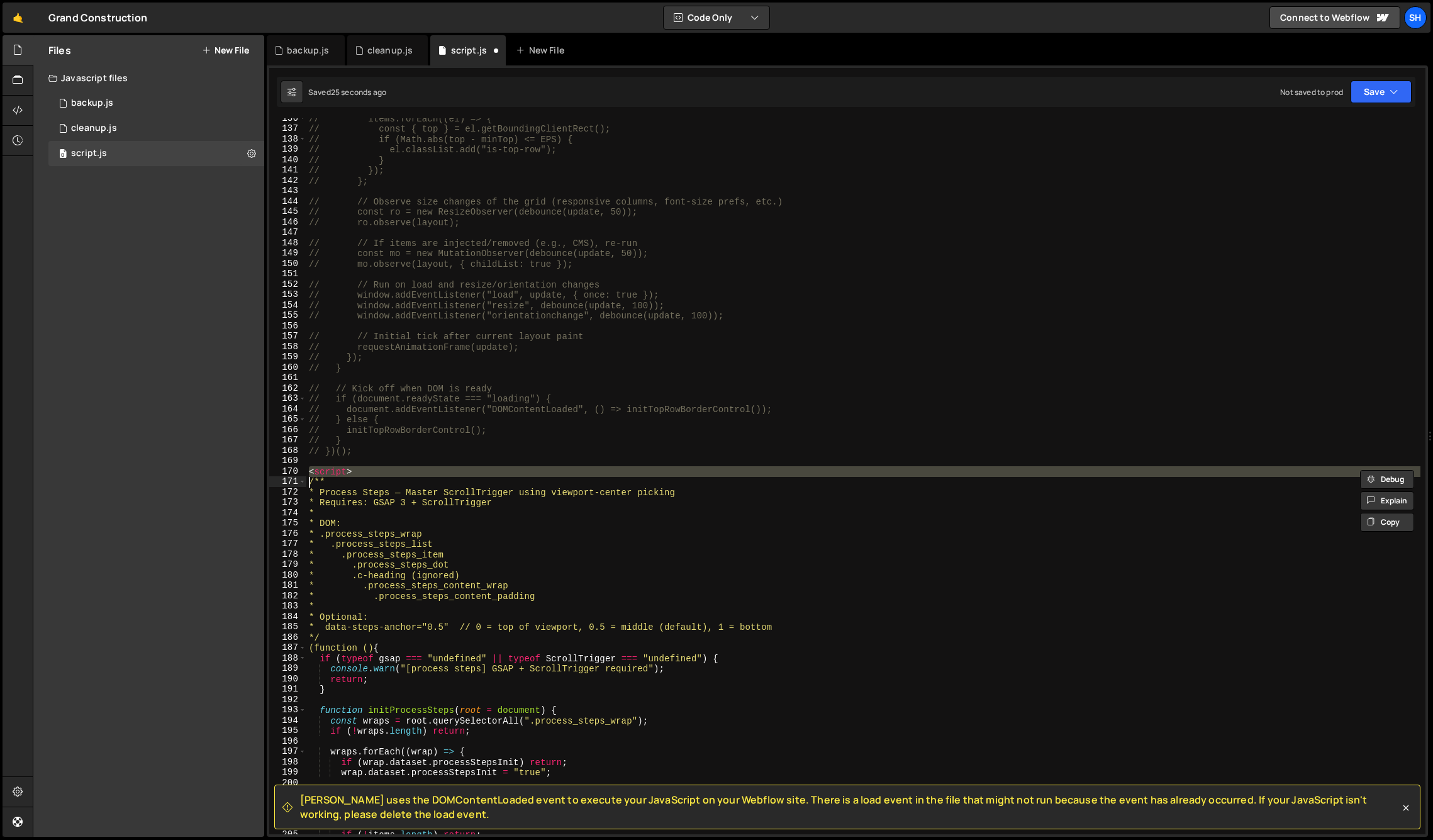
type textarea "</script>"
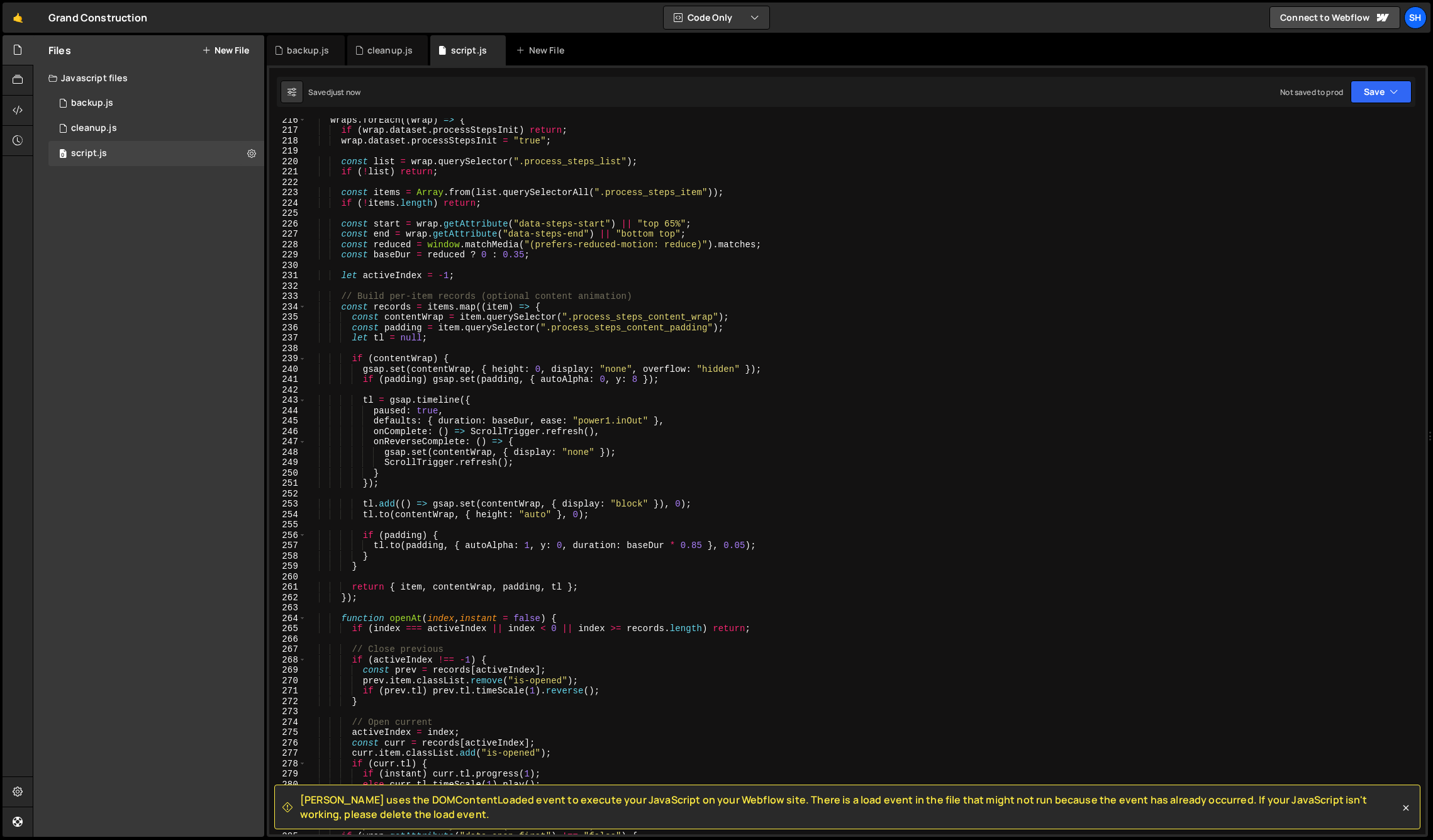
scroll to position [2235, 0]
click at [235, 377] on div "Files New File Javascript files 0 backup.js 0 0 cleanup.js 0 0 script.js 0 CSS …" at bounding box center [149, 436] width 231 height 801
click at [189, 402] on div "Files New File Javascript files 0 backup.js 0 0 cleanup.js 0 0 script.js 0 CSS …" at bounding box center [149, 436] width 231 height 801
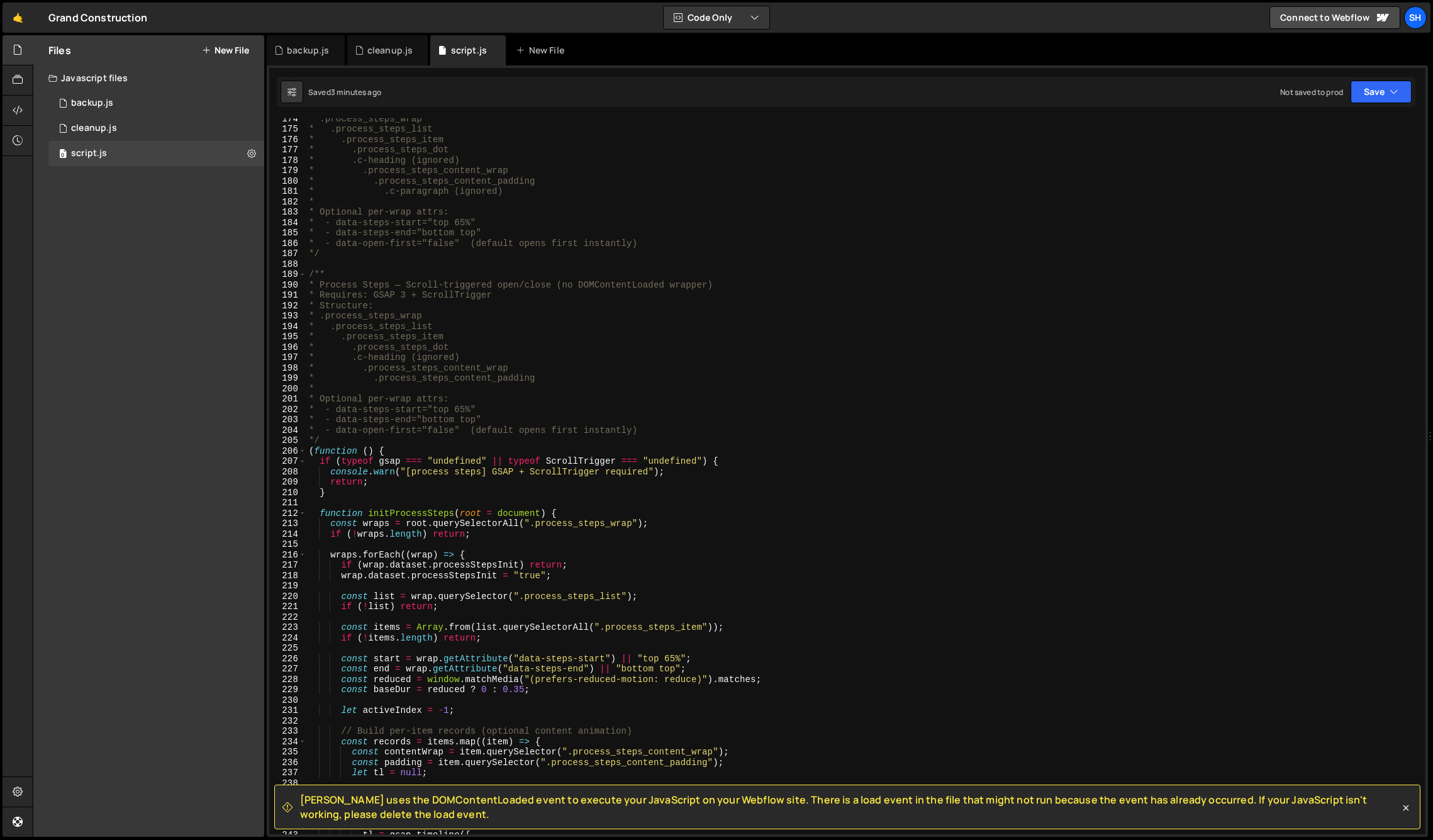
scroll to position [1801, 0]
click at [309, 271] on div "* .process_steps_wrap * .process_steps_list * .process_steps_item * .process_st…" at bounding box center [863, 481] width 1114 height 737
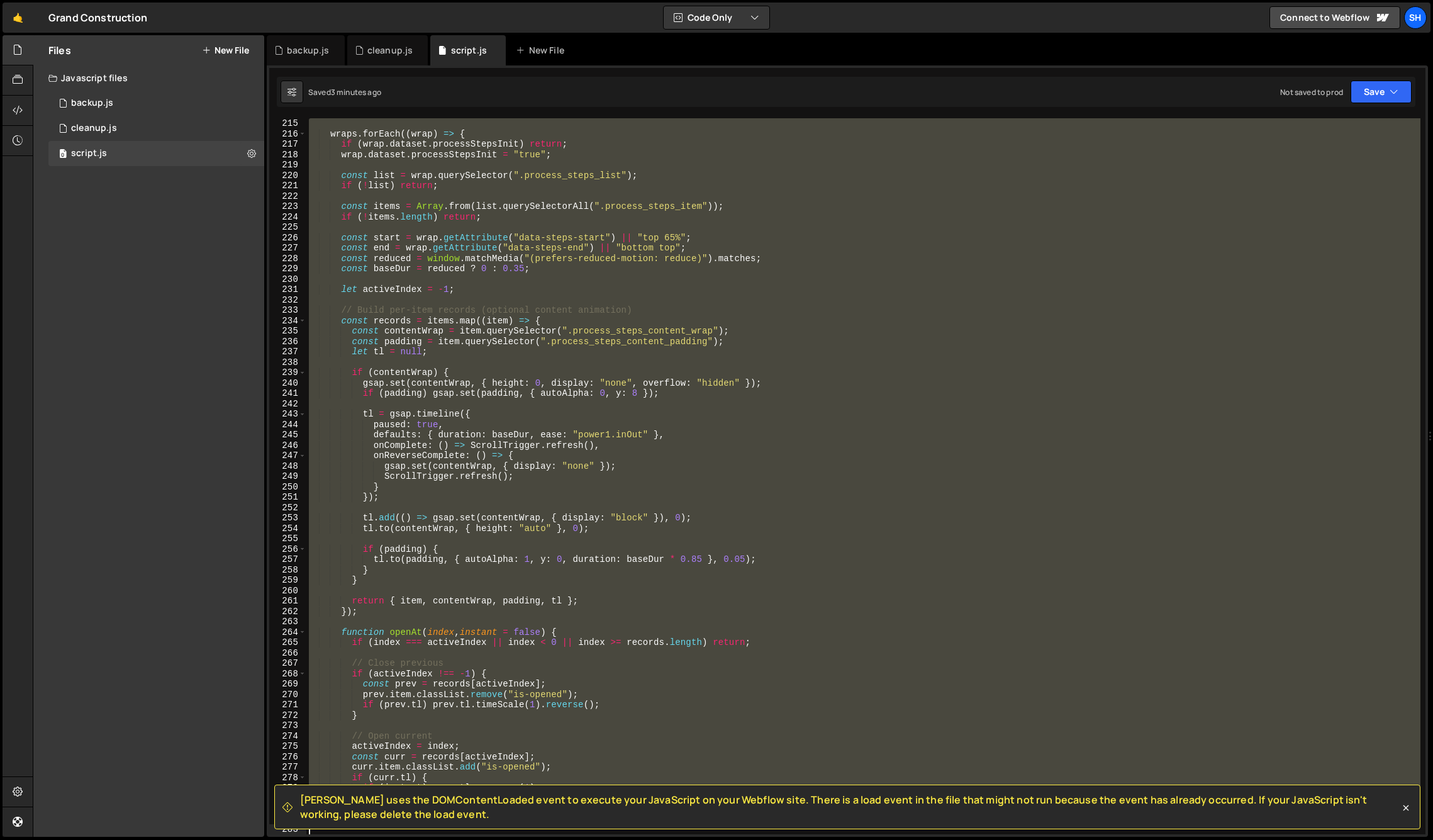
scroll to position [2553, 0]
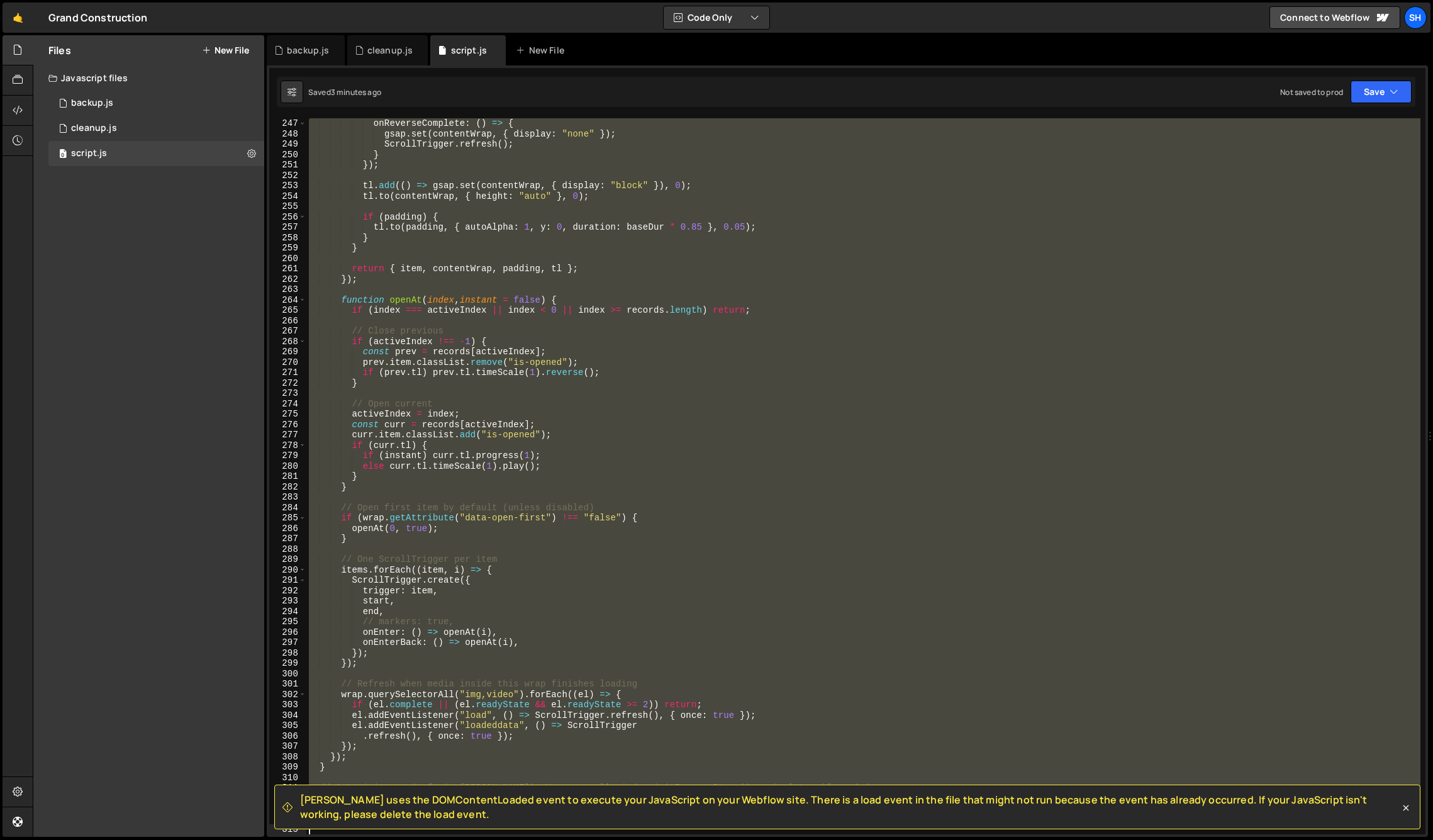
drag, startPoint x: 309, startPoint y: 281, endPoint x: 348, endPoint y: 883, distance: 603.3
click at [348, 839] on html "Projects [GEOGRAPHIC_DATA] Blog Sh Projects Your Teams Invite team member Accou…" at bounding box center [716, 420] width 1433 height 840
type textarea "})();"
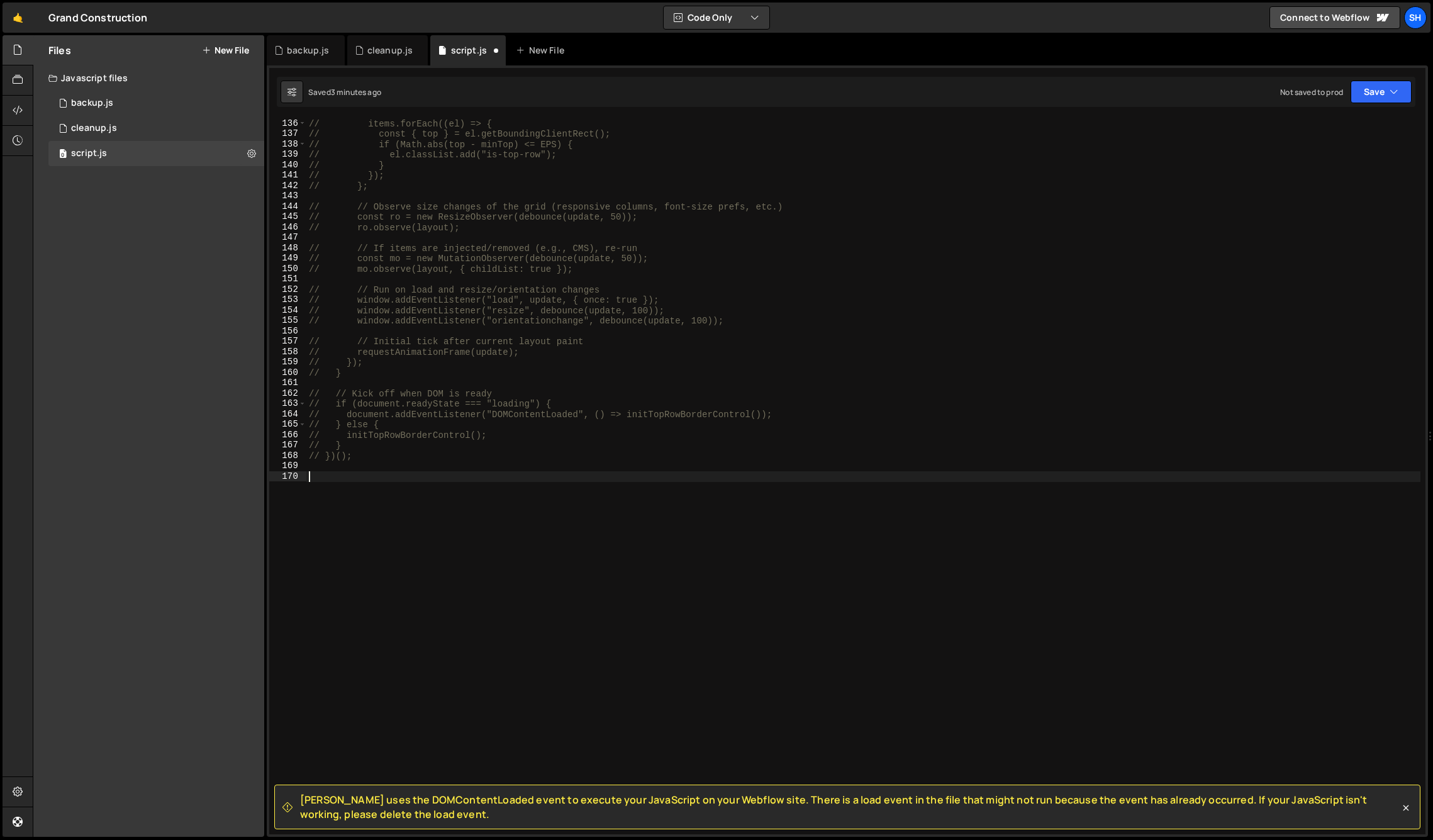
scroll to position [1401, 0]
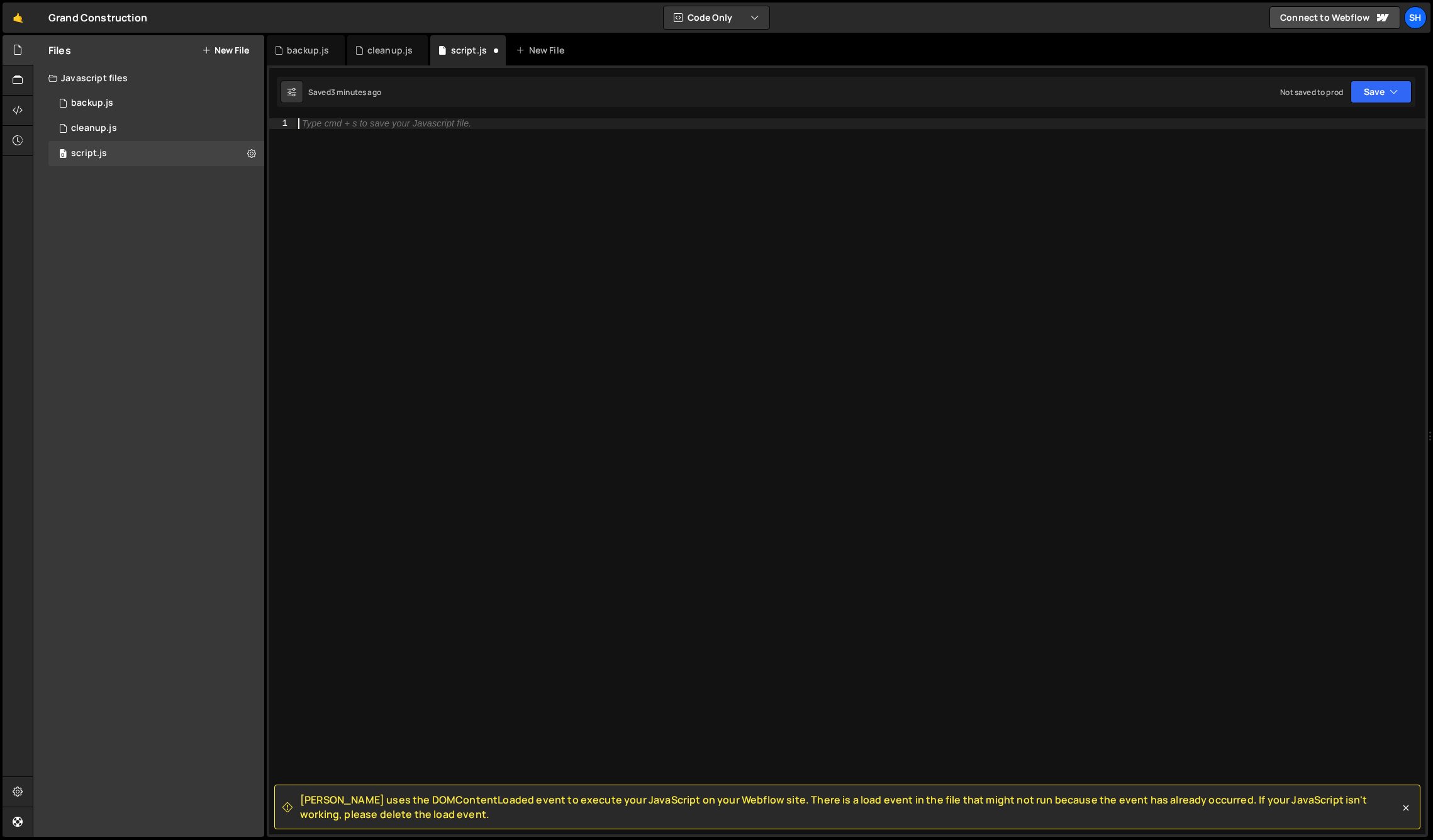
paste textarea "</script>"
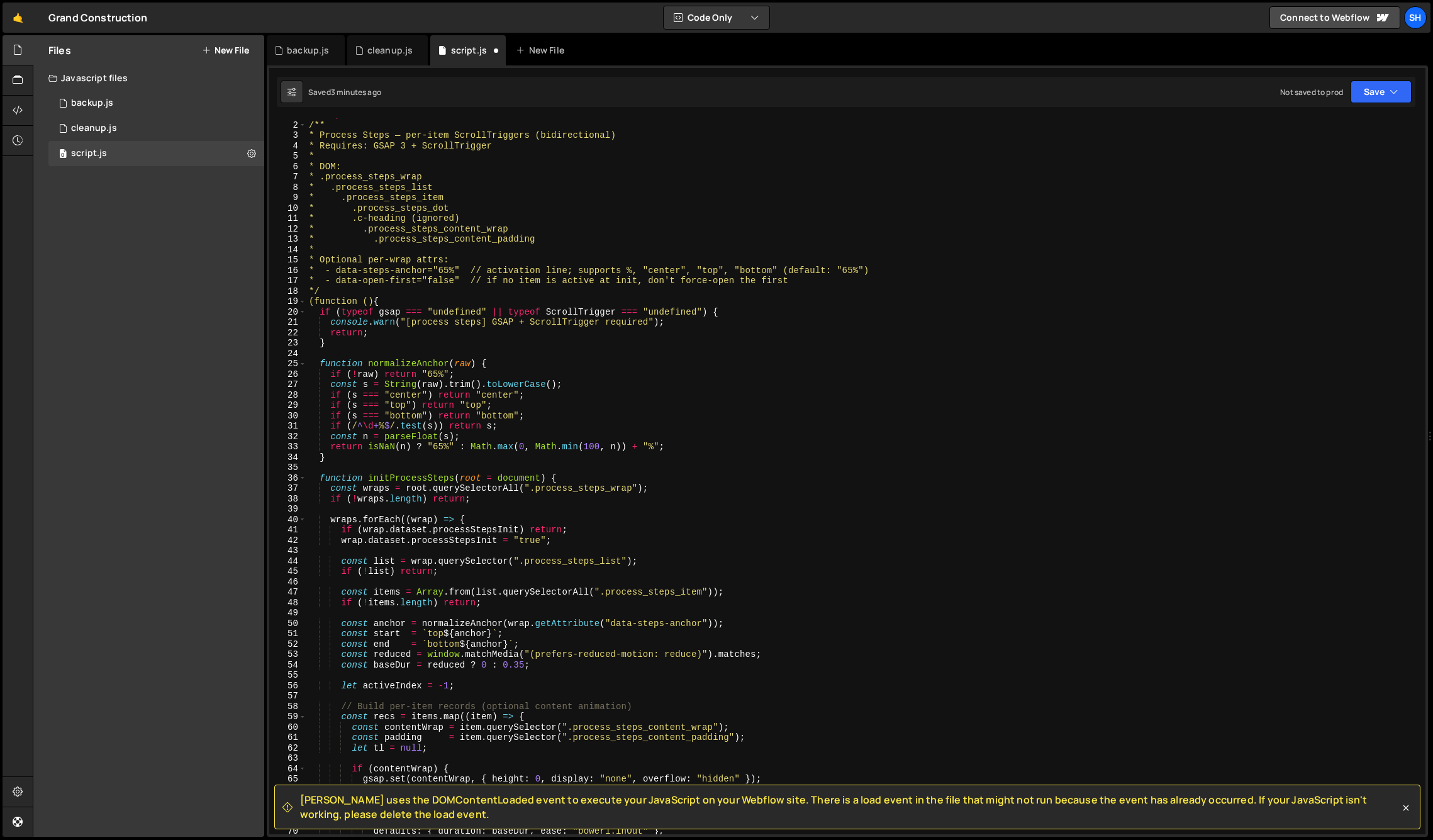
scroll to position [0, 0]
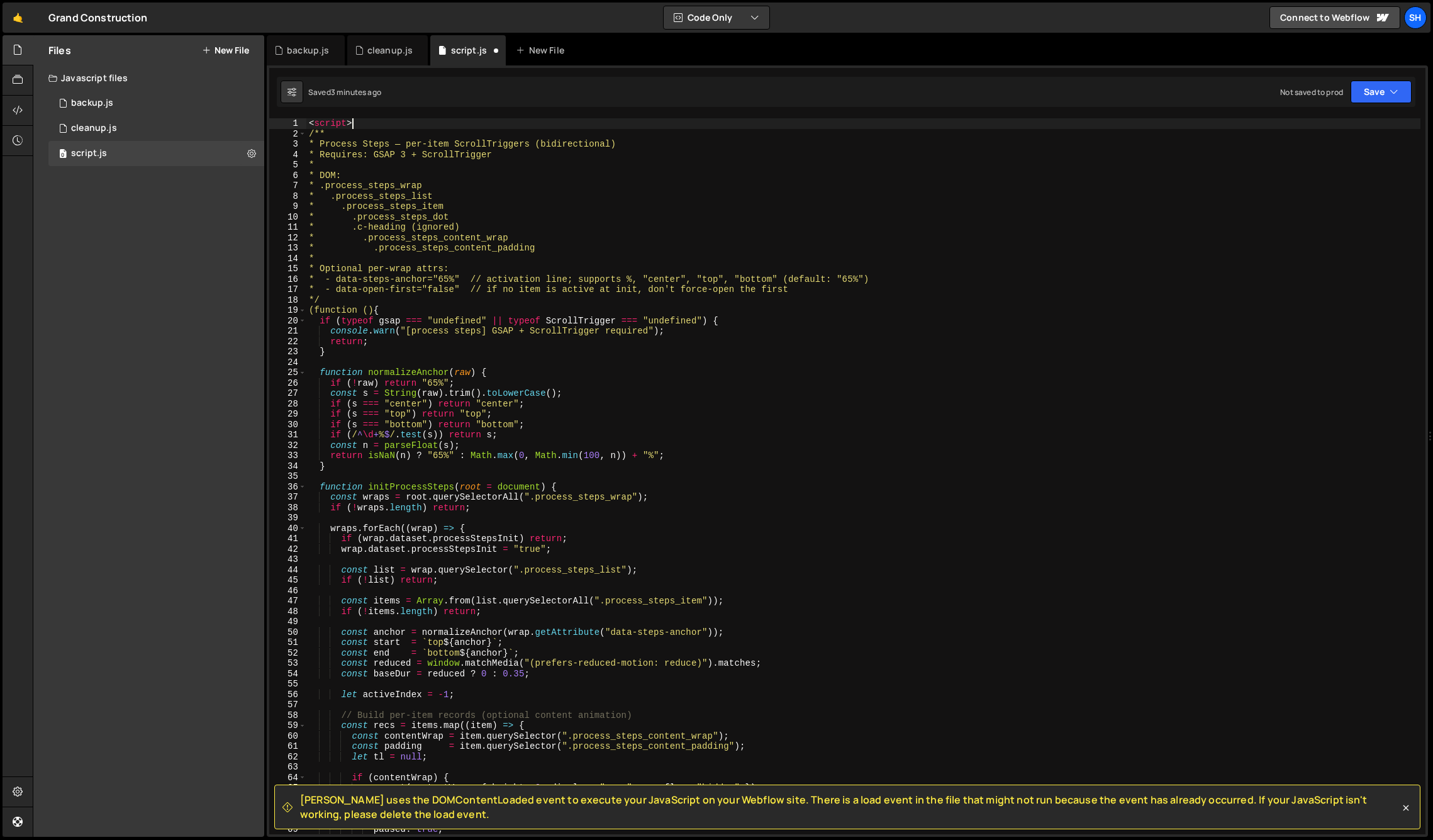
click at [368, 121] on div "< script > /** * Process Steps — per-item ScrollTriggers (bidirectional) * Requ…" at bounding box center [863, 486] width 1114 height 737
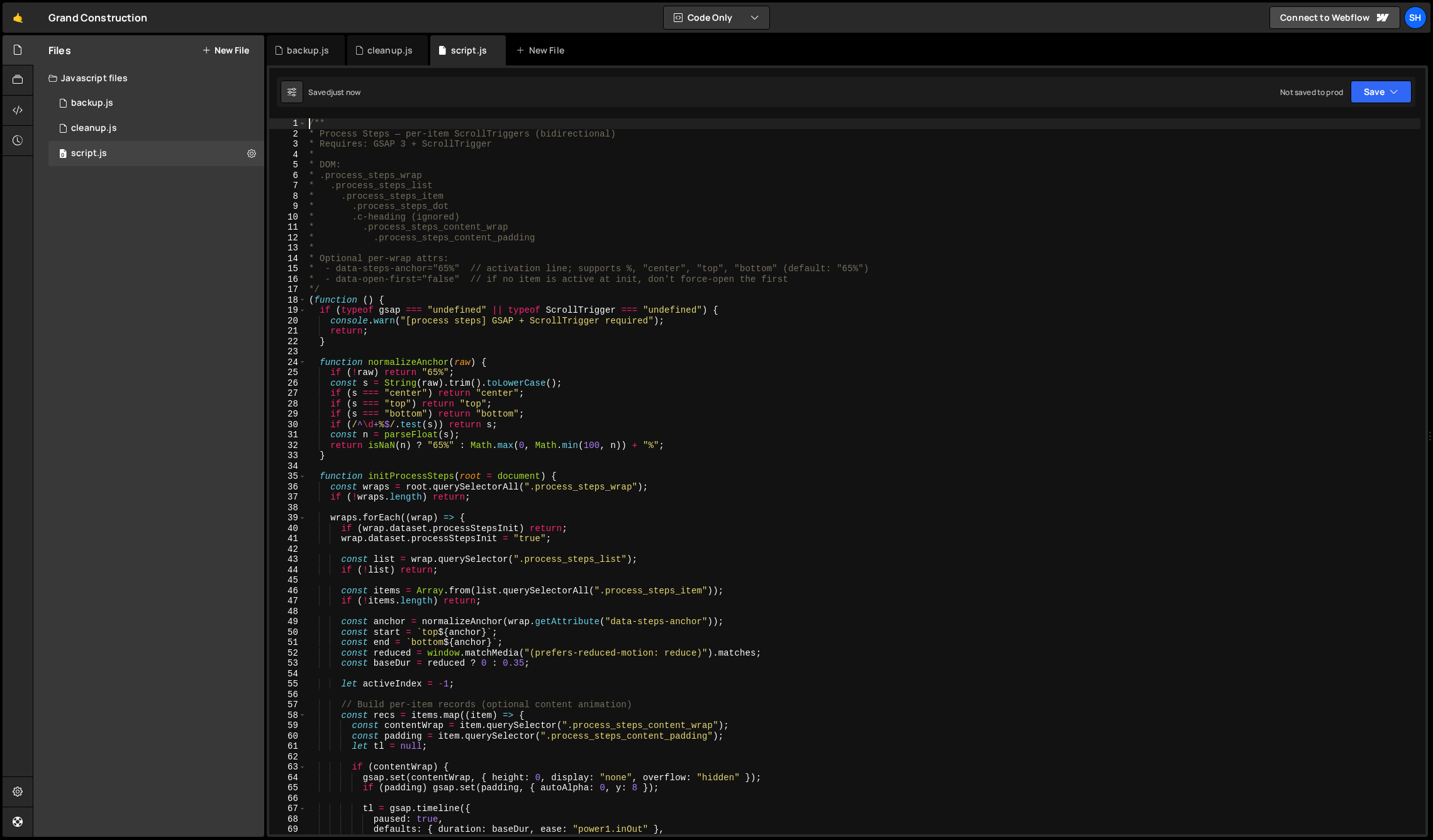
click at [212, 253] on div "Files New File Javascript files 0 backup.js 0 0 cleanup.js 0 0 script.js 0 CSS …" at bounding box center [149, 436] width 231 height 801
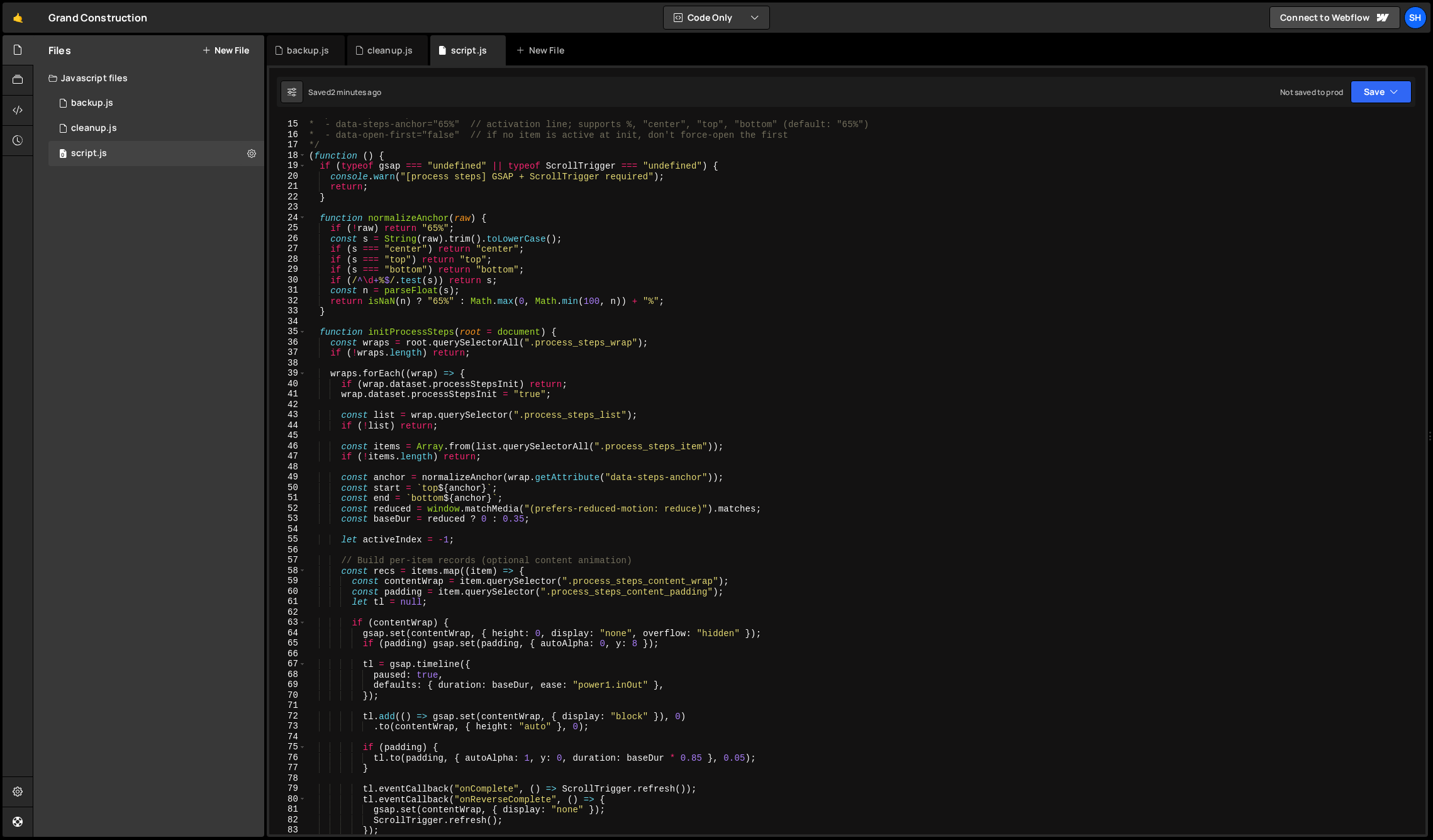
scroll to position [149, 0]
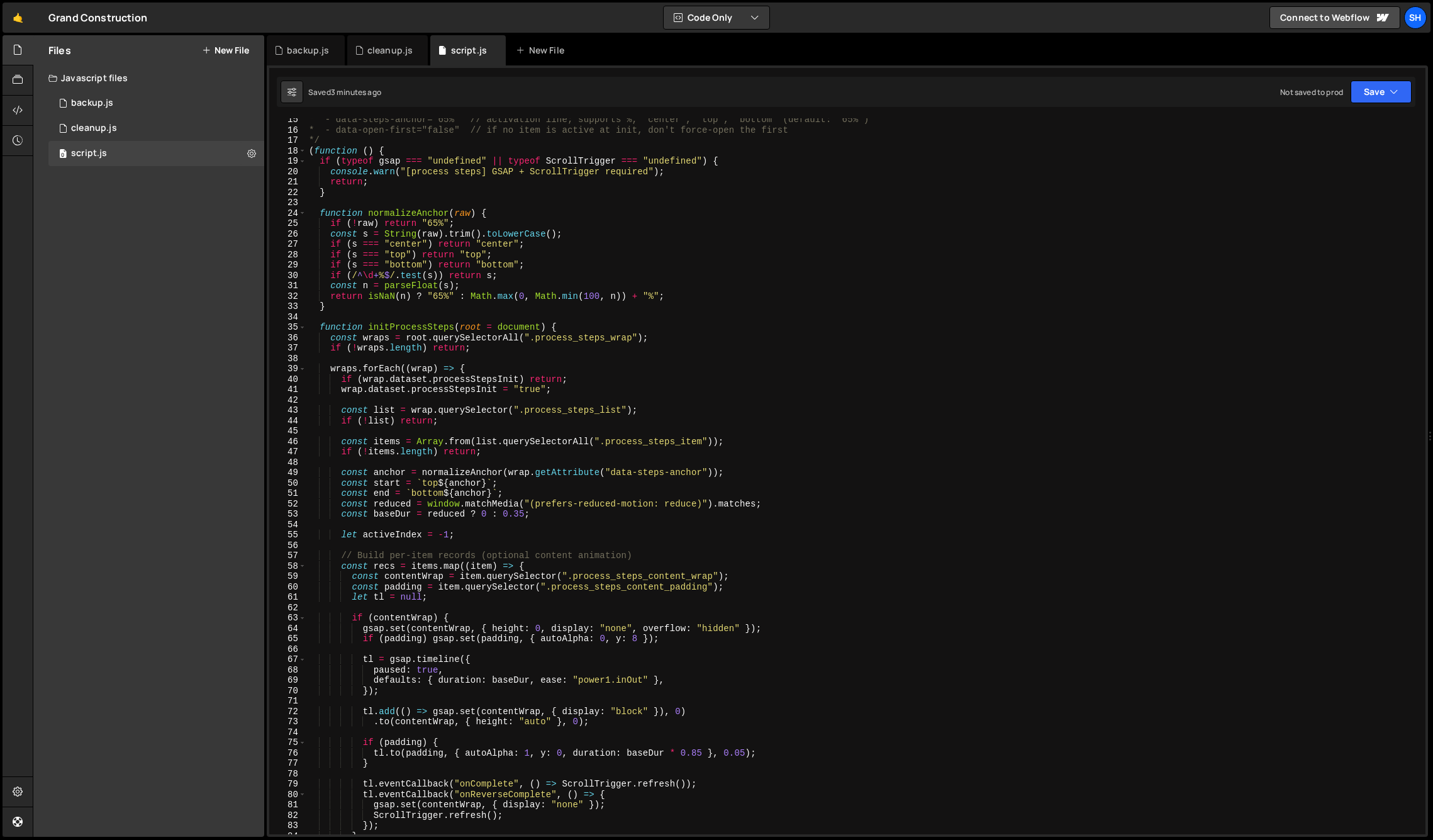
click at [433, 222] on div "* - data-steps-anchor="65%" // activation line; supports %, "center", "top", "b…" at bounding box center [863, 483] width 1114 height 737
type textarea "if (!raw) return "50%";"
click at [159, 300] on div "Files New File Javascript files 0 backup.js 0 0 cleanup.js 0 0 script.js 0 CSS …" at bounding box center [149, 436] width 231 height 801
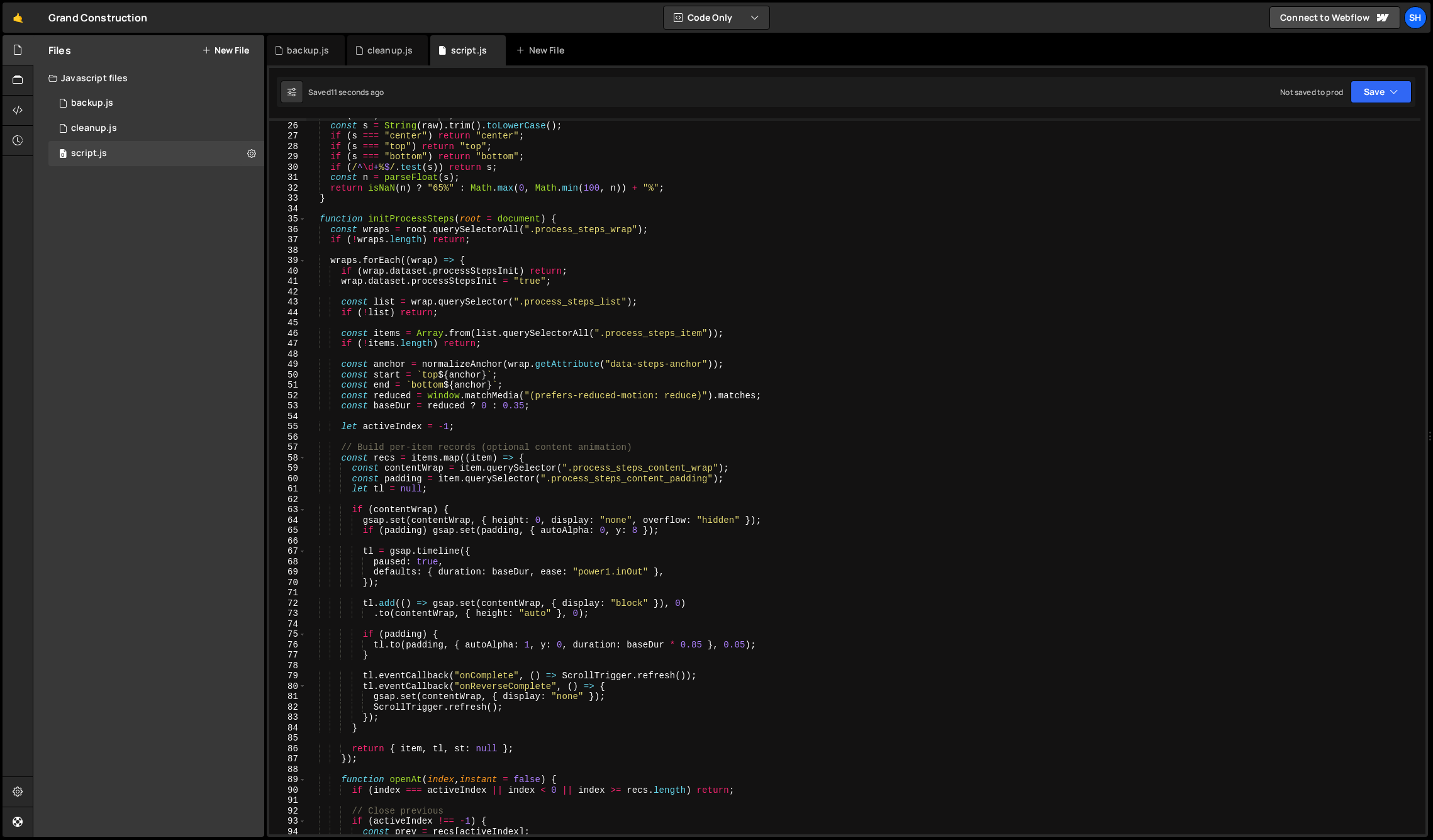
scroll to position [256, 0]
click at [169, 419] on div "Files New File Javascript files 0 backup.js 0 0 cleanup.js 0 0 script.js 0 CSS …" at bounding box center [149, 436] width 231 height 801
click at [501, 597] on div "if ( ! raw ) return "50%" ; const s = String ( raw ) . trim ( ) . toLowerCase (…" at bounding box center [863, 480] width 1114 height 737
type textarea "})();"
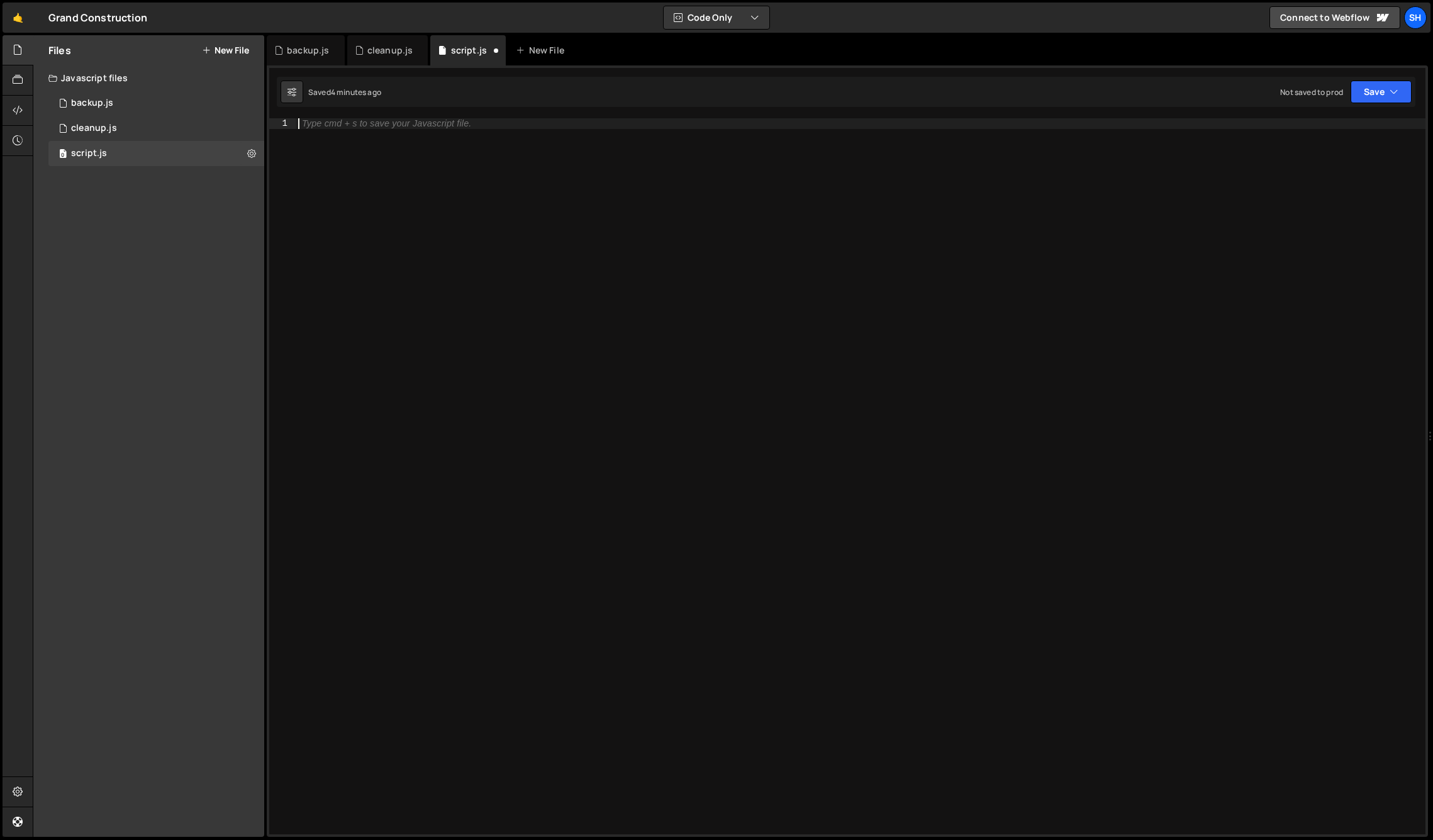
paste textarea "</script>"
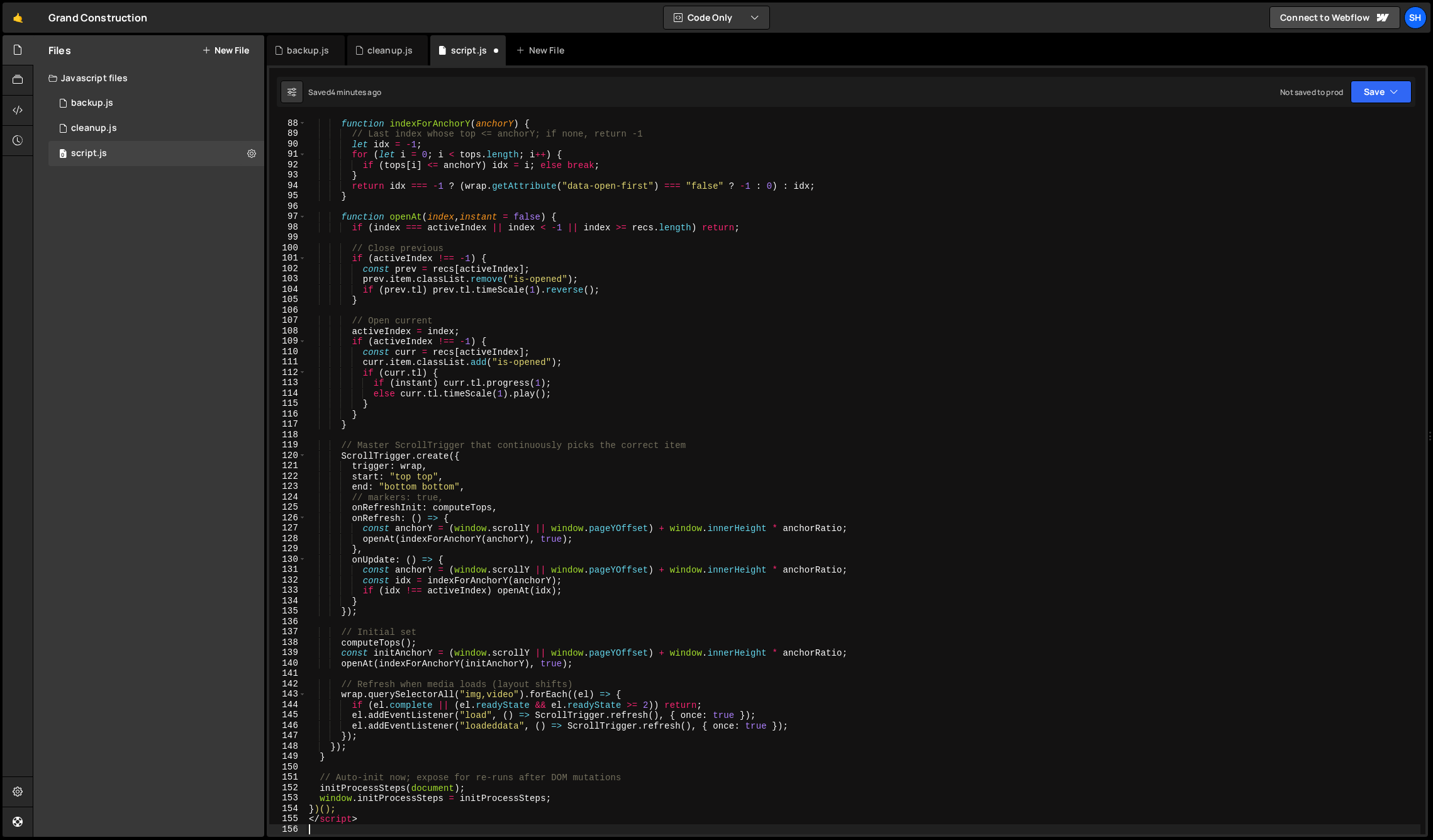
type textarea "</script>"
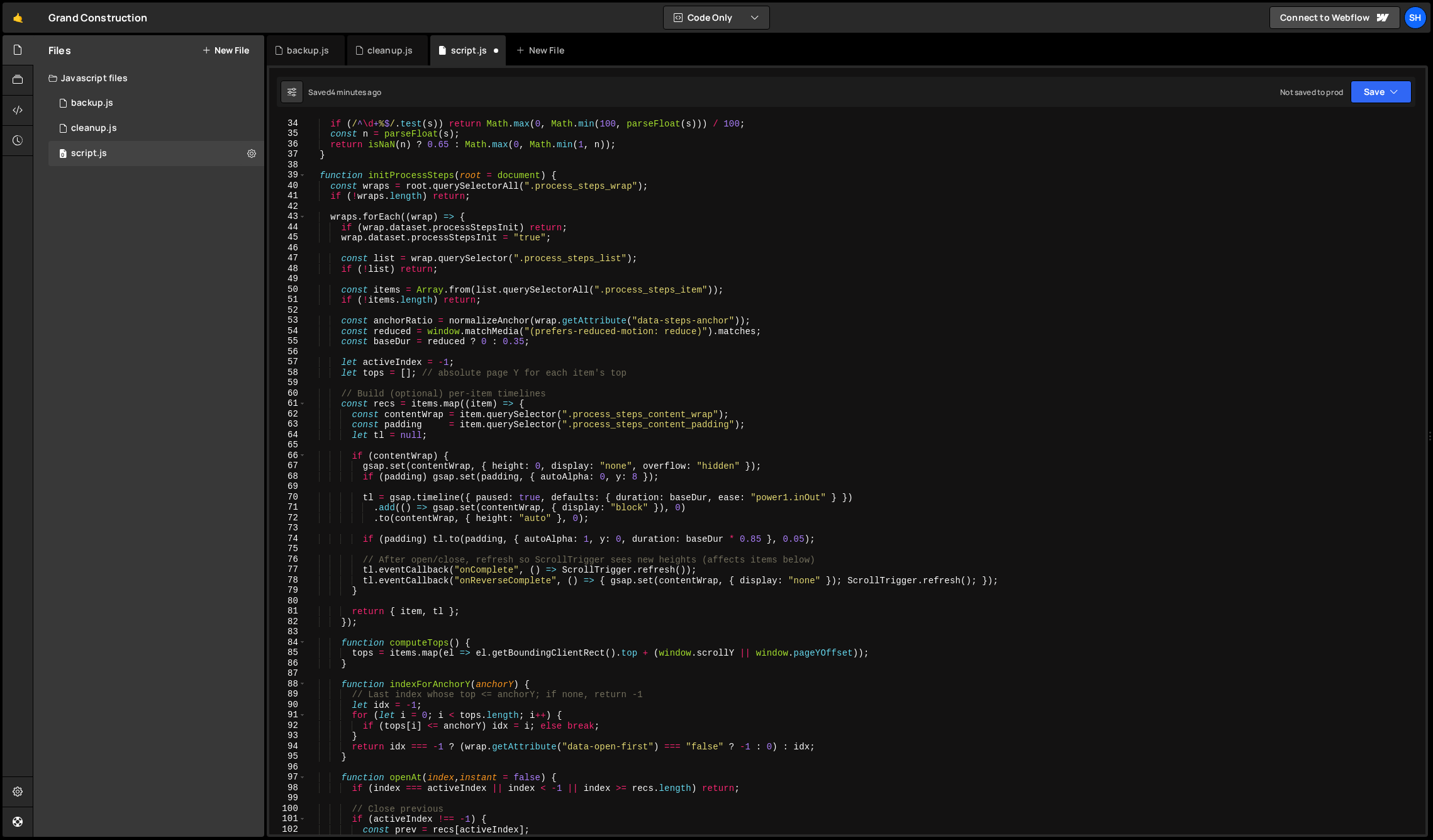
scroll to position [0, 0]
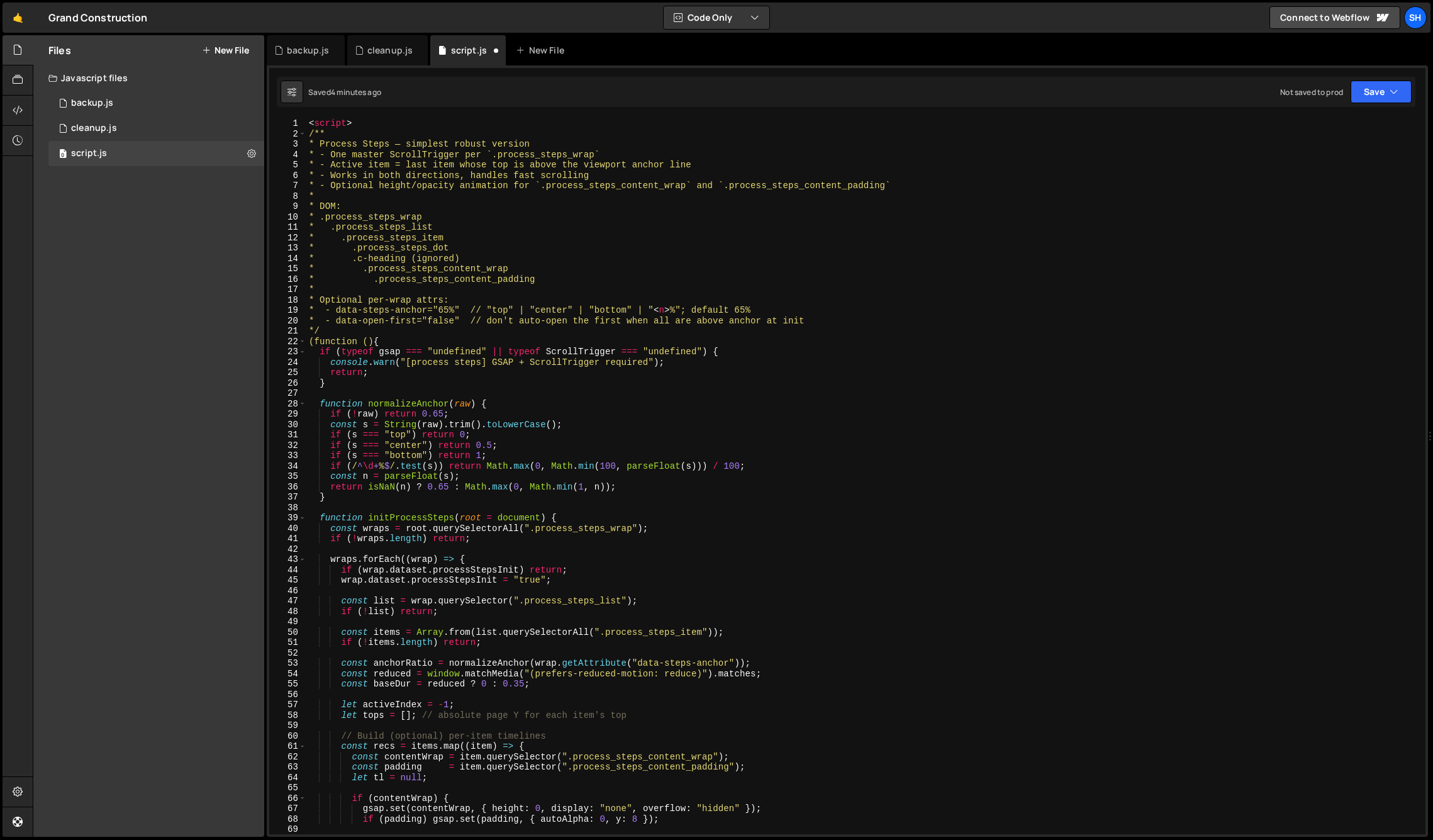
click at [354, 121] on div "< script > /** * Process Steps — simplest robust version * - One master ScrollT…" at bounding box center [863, 486] width 1114 height 737
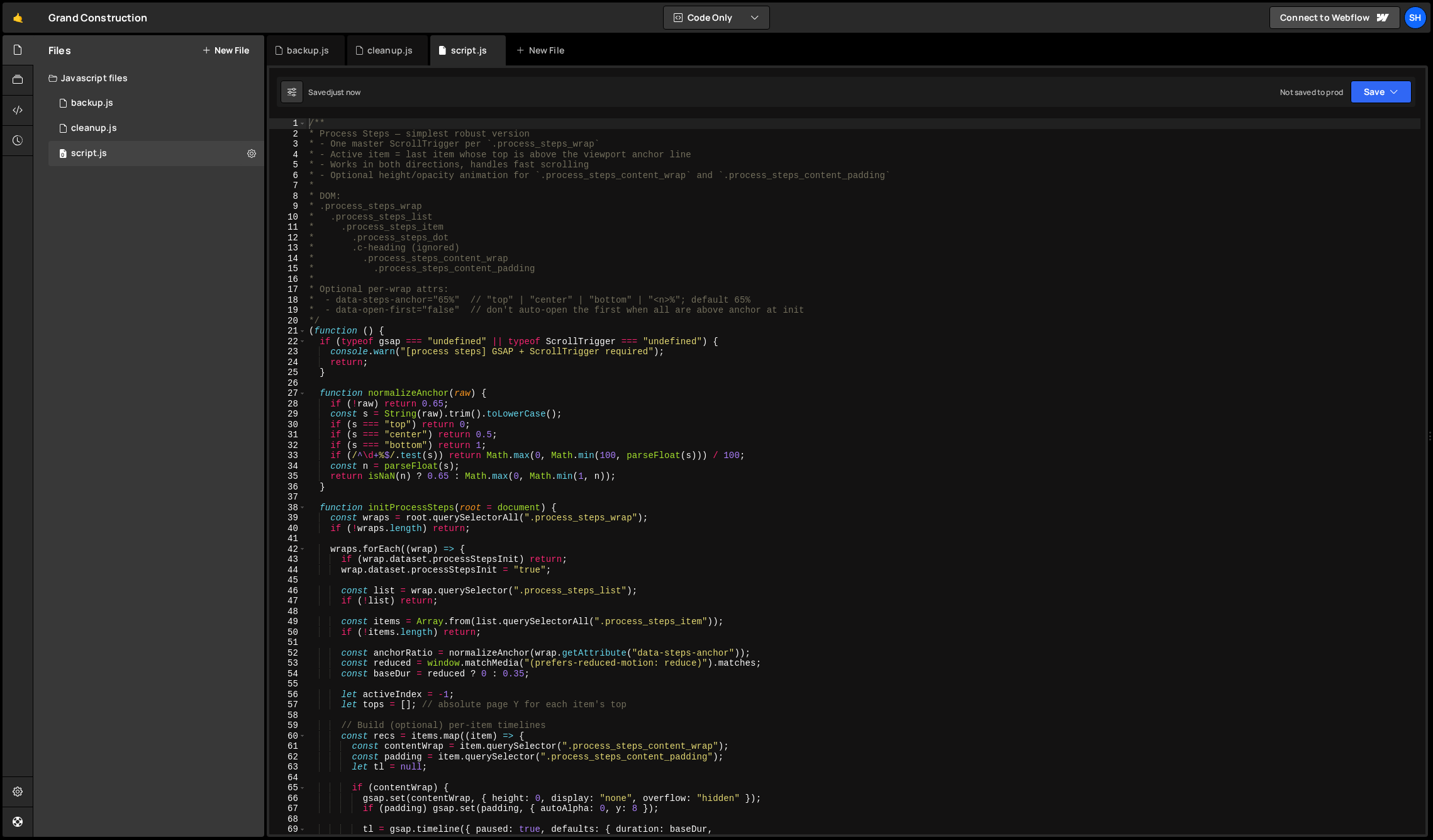
click at [80, 413] on div "Files New File Javascript files 0 backup.js 0 0 cleanup.js 0 0 script.js 0 CSS …" at bounding box center [149, 436] width 231 height 801
click at [188, 441] on div "Files New File Javascript files 0 backup.js 0 0 cleanup.js 0 0 script.js 0 CSS …" at bounding box center [149, 436] width 231 height 801
click at [212, 434] on div "Files New File Javascript files 0 backup.js 0 0 cleanup.js 0 0 script.js 0 CSS …" at bounding box center [149, 436] width 231 height 801
click at [446, 442] on div "/** * Process Steps — simplest robust version * - One master ScrollTrigger per …" at bounding box center [863, 486] width 1114 height 737
type textarea "})();"
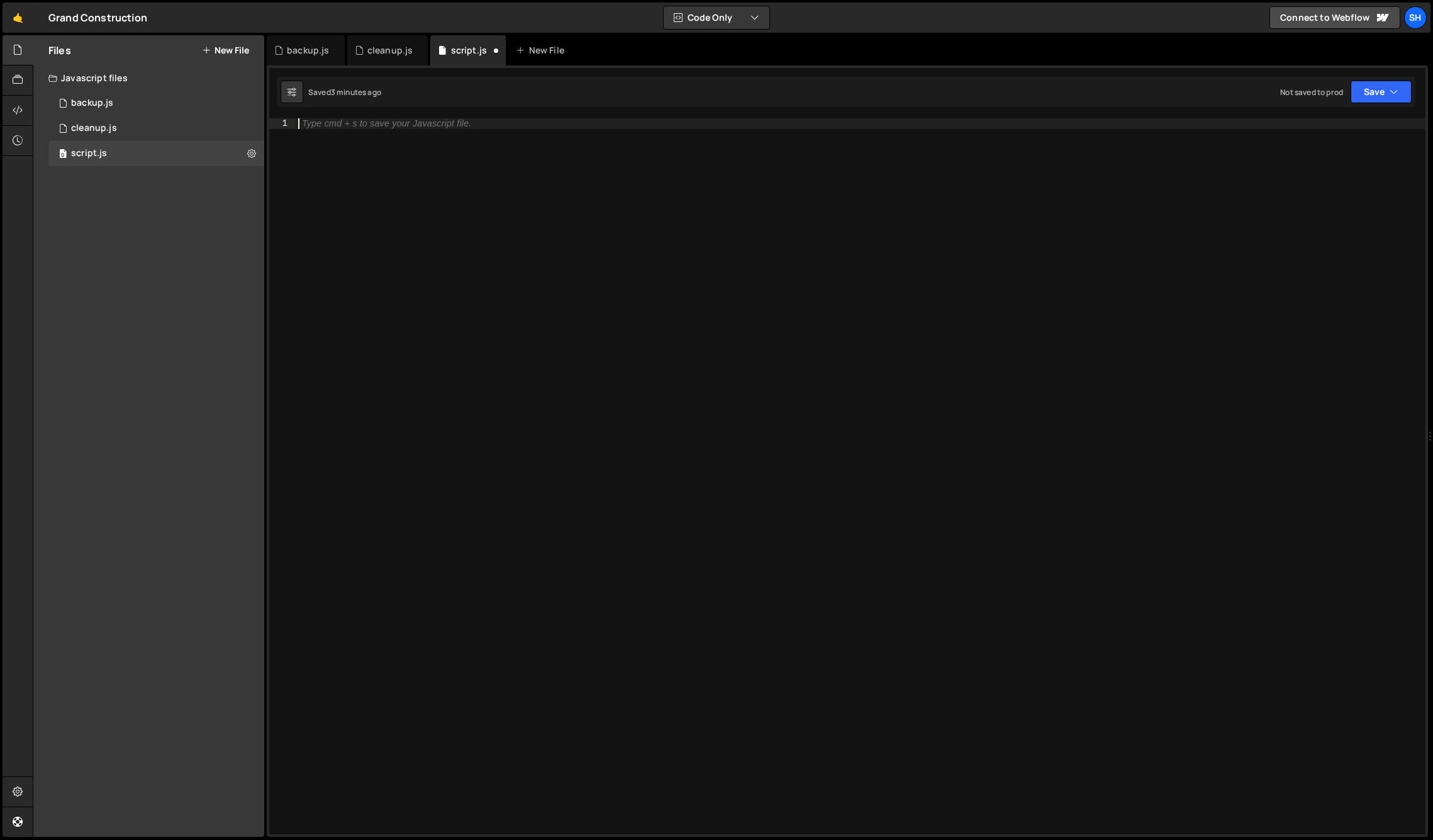
paste textarea "</script>"
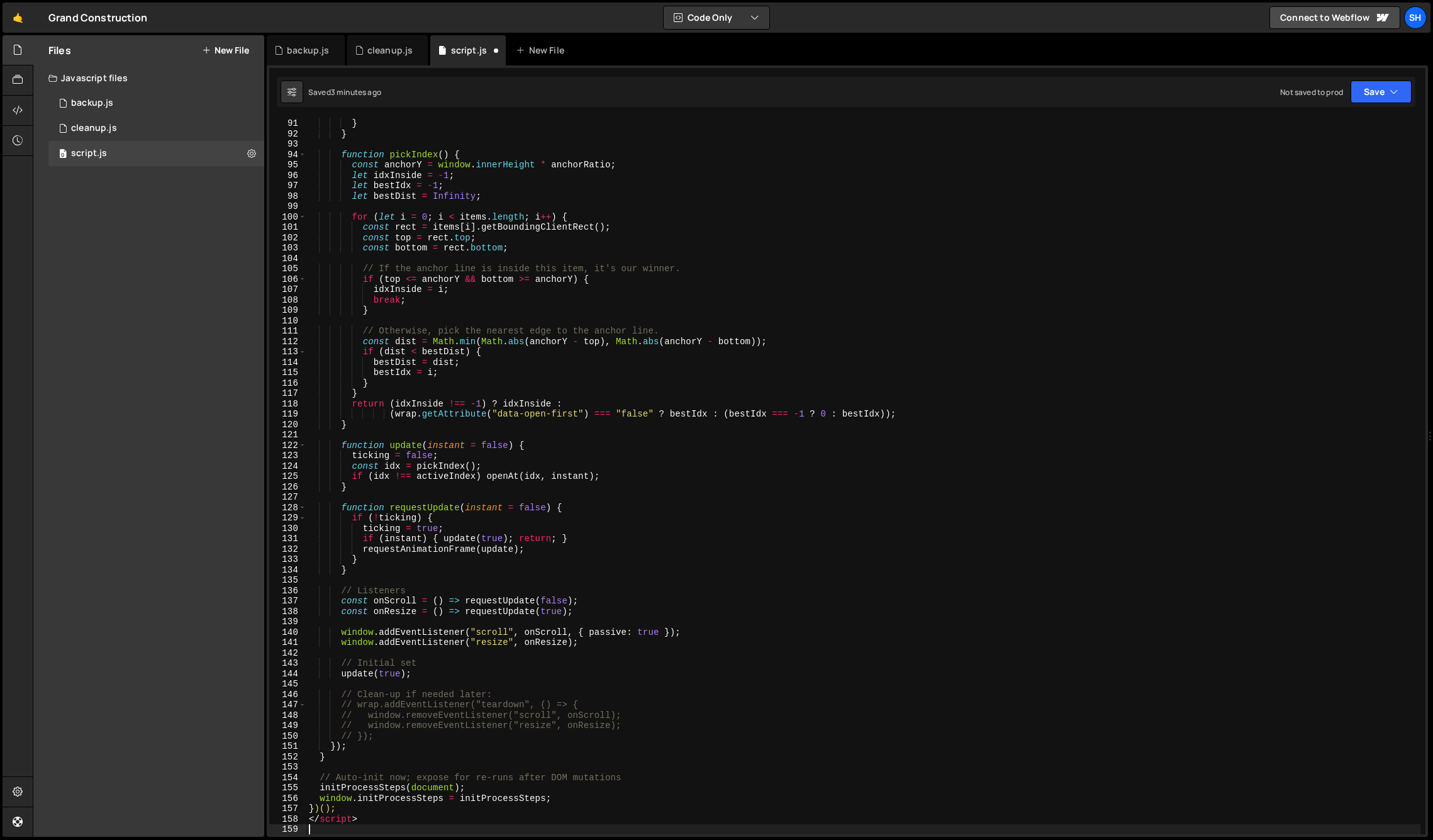
type textarea "</script>"
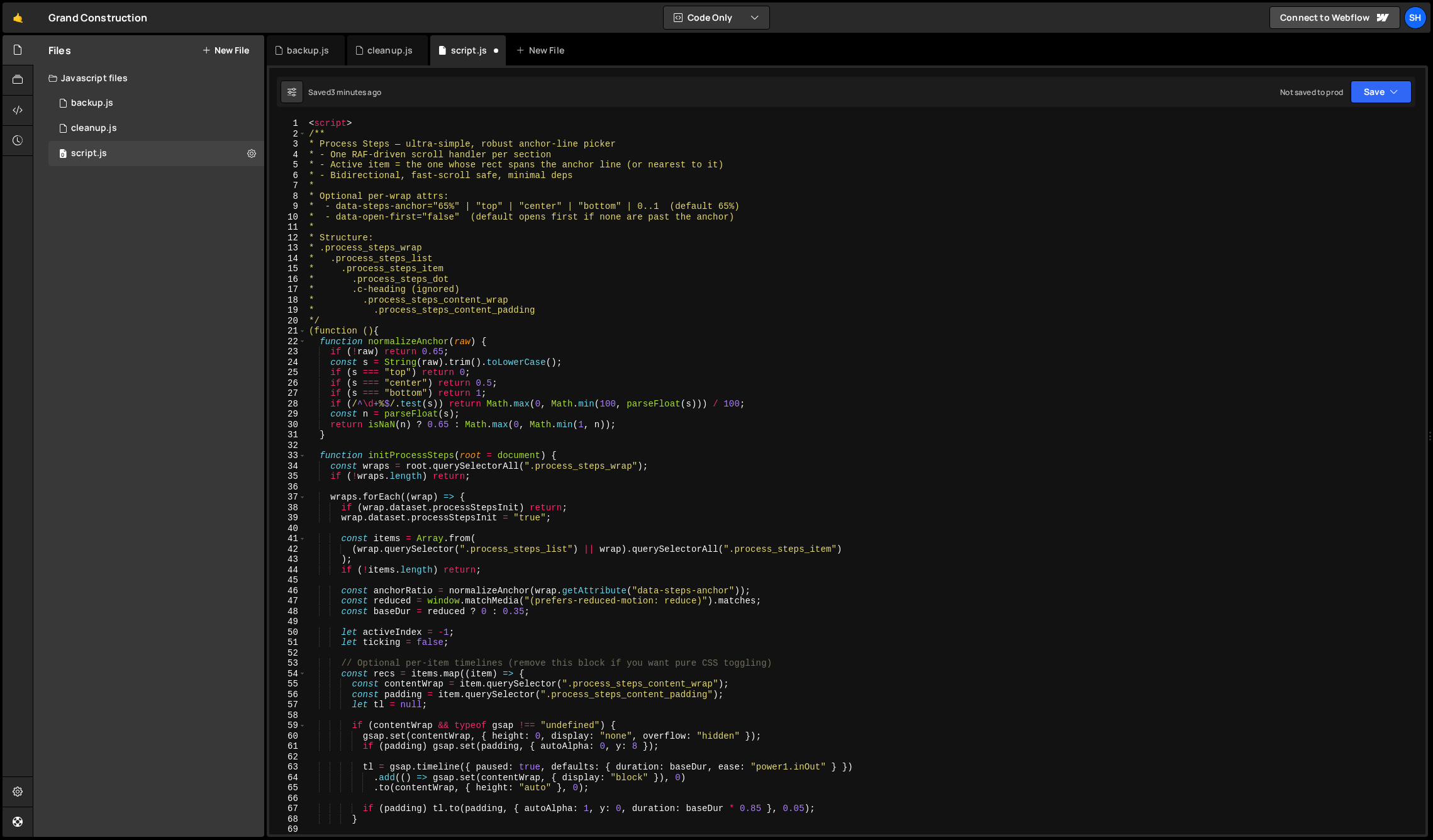
scroll to position [0, 0]
click at [370, 123] on div "< script > /** * Process Steps — ultra-simple, robust anchor-line picker * - On…" at bounding box center [863, 486] width 1114 height 737
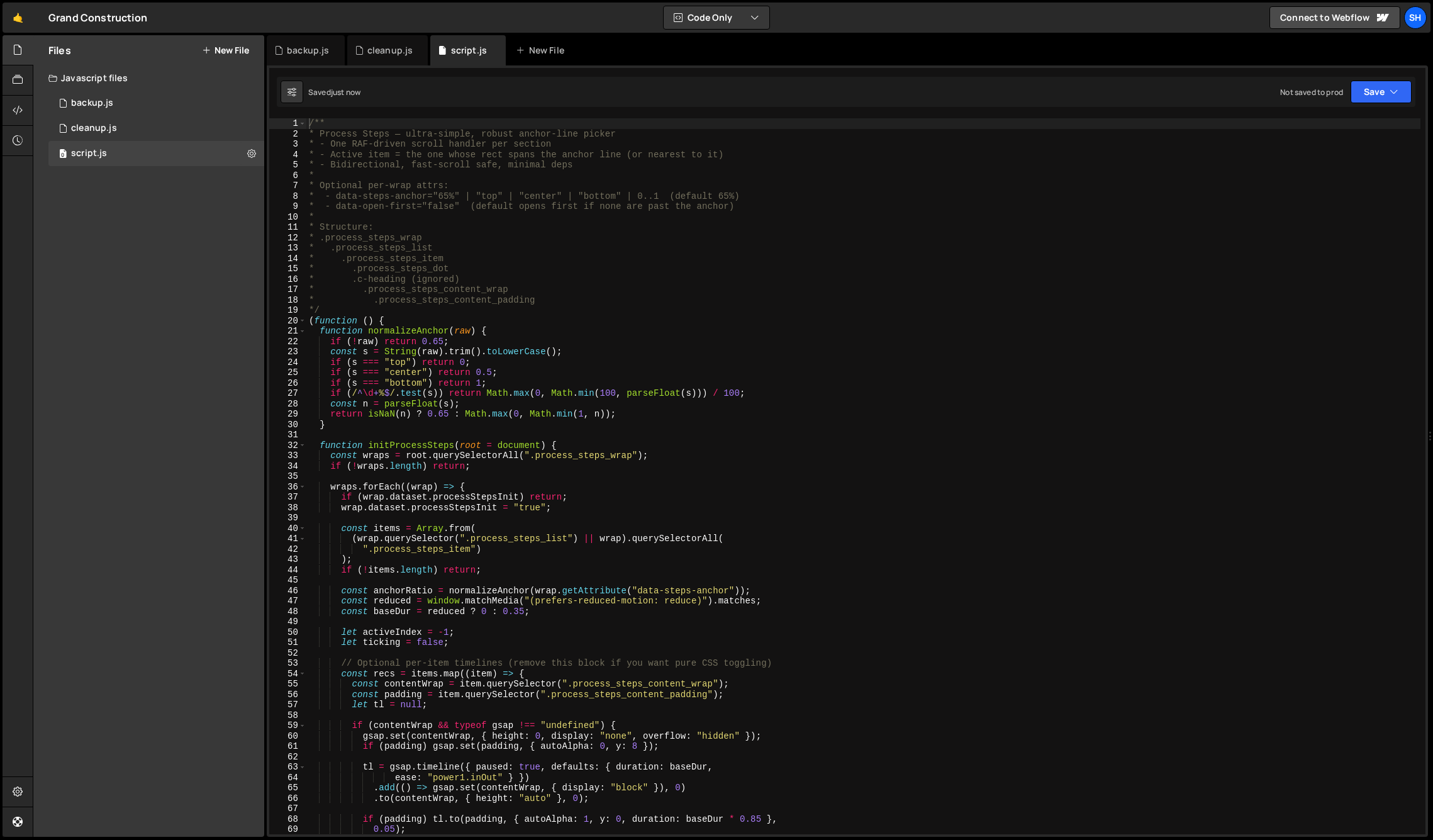
click at [167, 264] on div "Files New File Javascript files 0 backup.js 0 0 cleanup.js 0 0 script.js 0 CSS …" at bounding box center [149, 436] width 231 height 801
click at [121, 357] on div "Files New File Javascript files 0 backup.js 0 0 cleanup.js 0 0 script.js 0 CSS …" at bounding box center [149, 436] width 231 height 801
click at [416, 488] on div "/** * Process Steps — ultra-simple, robust anchor-line picker * - One RAF-drive…" at bounding box center [863, 486] width 1114 height 737
type textarea "})();"
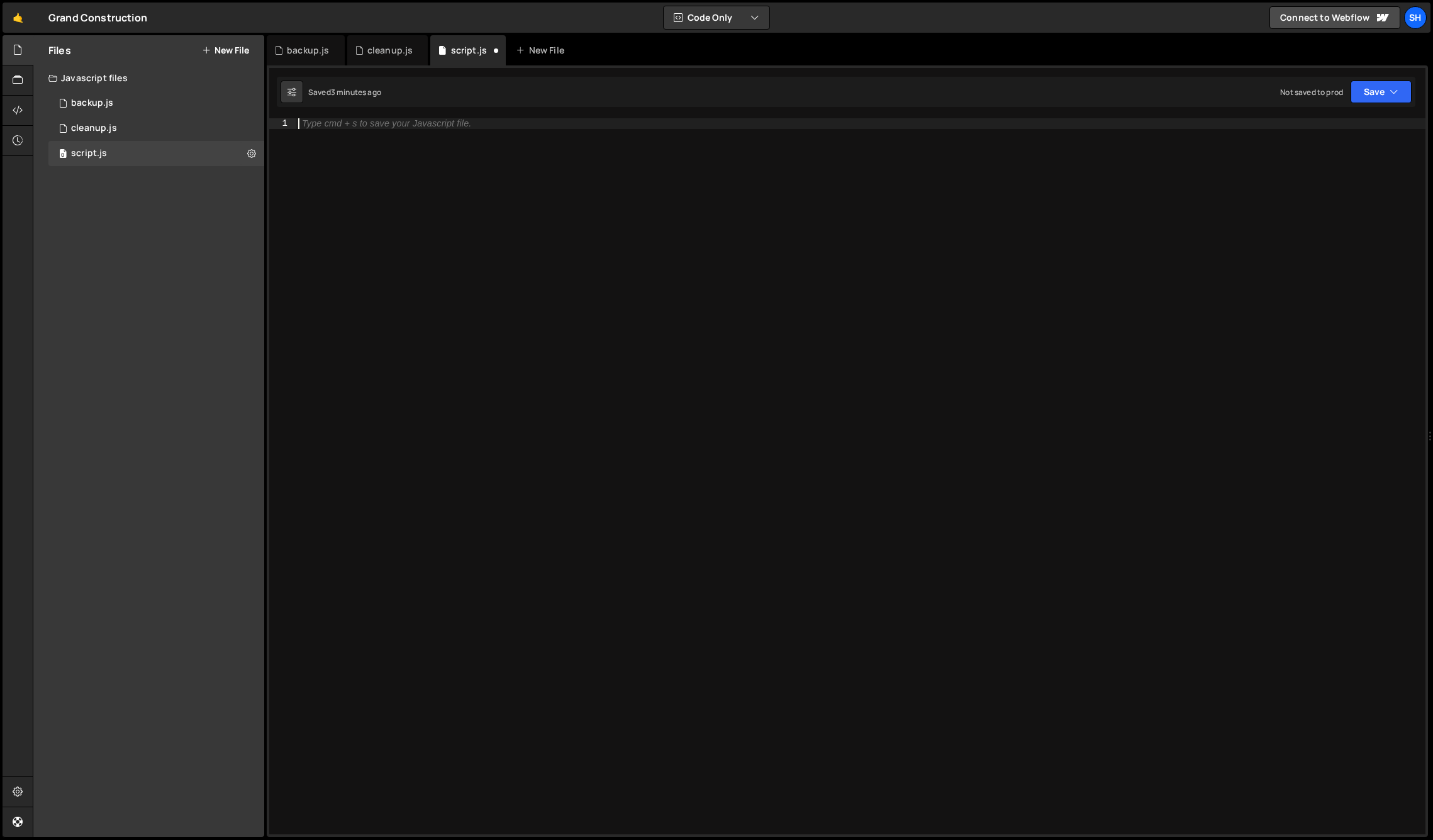
paste textarea "</script>"
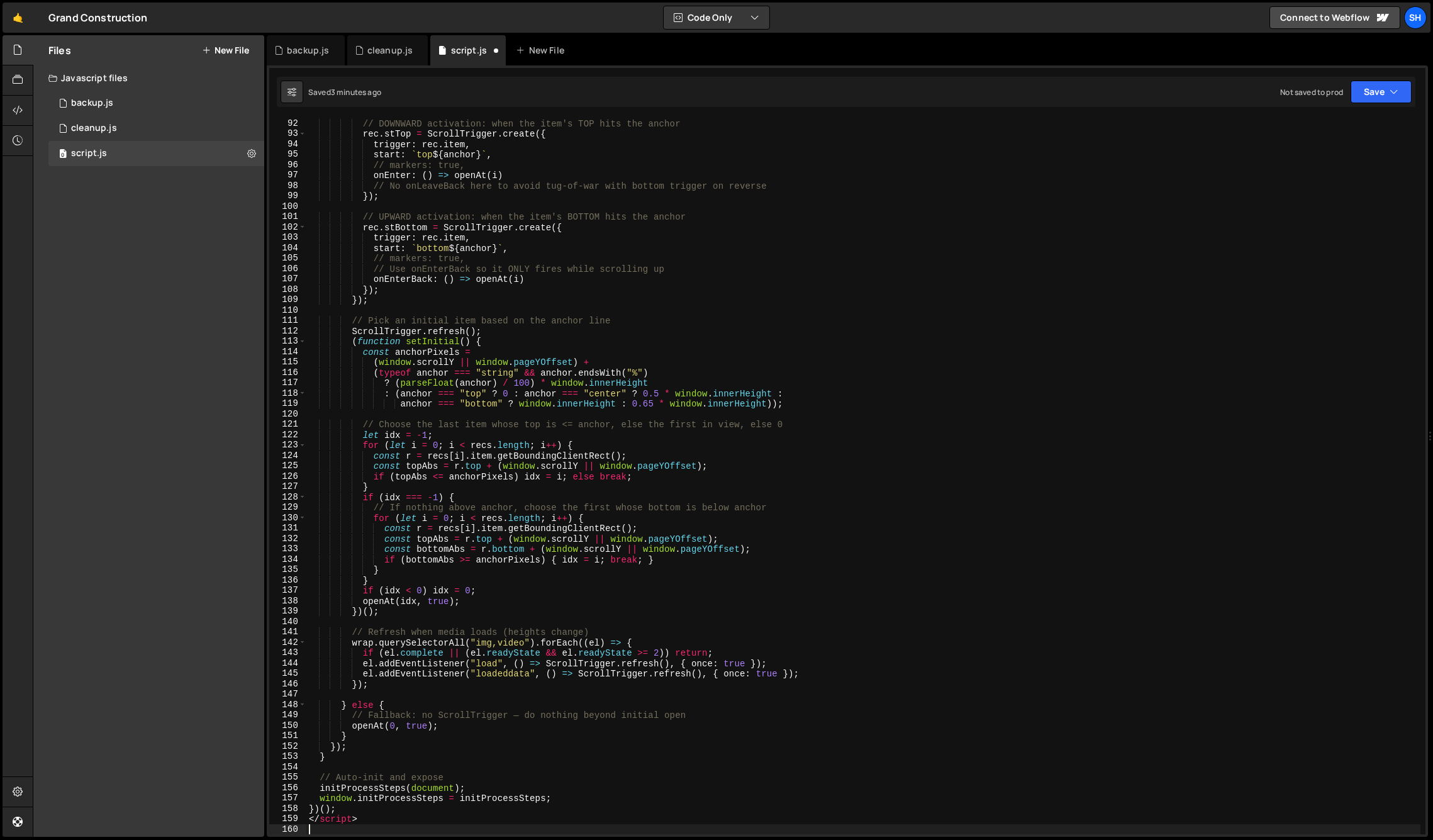
scroll to position [945, 0]
type textarea "</script>"
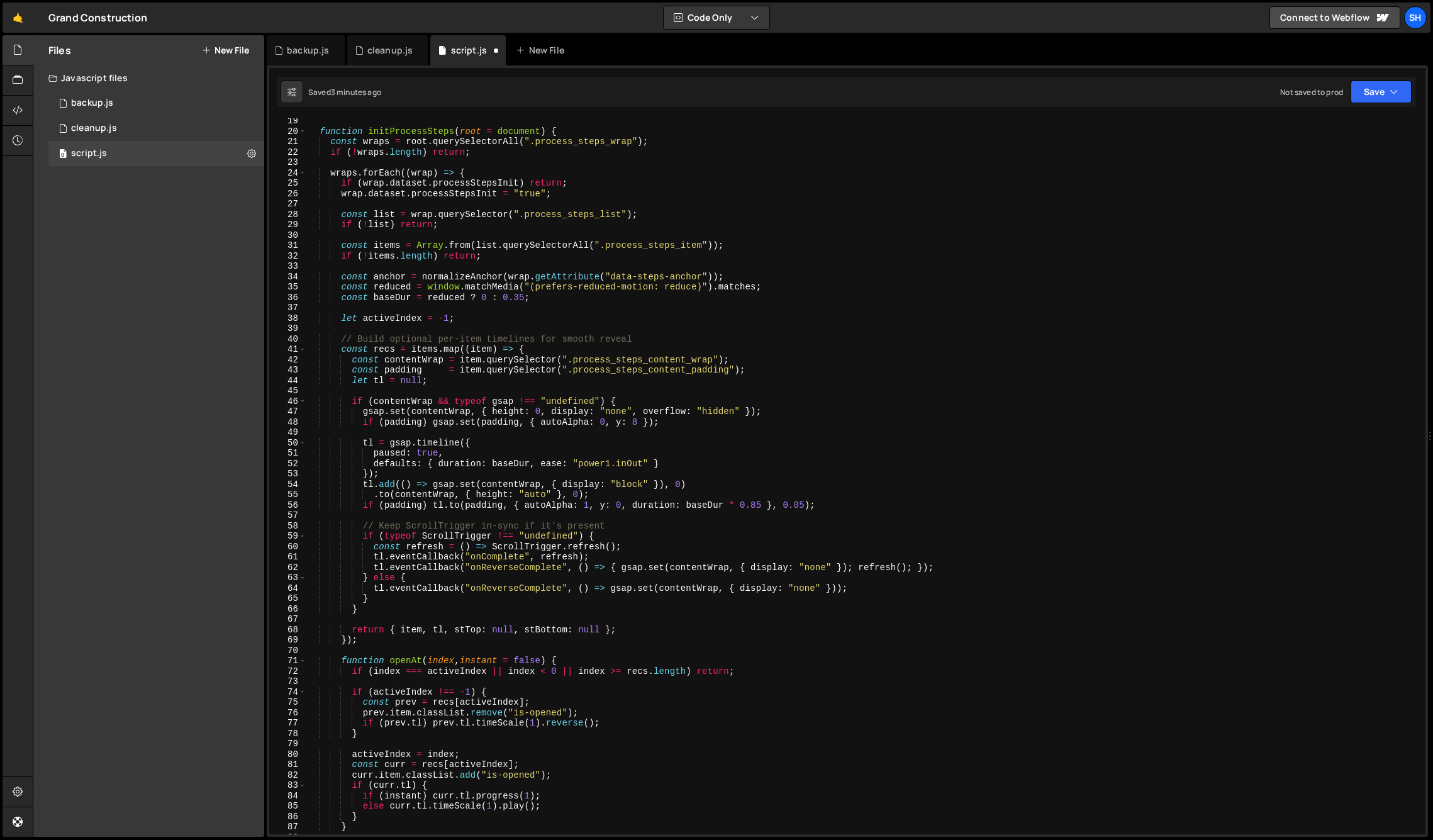
scroll to position [0, 0]
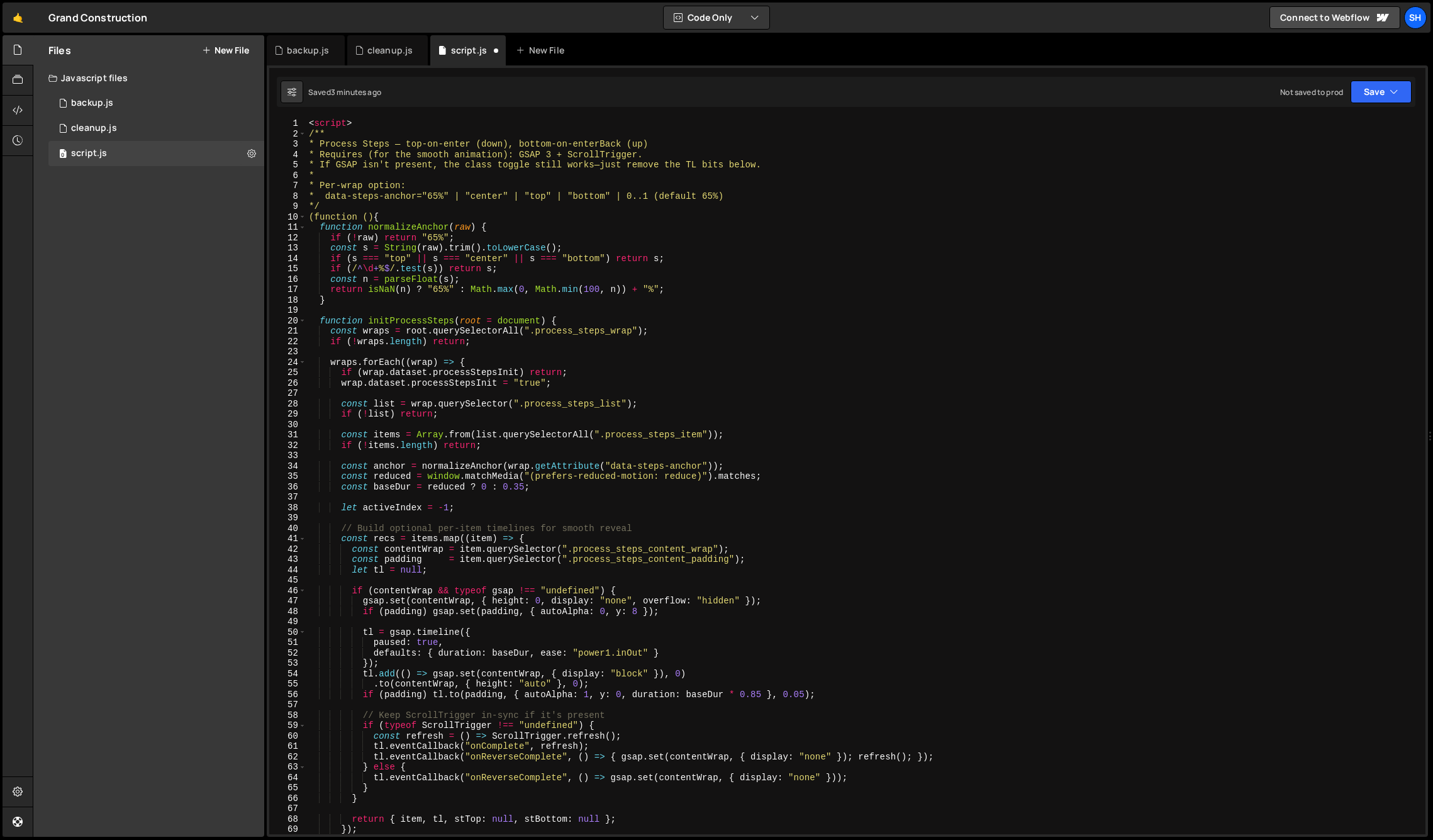
click at [357, 123] on div "< script > /** * Process Steps — top-on-enter (down), bottom-on-enterBack (up) …" at bounding box center [863, 486] width 1114 height 737
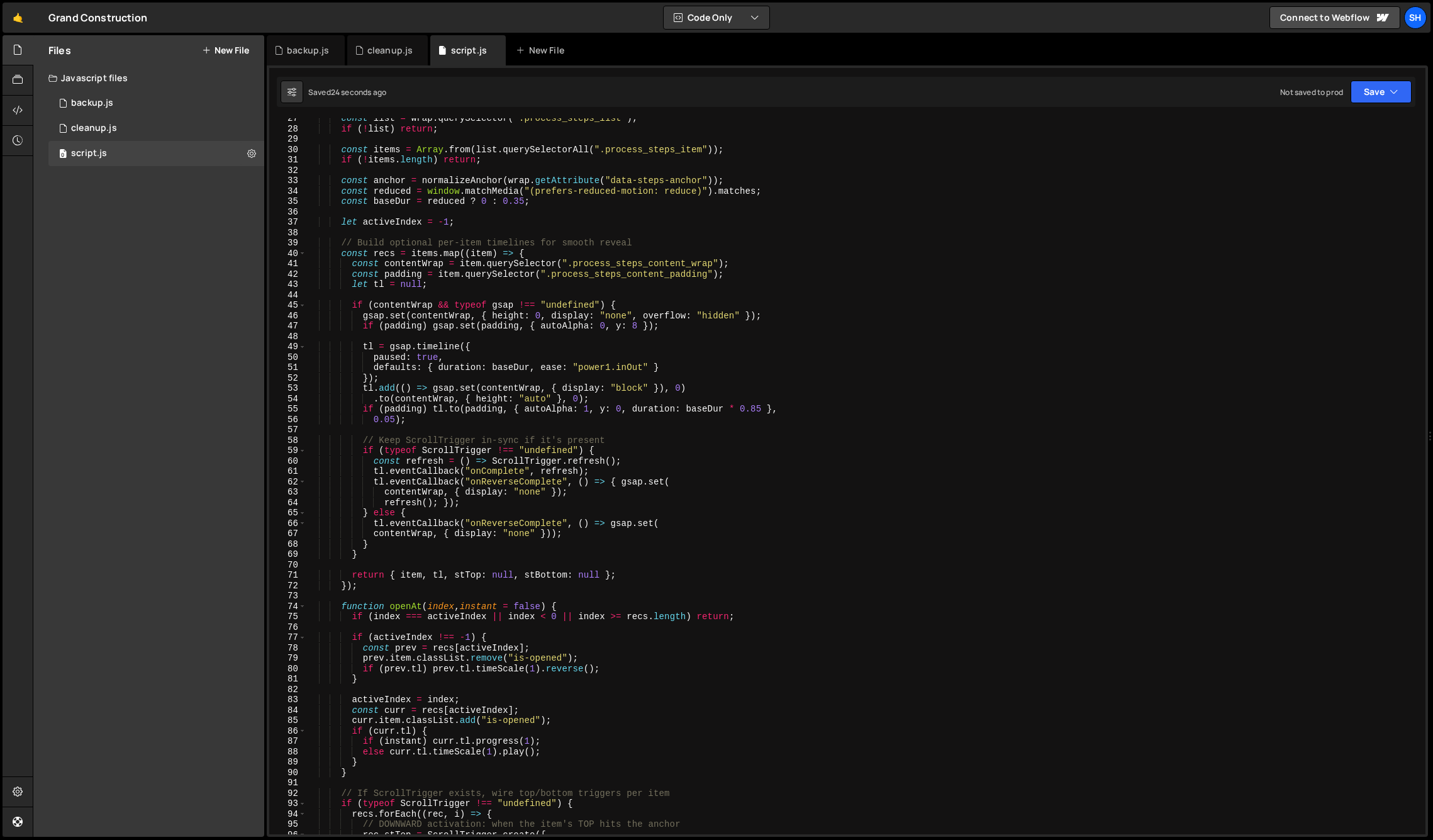
scroll to position [307, 0]
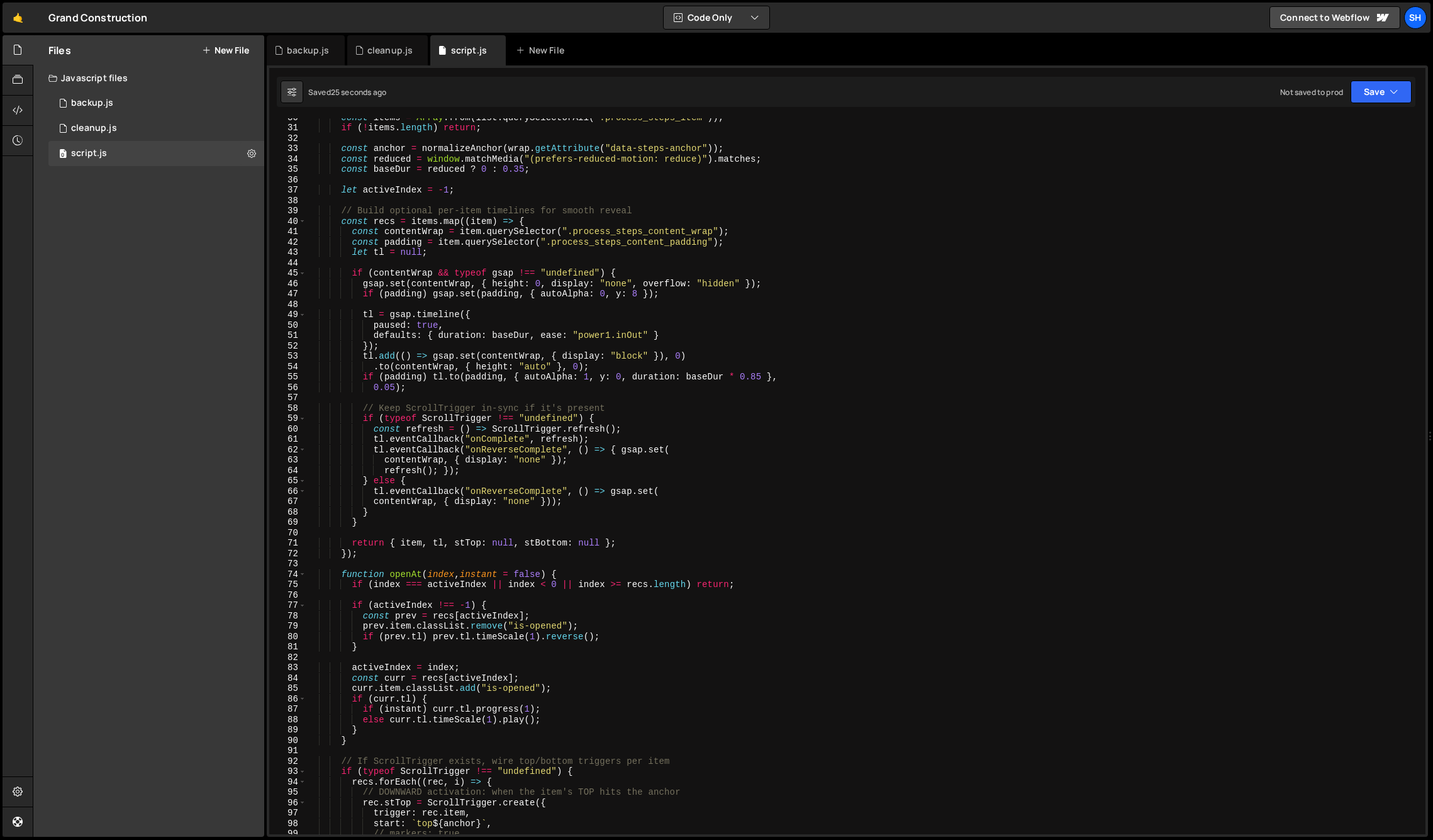
click at [201, 402] on div "Files New File Javascript files 0 backup.js 0 0 cleanup.js 0 0 script.js 0 CSS …" at bounding box center [149, 436] width 231 height 801
click at [472, 324] on div "const items = Array . from ( list . querySelectorAll ( ".process_steps_item" ))…" at bounding box center [863, 481] width 1114 height 737
type textarea "})();"
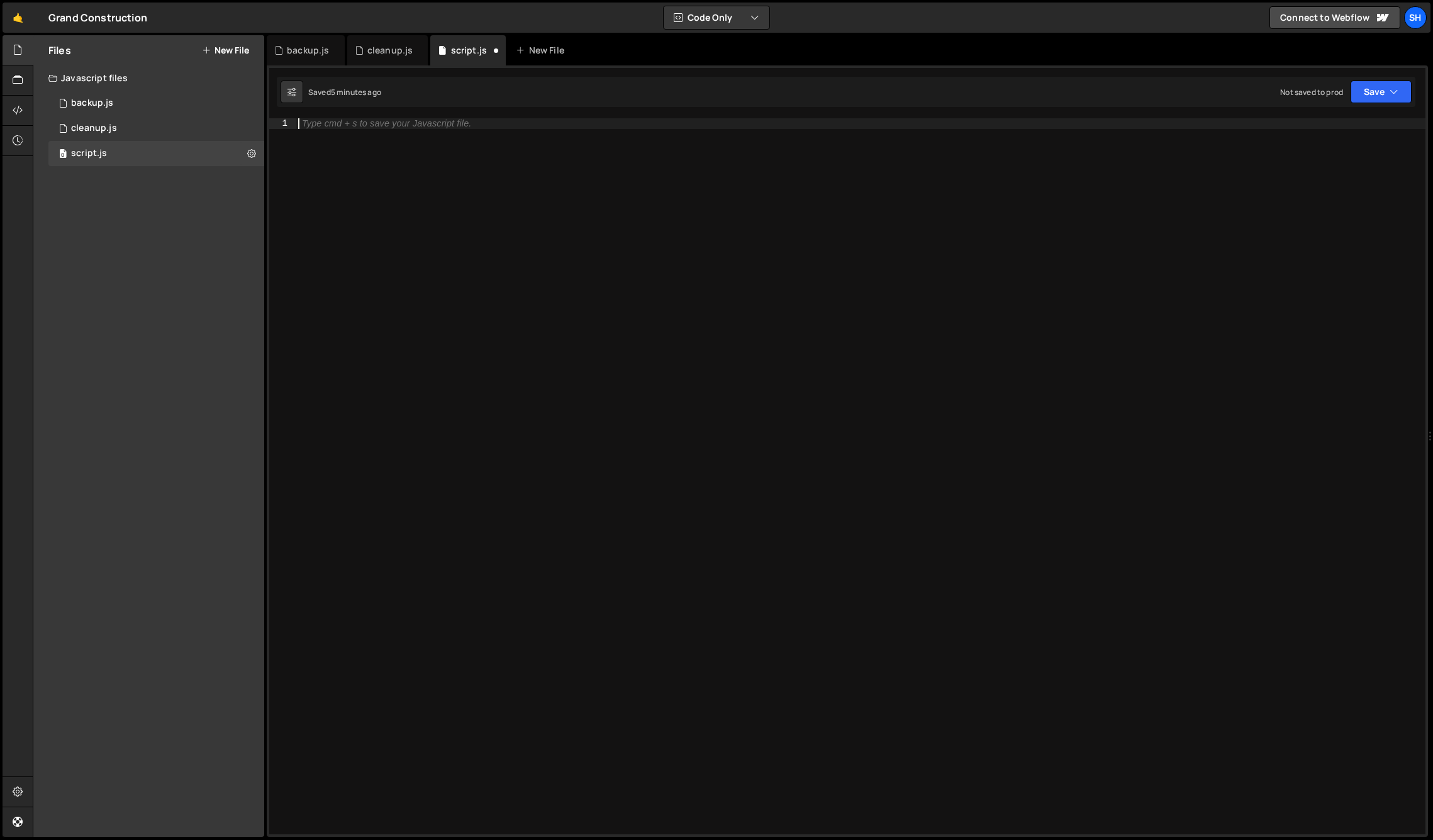
paste textarea "</script>"
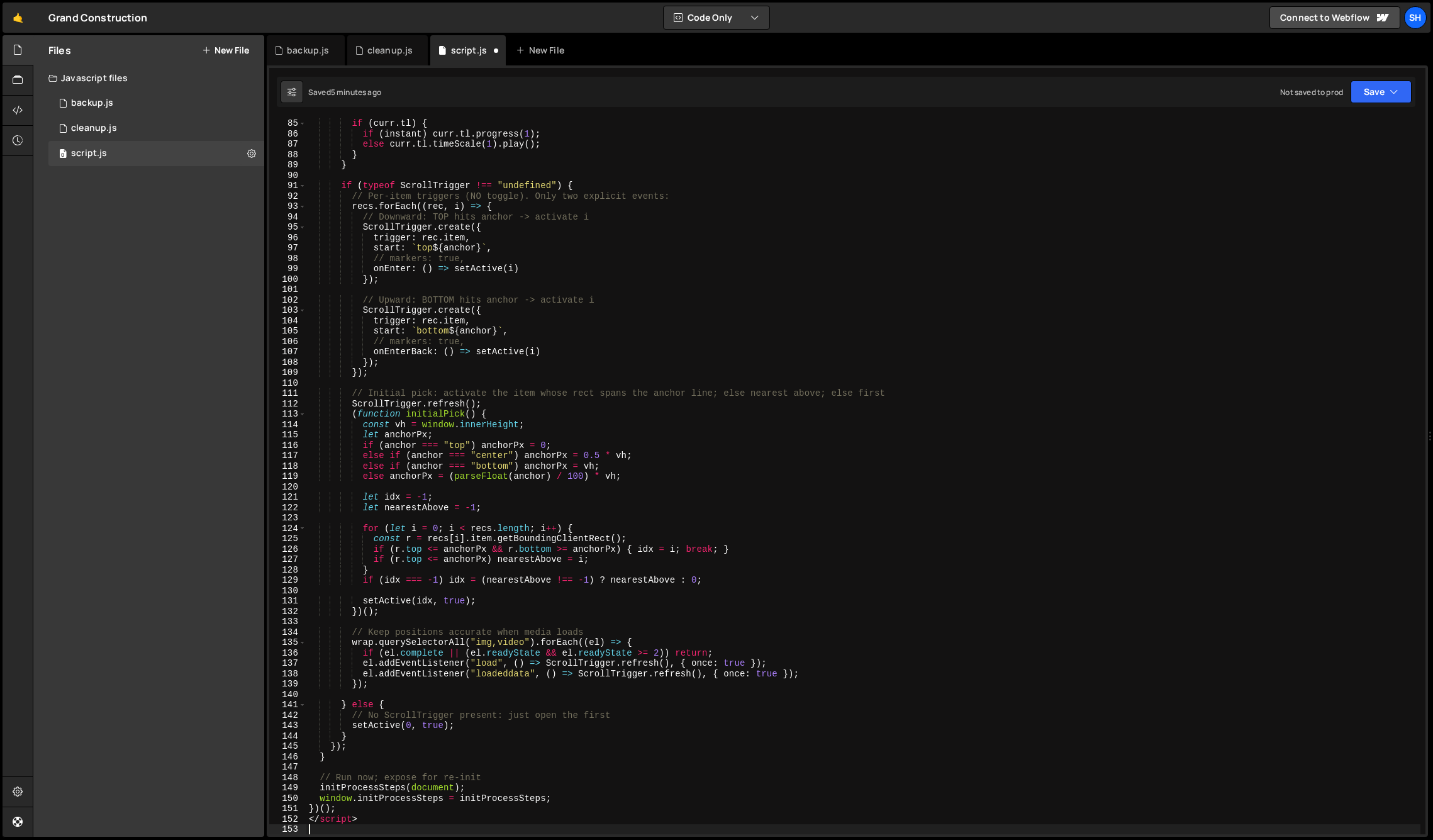
scroll to position [872, 0]
type textarea "</script>"
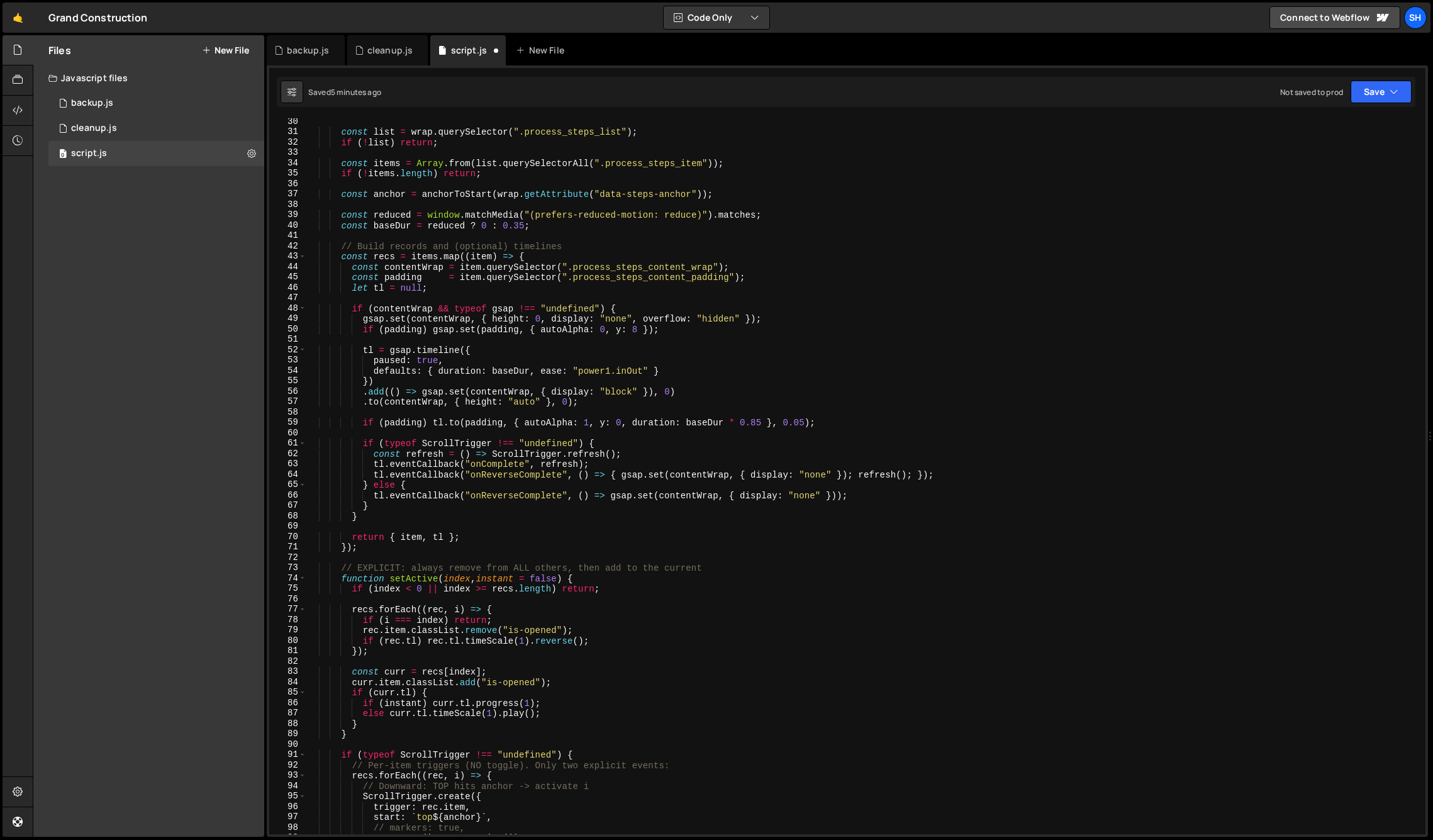
scroll to position [0, 0]
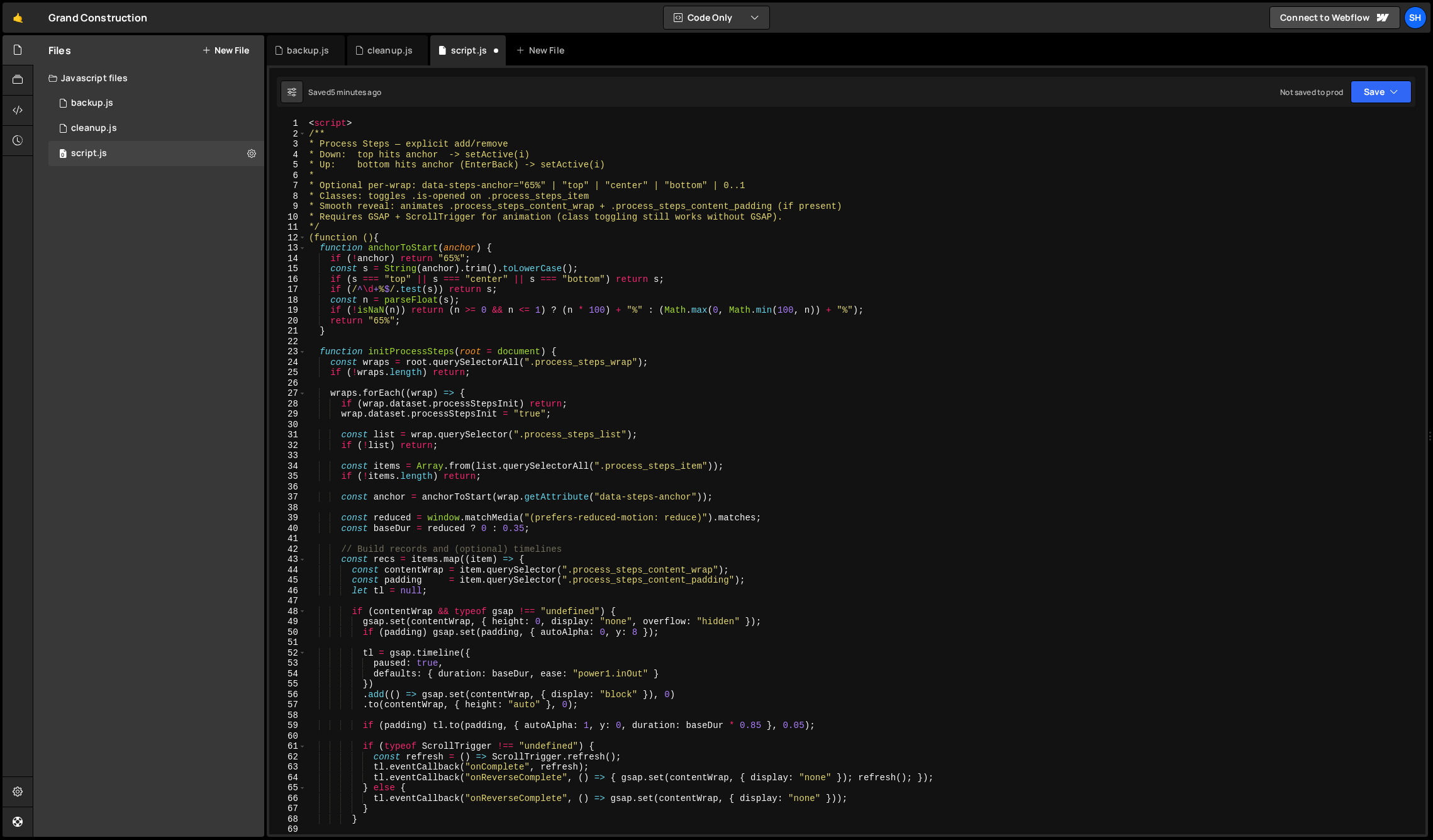
click at [356, 119] on div "< script > /** * Process Steps — explicit add/remove * Down: top hits anchor ->…" at bounding box center [863, 486] width 1114 height 737
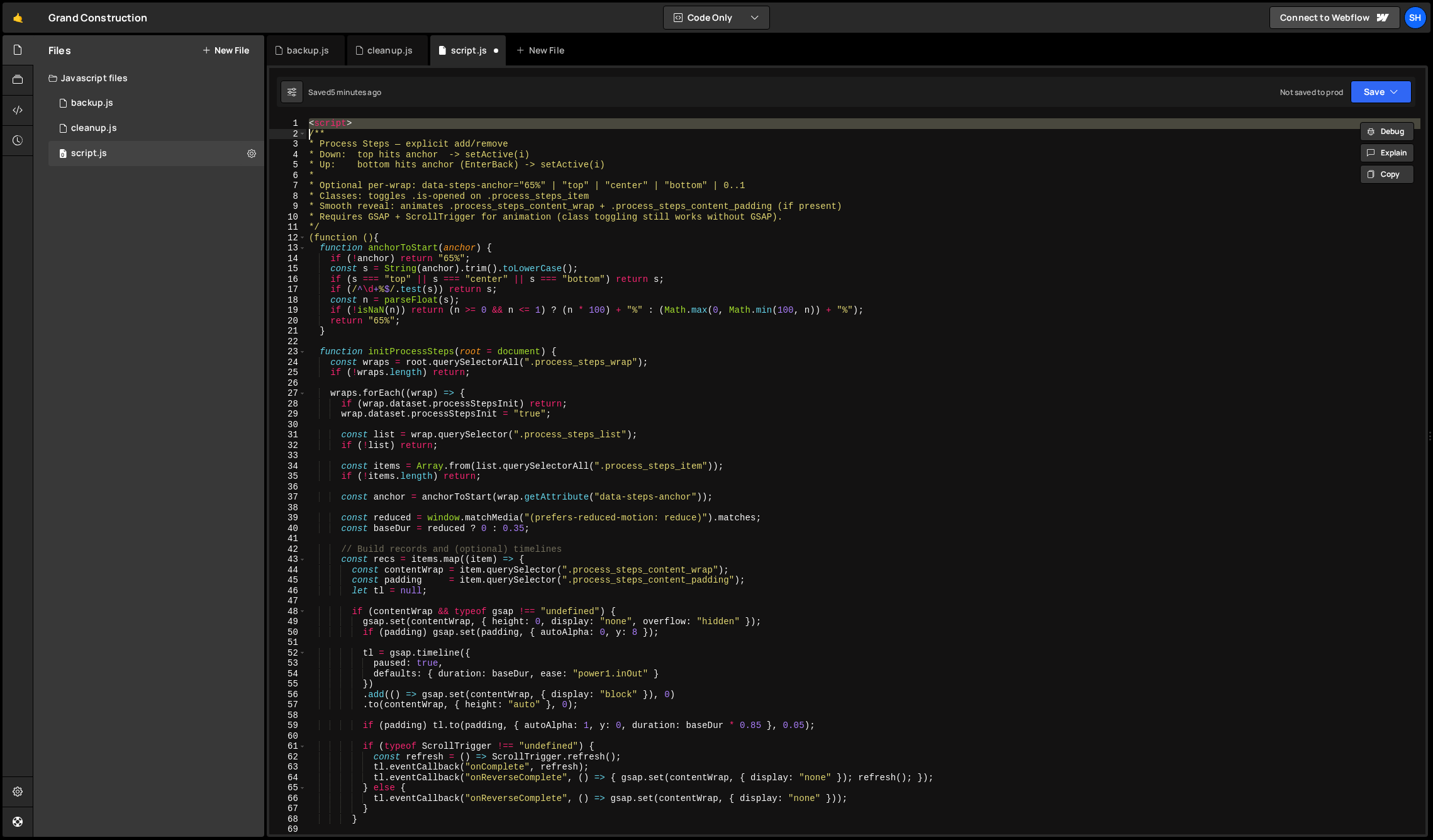
click at [356, 119] on div "< script > /** * Process Steps — explicit add/remove * Down: top hits anchor ->…" at bounding box center [863, 486] width 1114 height 737
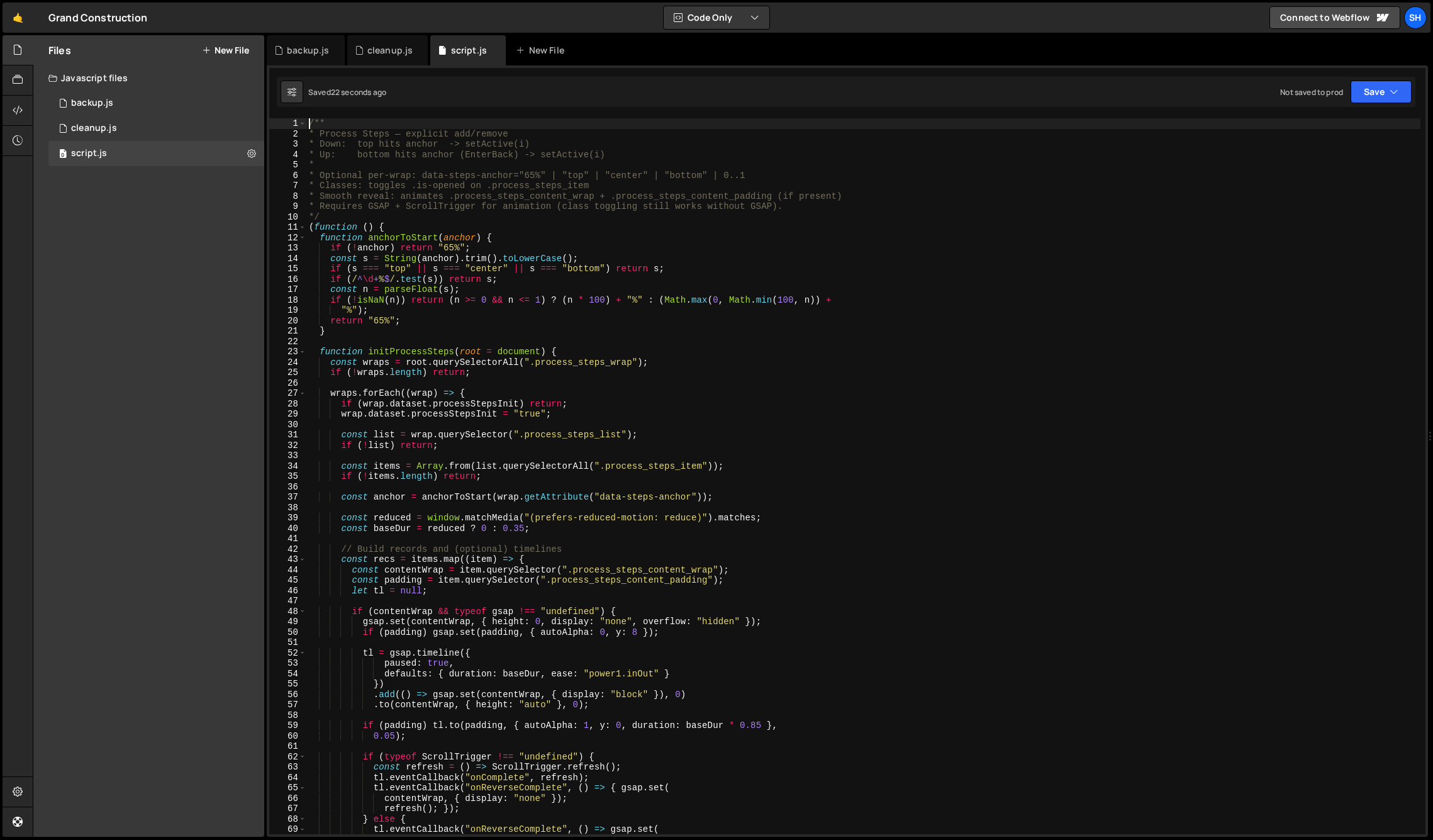
click at [151, 414] on div "Files New File Javascript files 0 backup.js 0 0 cleanup.js 0 0 script.js 0 CSS …" at bounding box center [149, 436] width 231 height 801
click at [398, 399] on div "/** * Process Steps — explicit add/remove * Down: top hits anchor -> setActive(…" at bounding box center [863, 486] width 1114 height 737
type textarea "})();"
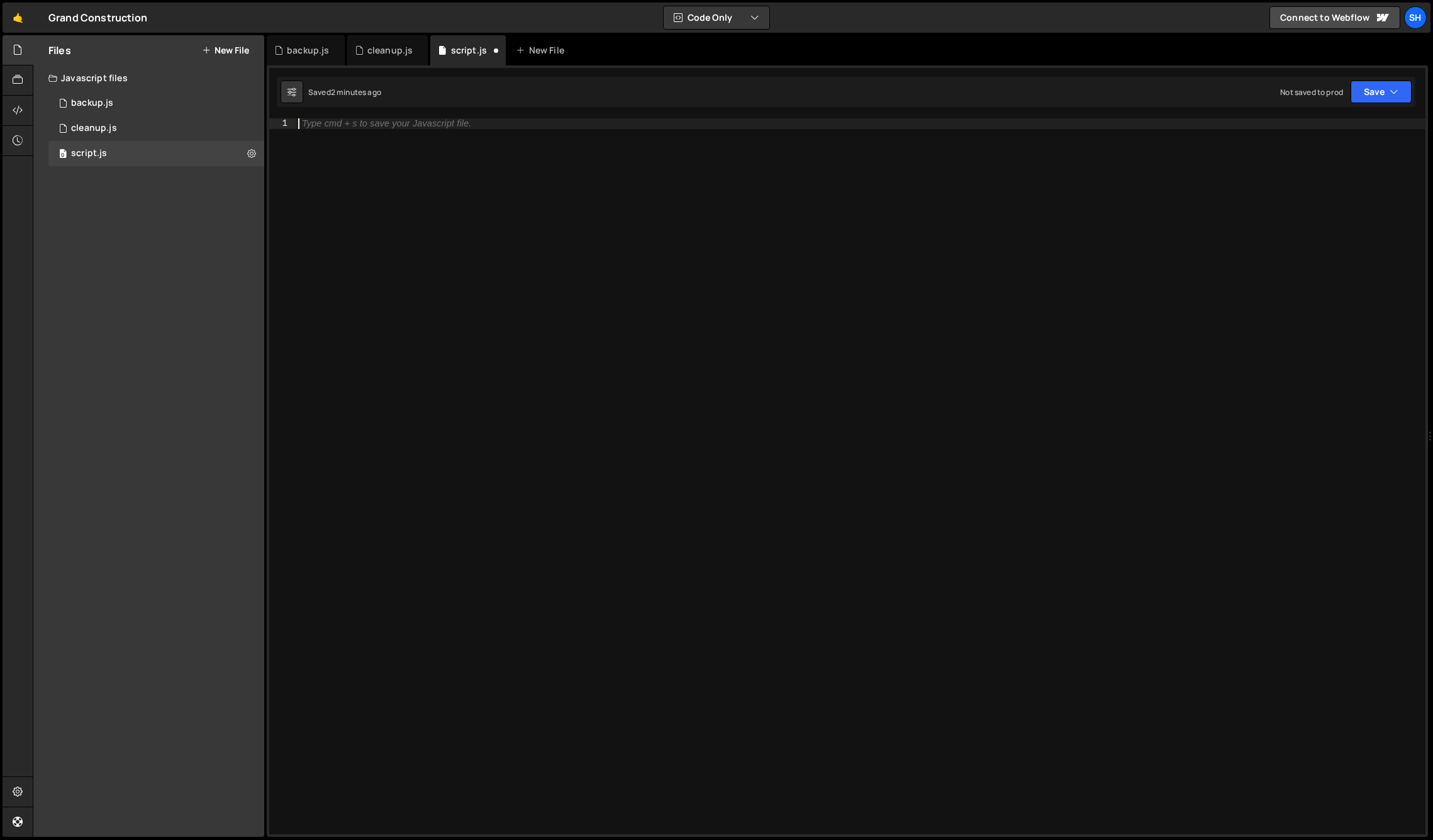
paste textarea "</script>"
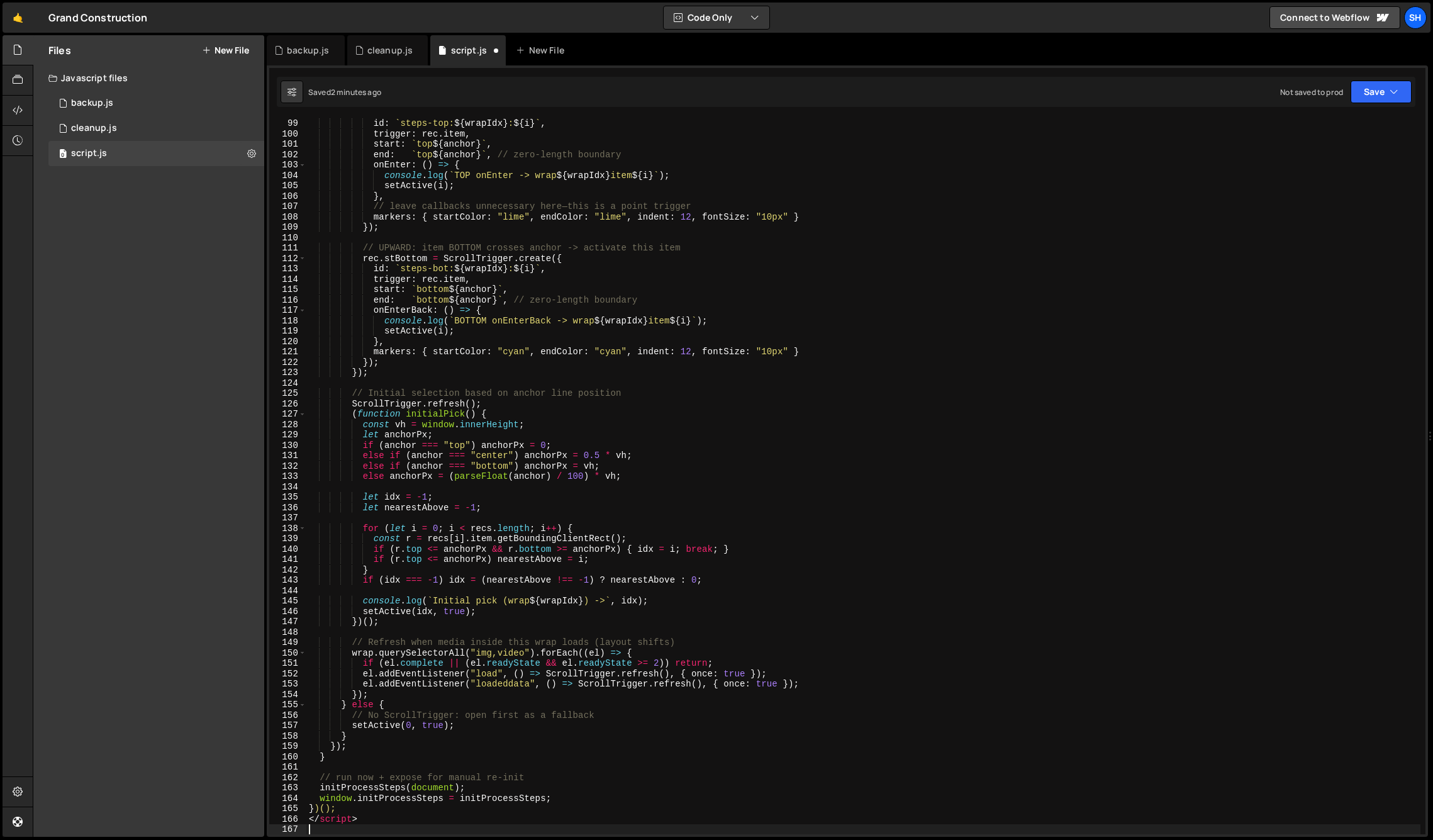
type textarea "</script>"
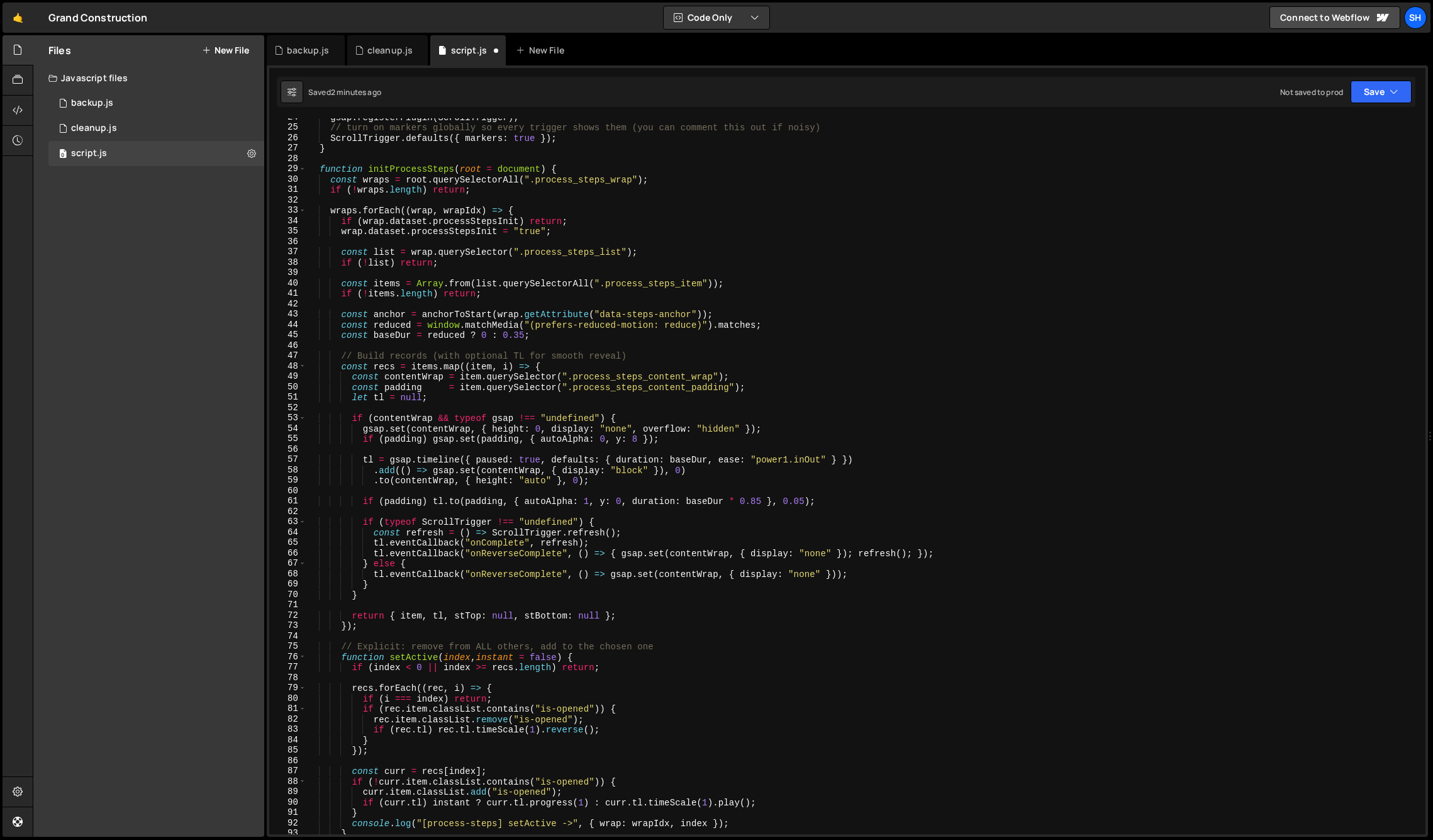
scroll to position [0, 0]
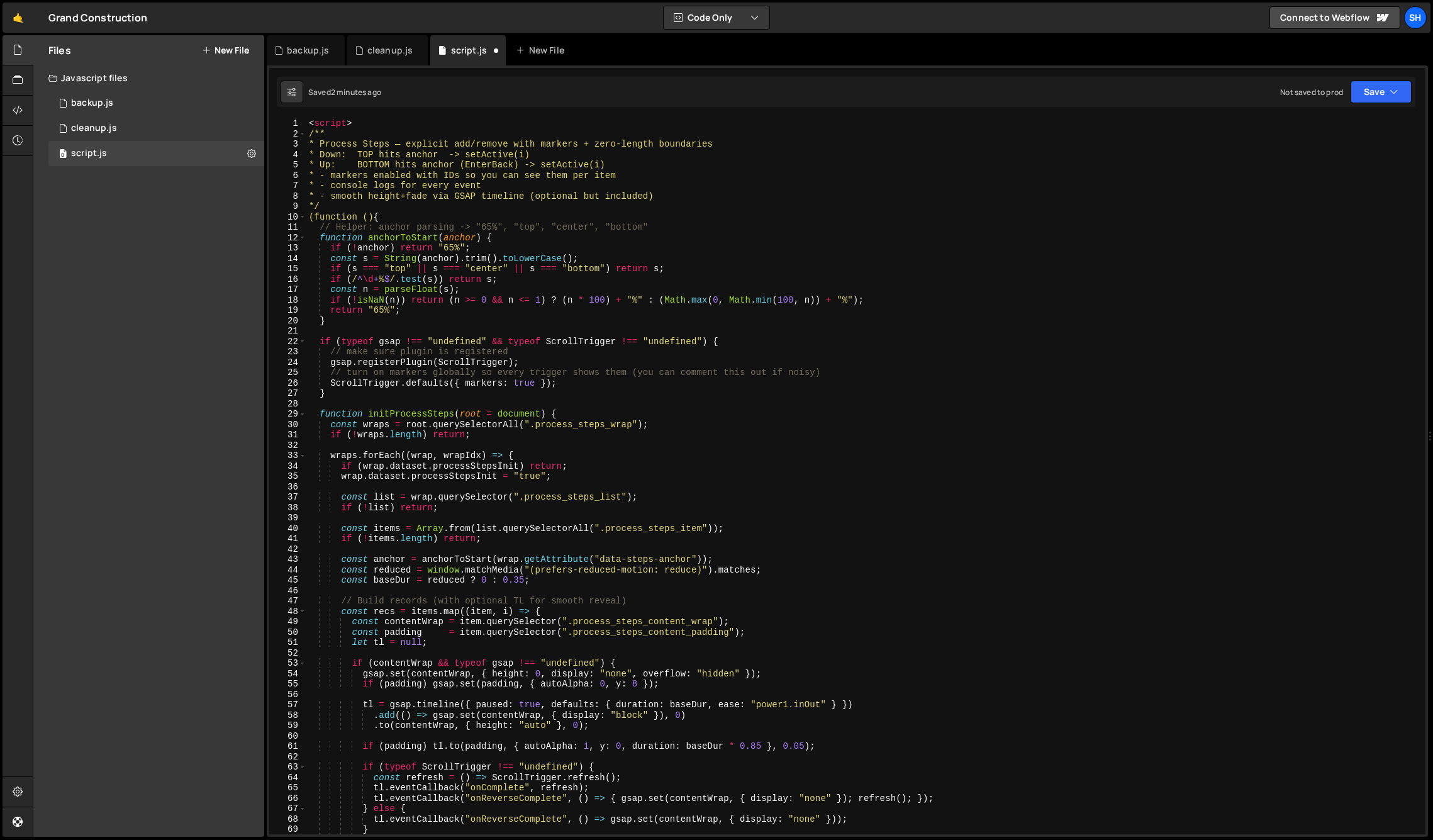
click at [359, 124] on div "< script > /** * Process Steps — explicit add/remove with markers + zero-length…" at bounding box center [863, 486] width 1114 height 737
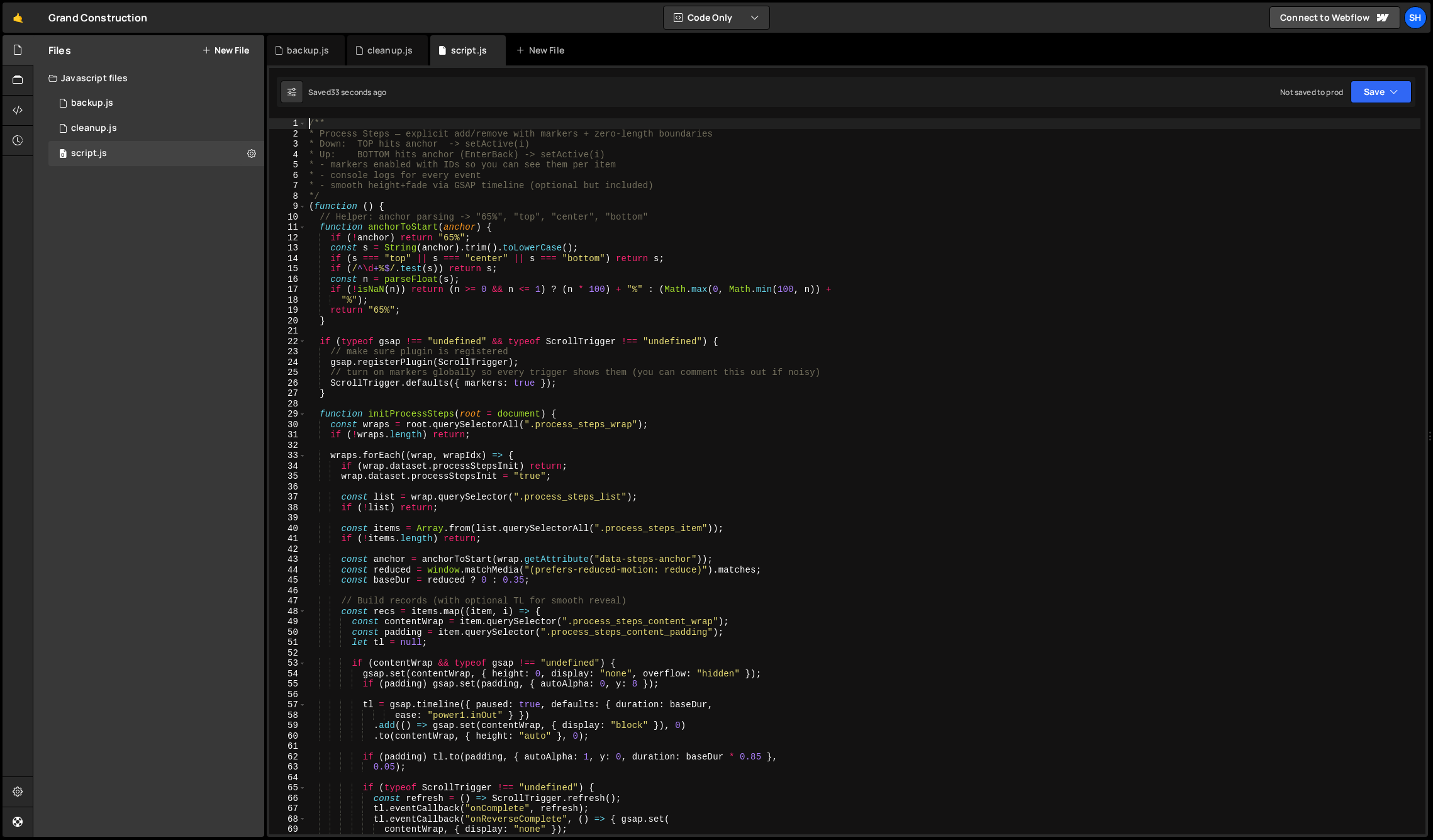
click at [221, 327] on div "Files New File Javascript files 0 backup.js 0 0 cleanup.js 0 0 script.js 0 CSS …" at bounding box center [149, 436] width 231 height 801
click at [166, 331] on div "Files New File Javascript files 0 backup.js 0 0 cleanup.js 0 0 script.js 0 CSS …" at bounding box center [149, 436] width 231 height 801
click at [151, 382] on div "Files New File Javascript files 0 backup.js 0 0 cleanup.js 0 0 script.js 0 CSS …" at bounding box center [149, 436] width 231 height 801
click at [395, 391] on div "/** * Process Steps — explicit add/remove with markers + zero-length boundaries…" at bounding box center [863, 486] width 1114 height 737
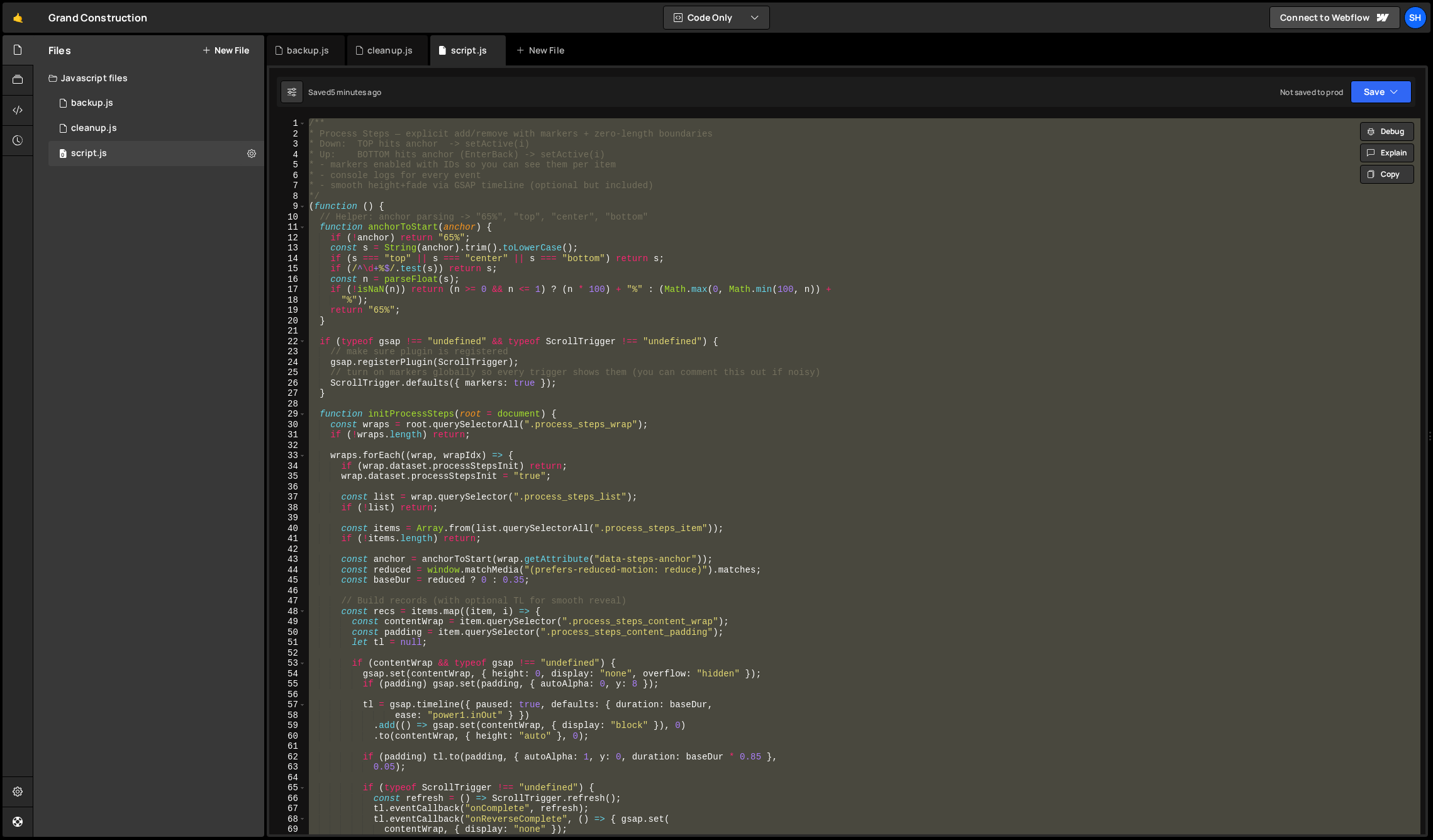
type textarea "// })();"
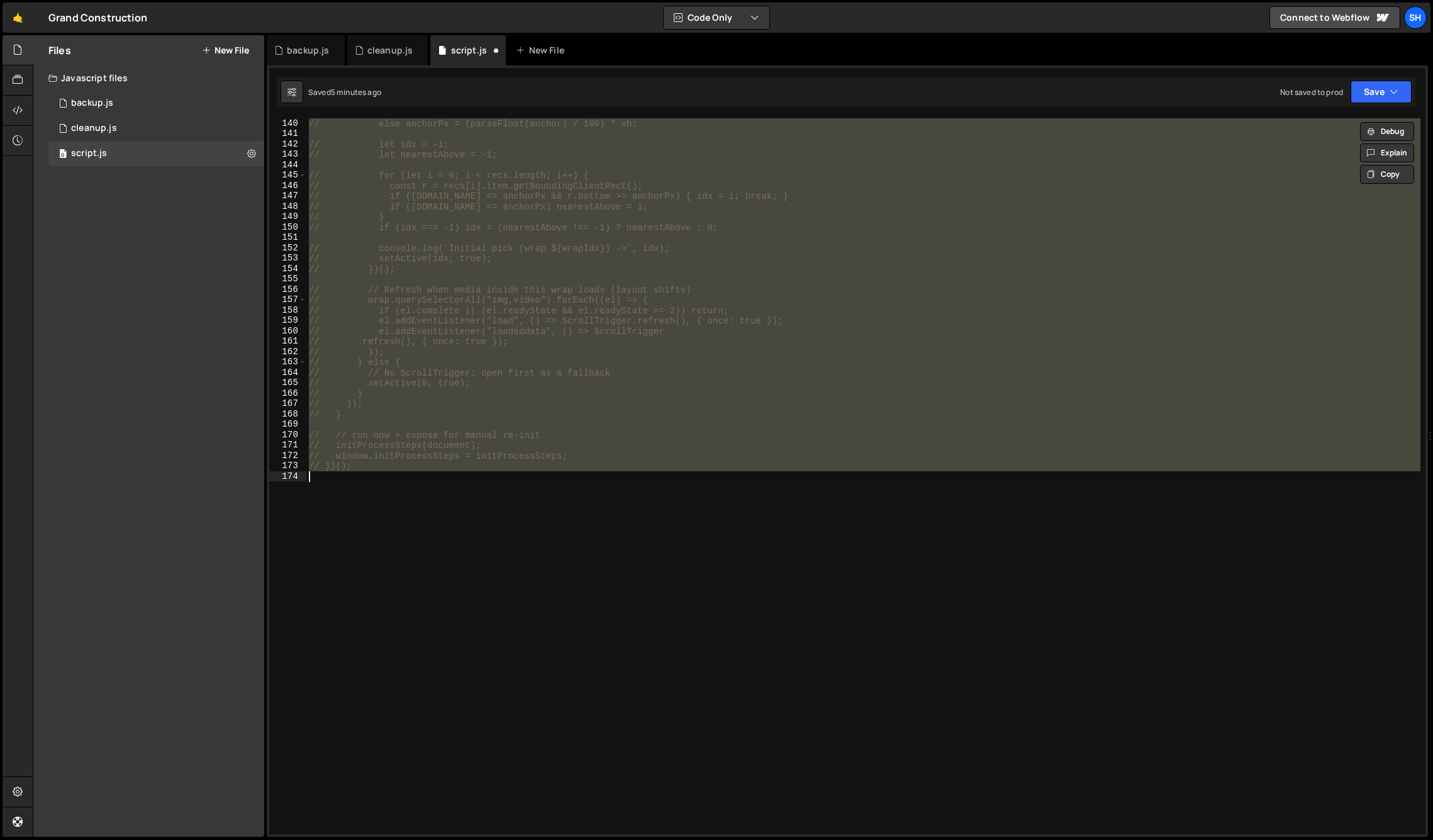
scroll to position [1443, 0]
click at [375, 498] on div "// else anchorPx = (parseFloat(anchor) / 100) * vh; // let idx = -1; // let nea…" at bounding box center [863, 476] width 1114 height 716
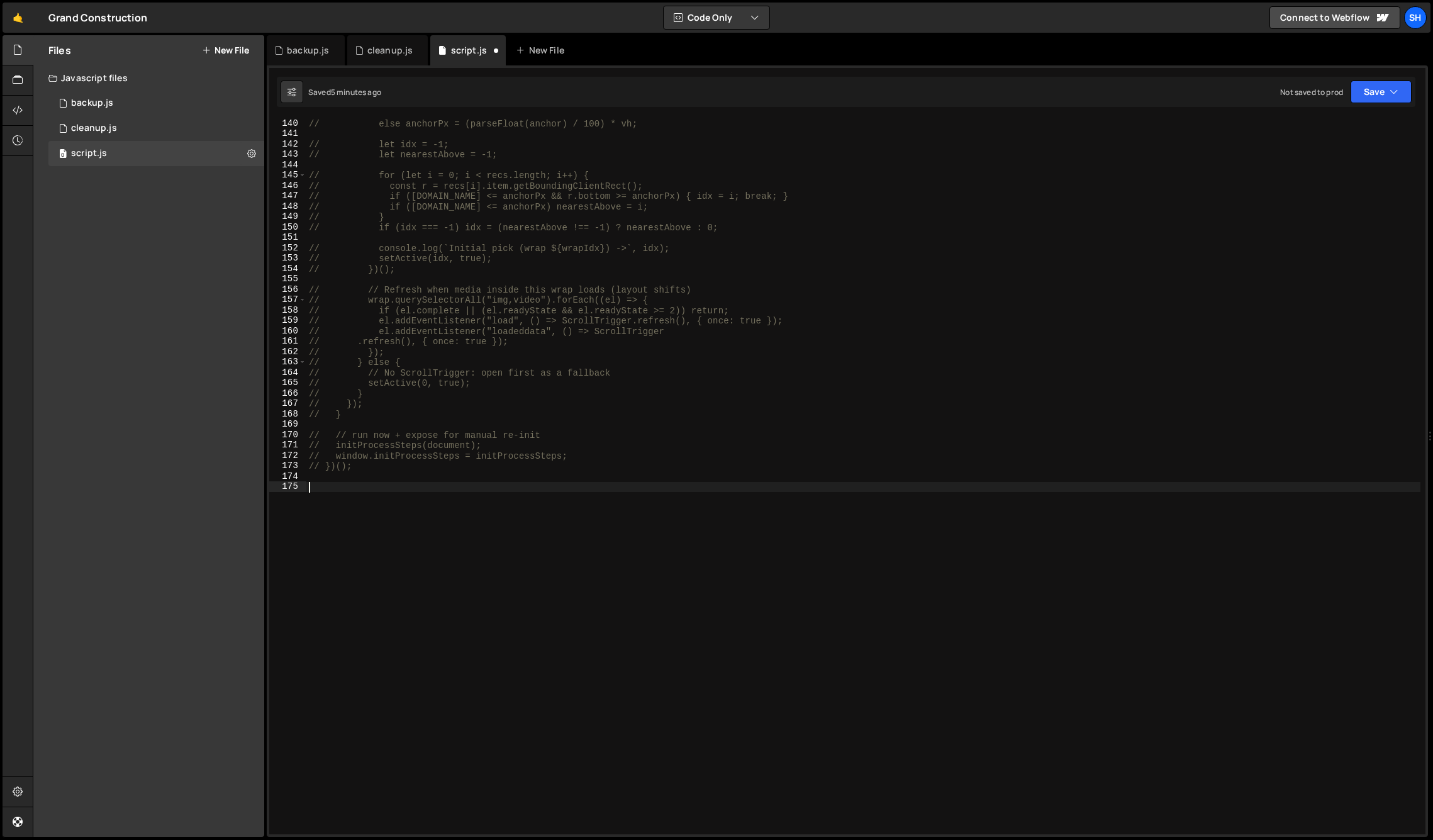
paste textarea "</script>"
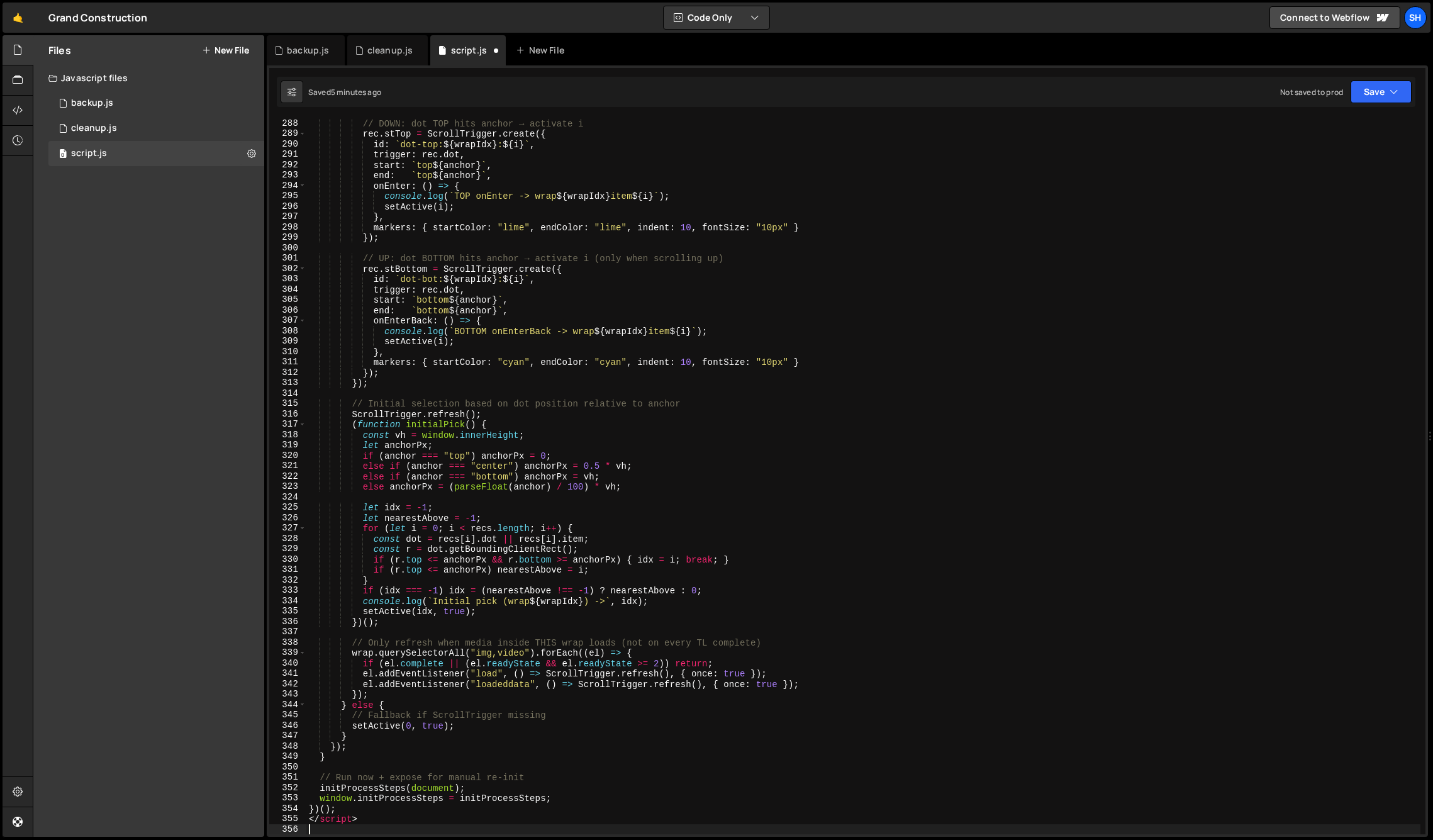
scroll to position [2979, 0]
type textarea "</script>"
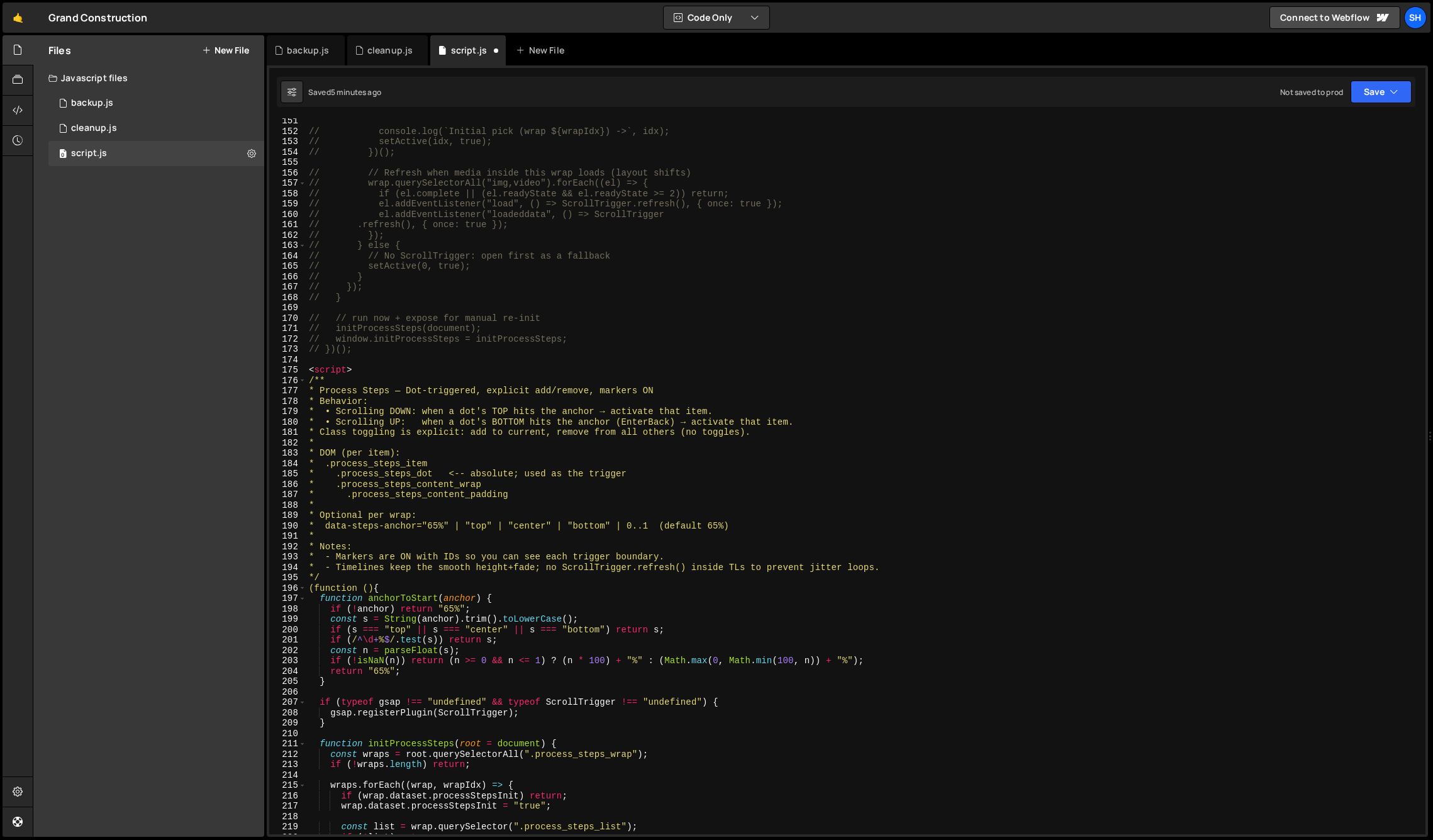
scroll to position [1559, 0]
click at [356, 372] on div "// console.log(`Initial pick (wrap ${wrapIdx}) ->`, idx); // setActive(idx, tru…" at bounding box center [863, 484] width 1114 height 737
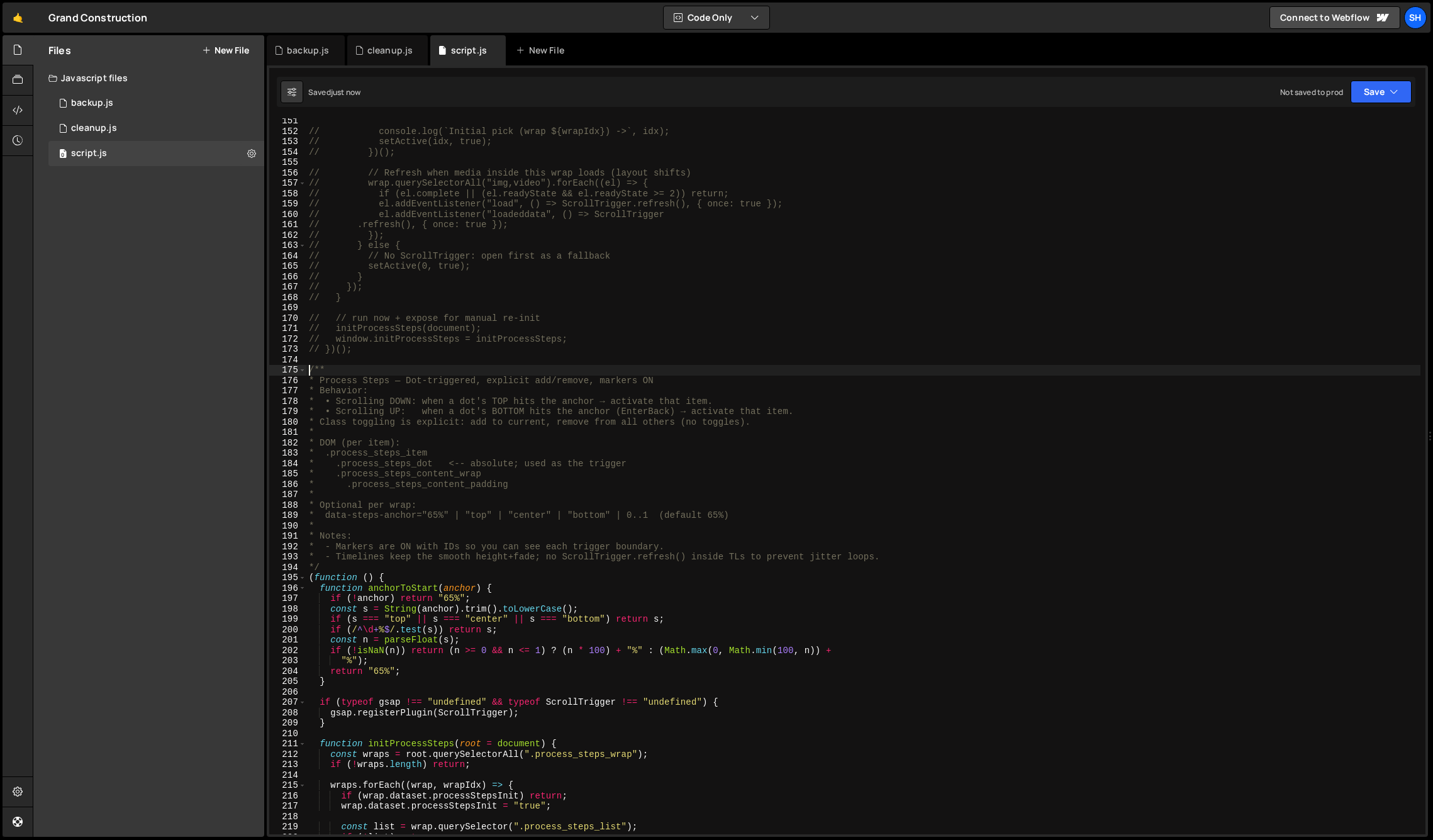
type textarea "/**"
click at [152, 390] on div "Files New File Javascript files 0 backup.js 0 0 cleanup.js 0 0 script.js 0 CSS …" at bounding box center [149, 436] width 231 height 801
